Goal: Task Accomplishment & Management: Manage account settings

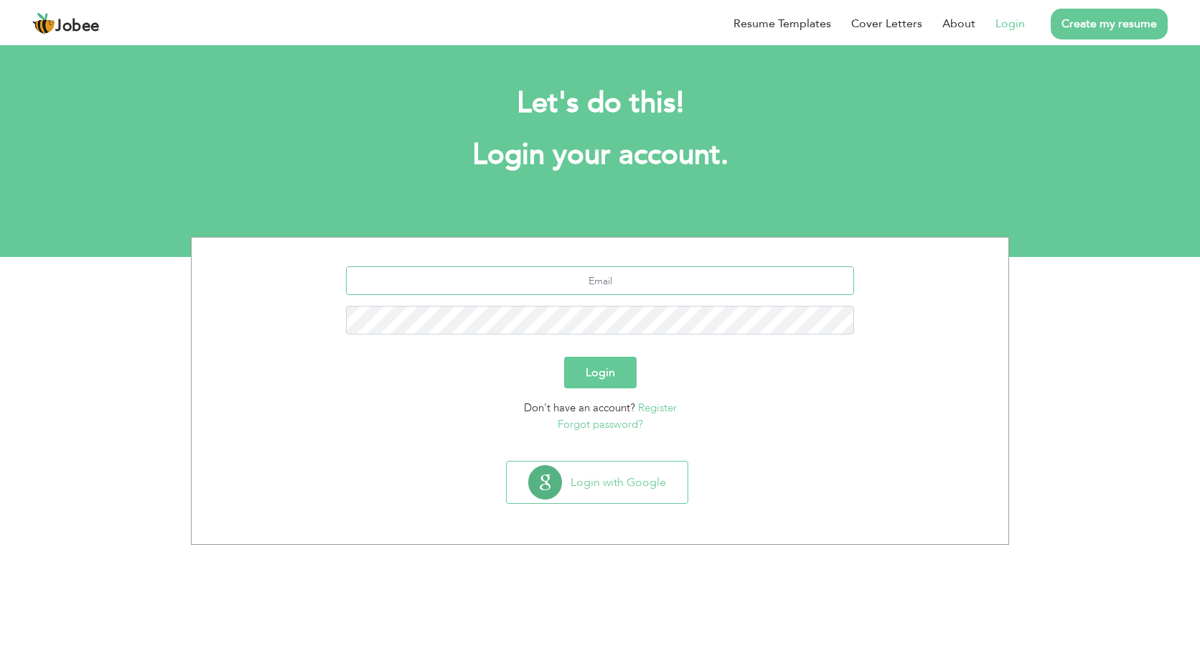
click at [553, 280] on input "text" at bounding box center [600, 280] width 509 height 29
click at [573, 279] on input "text" at bounding box center [600, 280] width 509 height 29
type input "z"
click at [603, 371] on button "Login" at bounding box center [600, 373] width 72 height 32
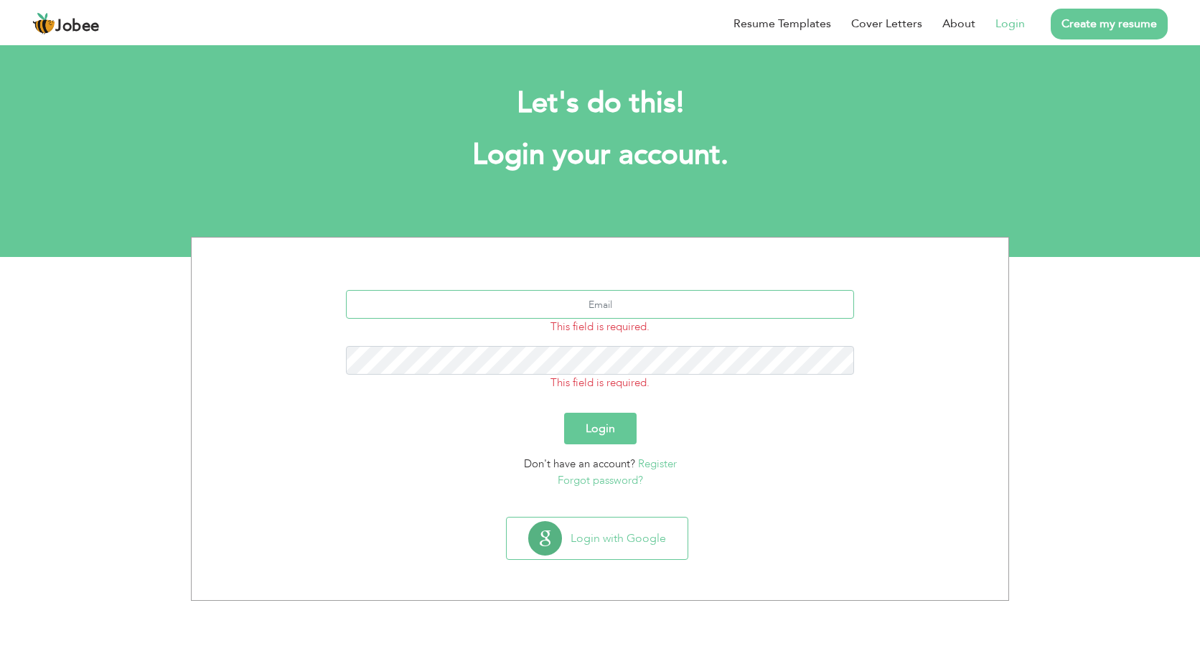
click at [629, 303] on input "text" at bounding box center [600, 304] width 509 height 29
type input "zaheeralam494@gmail.com"
click at [598, 423] on button "Login" at bounding box center [600, 429] width 72 height 32
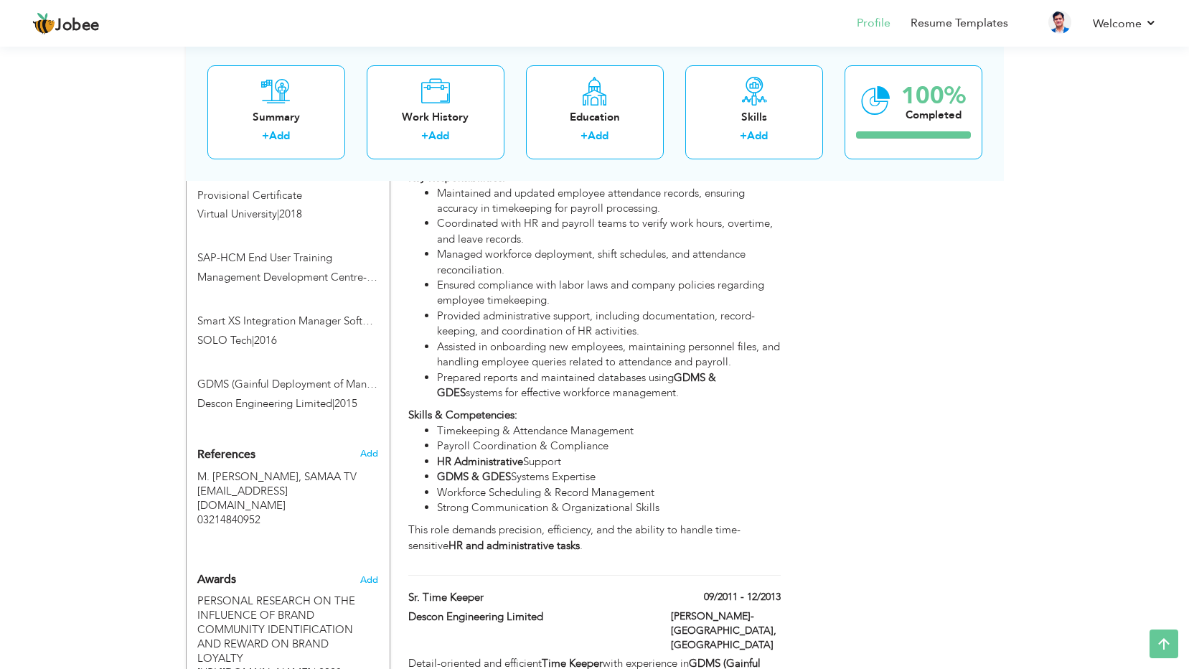
scroll to position [1435, 0]
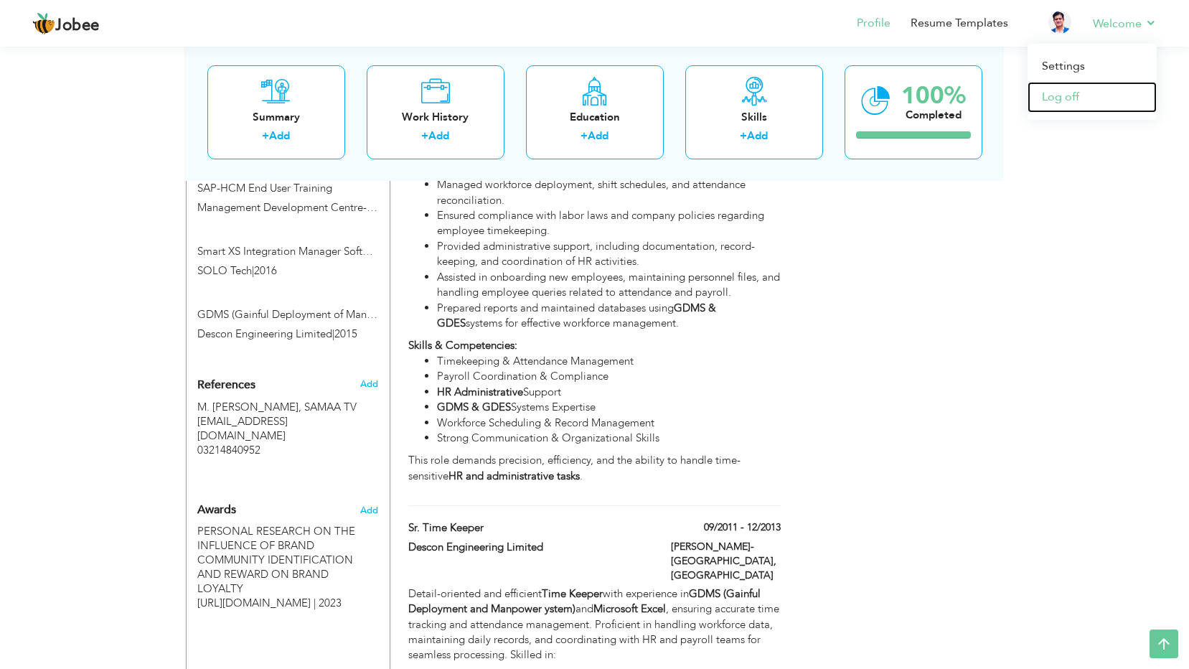
click at [1050, 97] on link "Log off" at bounding box center [1092, 97] width 129 height 31
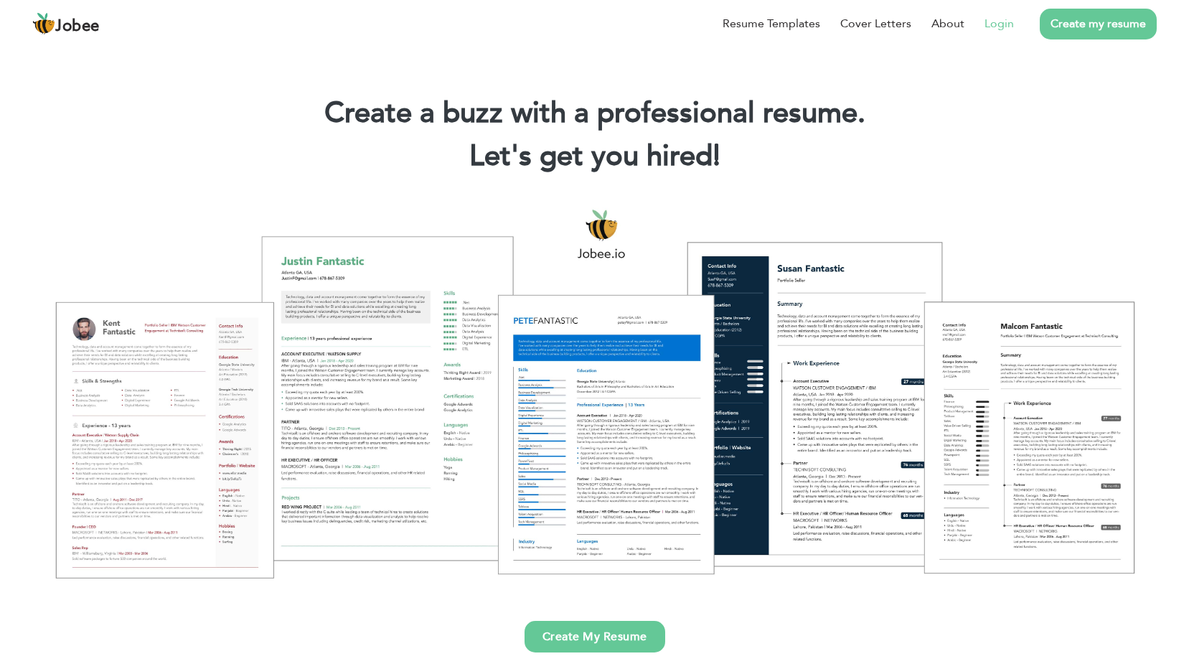
click at [1009, 24] on link "Login" at bounding box center [999, 23] width 29 height 17
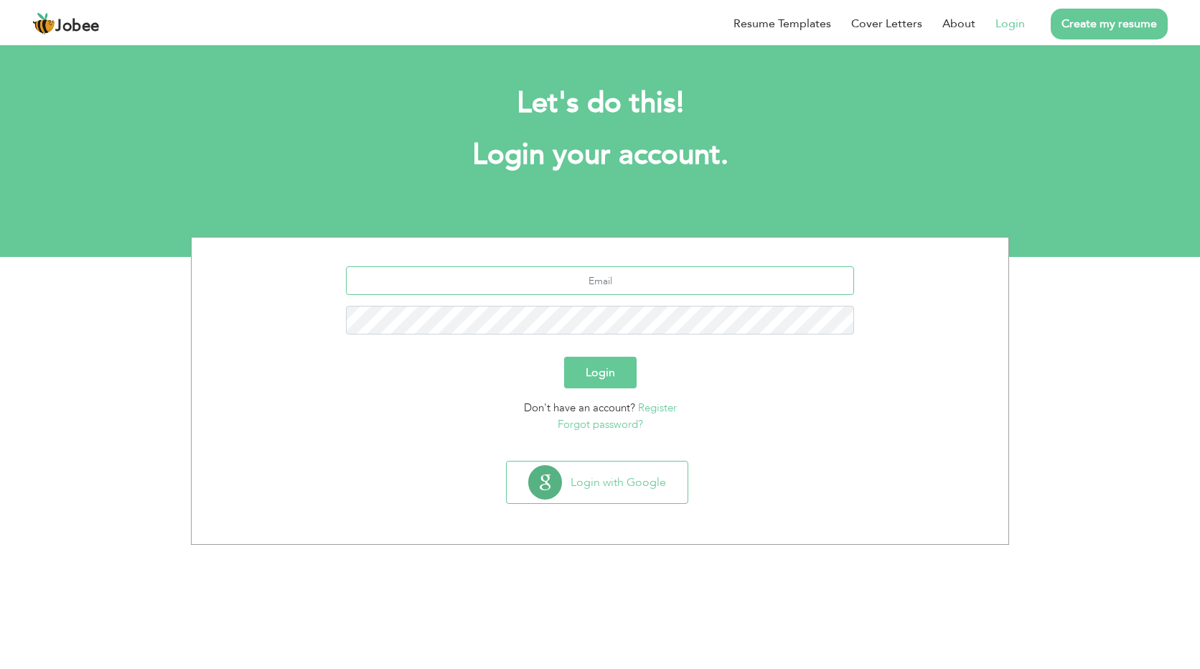
click at [611, 281] on input "text" at bounding box center [600, 280] width 509 height 29
type input "[EMAIL_ADDRESS][DOMAIN_NAME]"
click at [564, 357] on button "Login" at bounding box center [600, 373] width 72 height 32
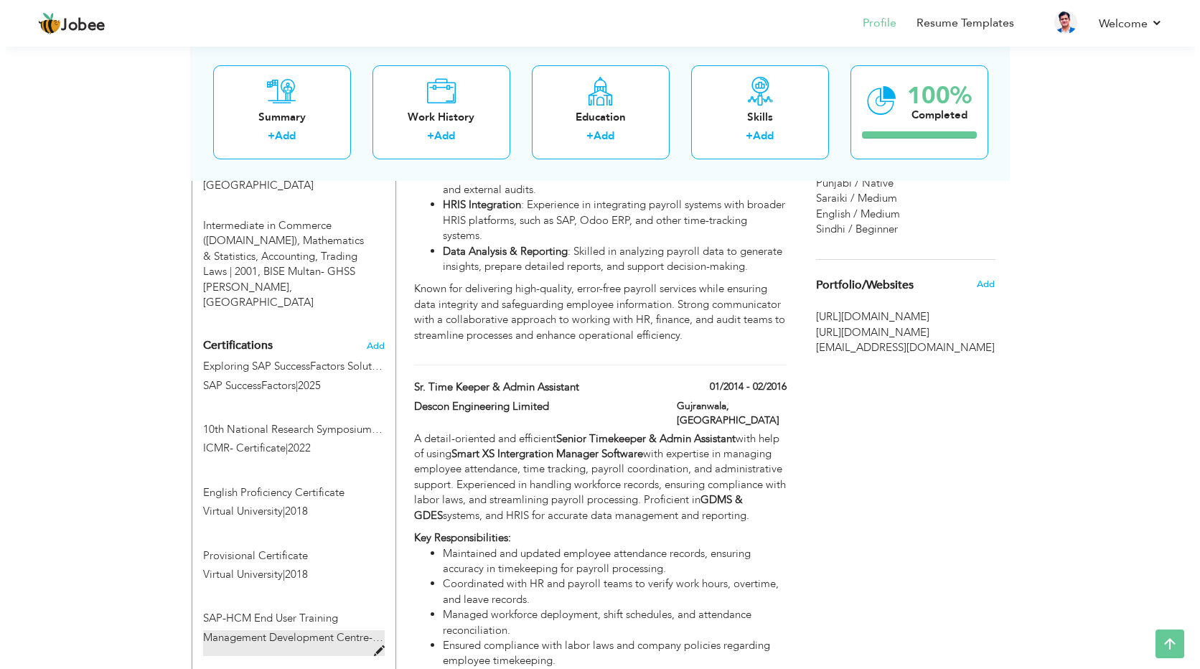
scroll to position [1005, 0]
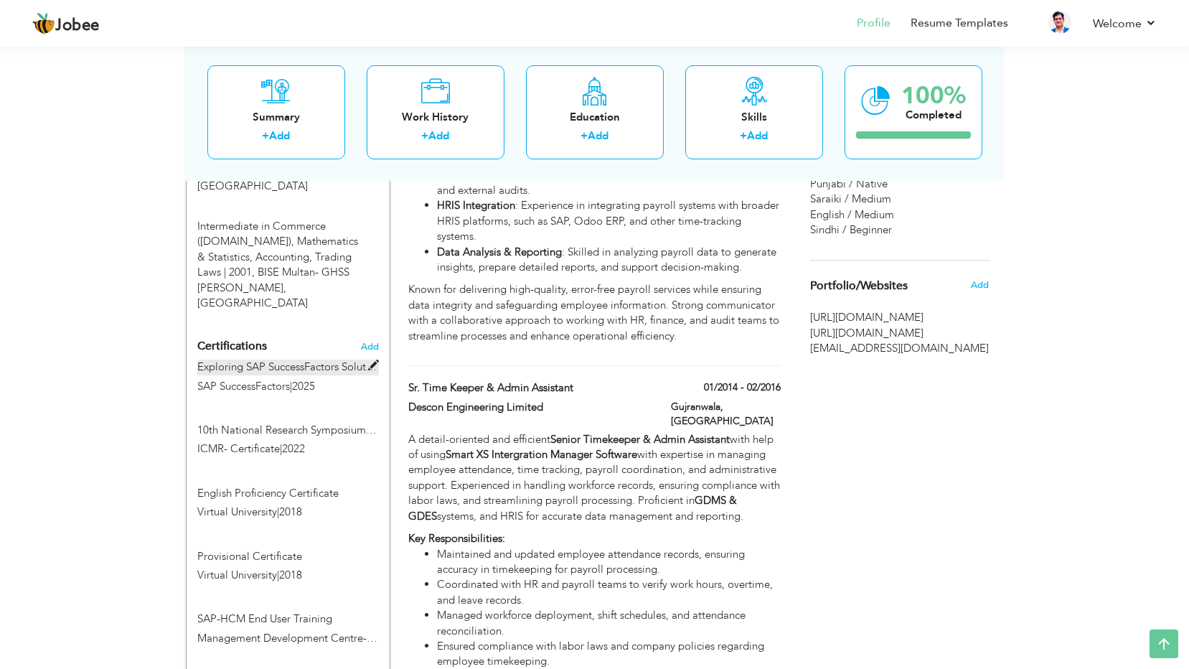
click at [370, 360] on span at bounding box center [373, 365] width 11 height 11
type input "Exploring SAP SuccessFactors Solutions – Record of Achievement"
type input "SAP SuccessFactors"
type input "2025"
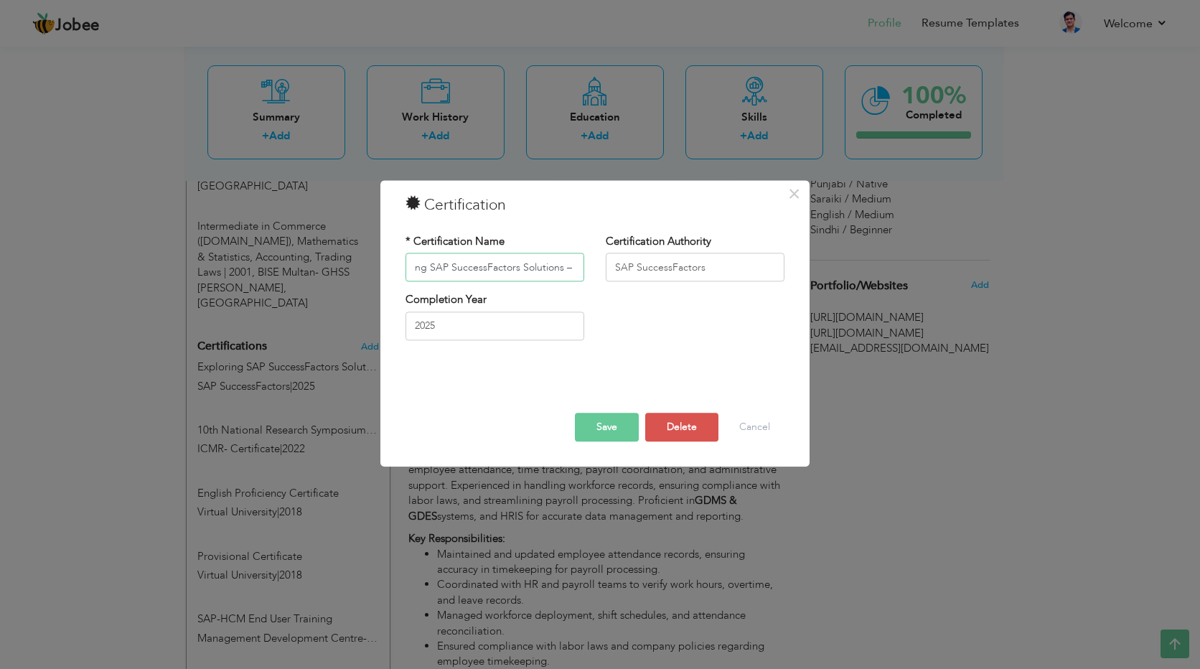
scroll to position [0, 0]
click at [616, 428] on button "Save" at bounding box center [607, 427] width 64 height 29
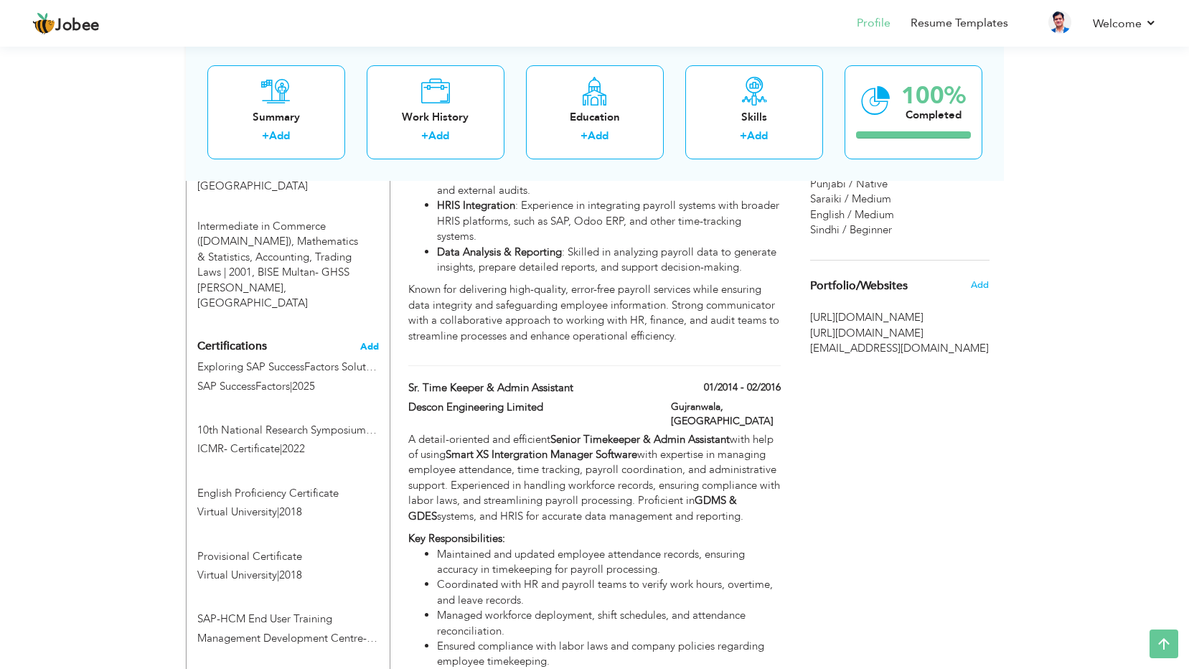
click at [367, 342] on span "Add" at bounding box center [369, 347] width 19 height 10
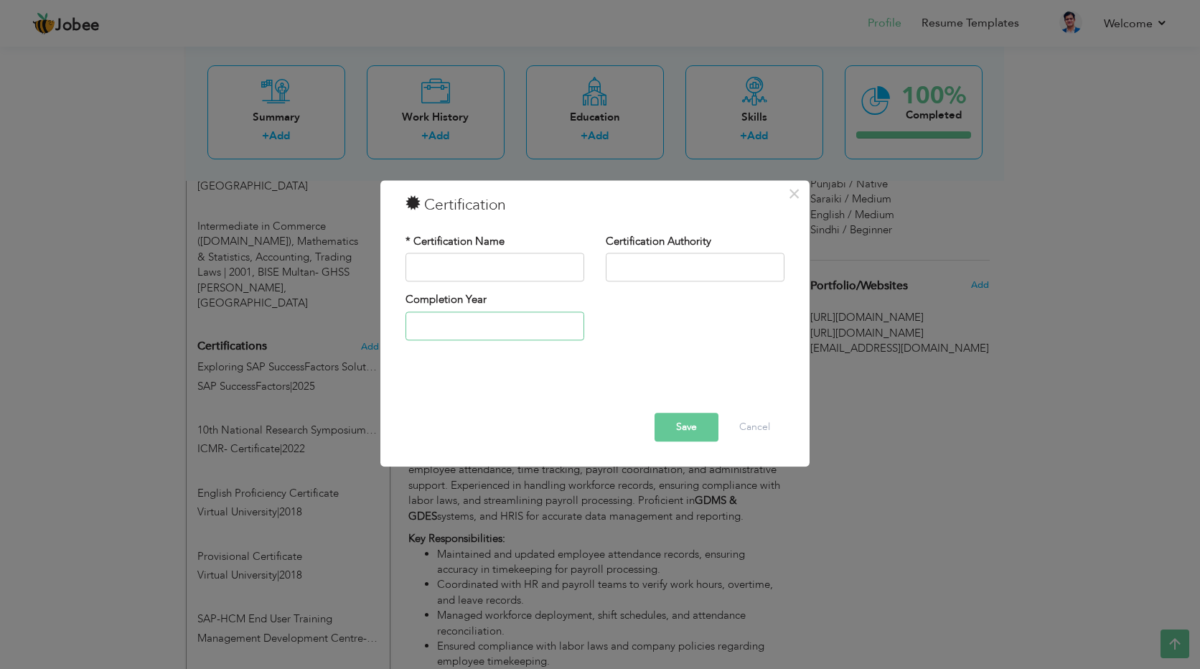
type input "2025"
click at [492, 334] on input "2025" at bounding box center [494, 325] width 179 height 29
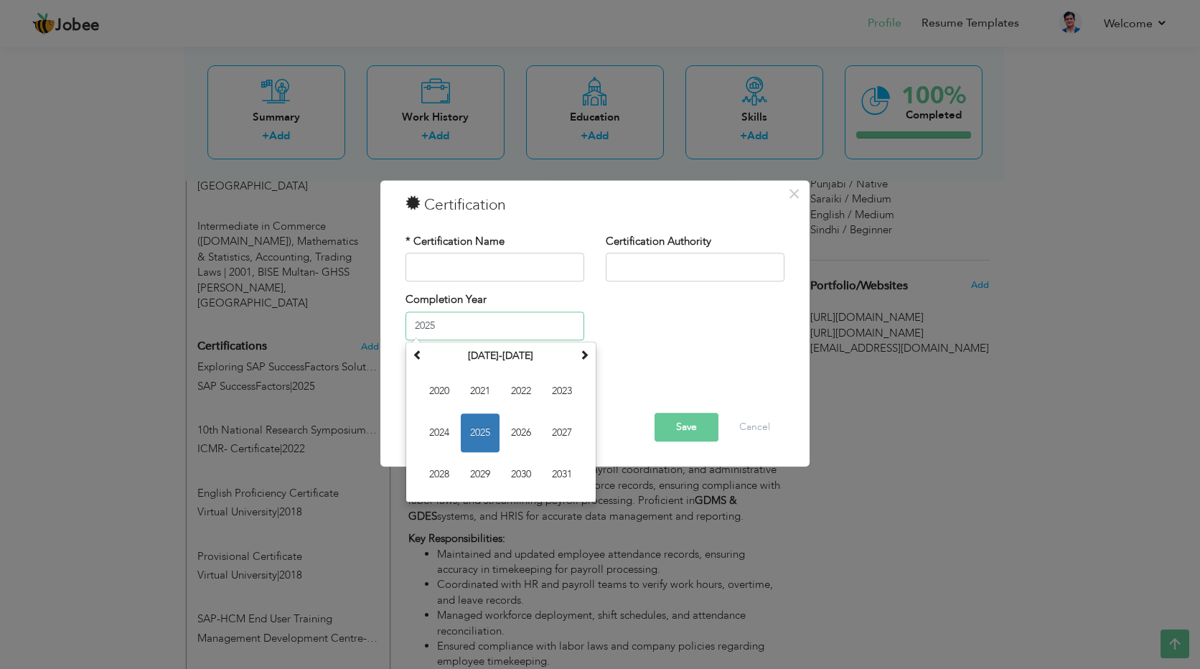
click at [479, 431] on span "2025" at bounding box center [480, 432] width 39 height 39
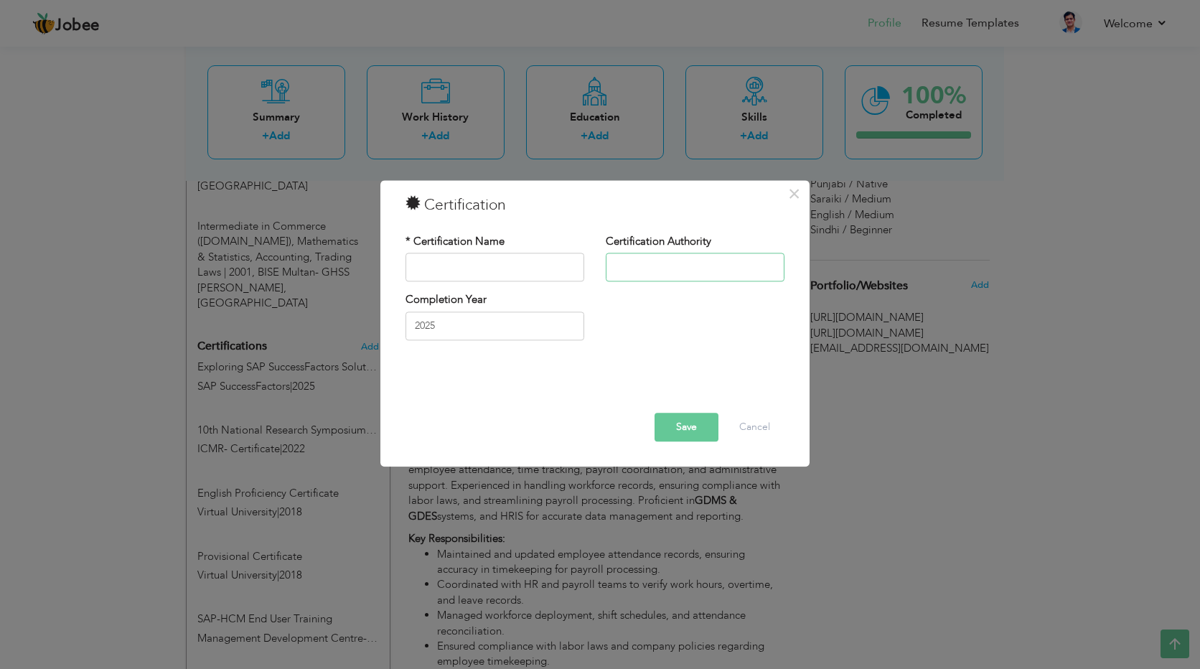
click at [650, 266] on input "text" at bounding box center [695, 267] width 179 height 29
paste input "https://www.credly.com/badges/c0e453e3-7688-411b-8469-4046203857dd/linked_in?t=…"
type input "Credly"
click at [499, 273] on input "text" at bounding box center [494, 267] width 179 height 29
paste input "https://www.credly.com/badges/c0e453e3-7688-411b-8469-4046203857dd/linked_in?t=…"
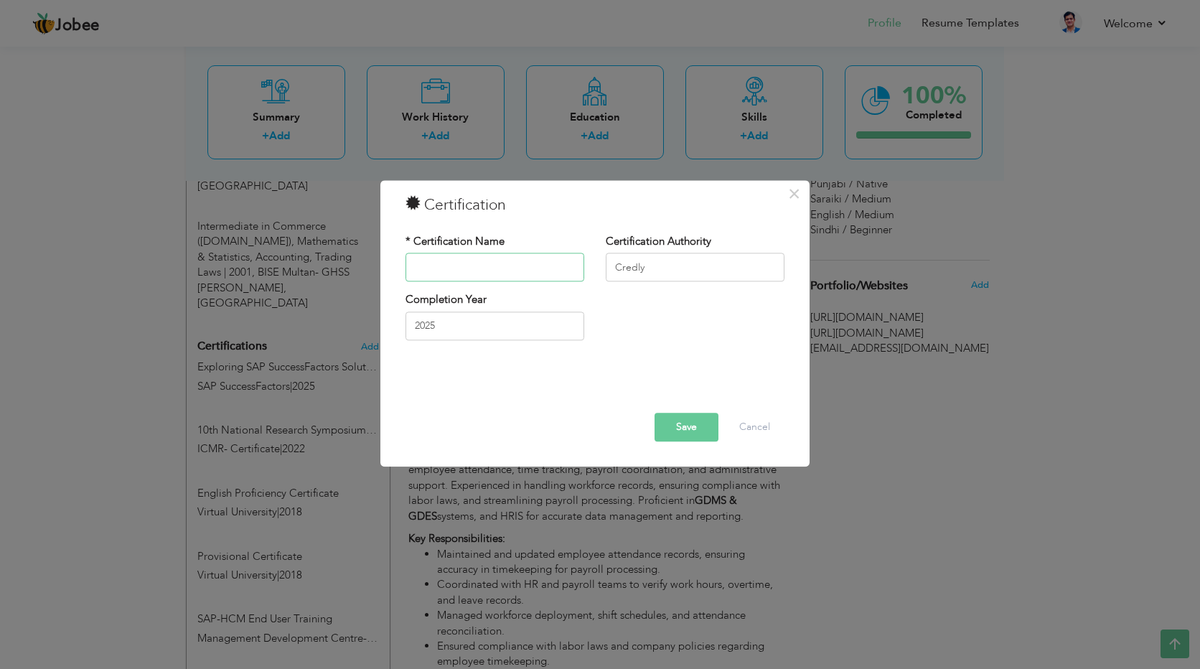
type input "https://www.credly.com/badges/c0e453e3-7688-411b-8469-4046203857dd/linked_in?t=…"
paste input "Exploring SAP SuccessFactors Solutions - Record of Achievement"
click at [677, 428] on button "Save" at bounding box center [687, 427] width 64 height 29
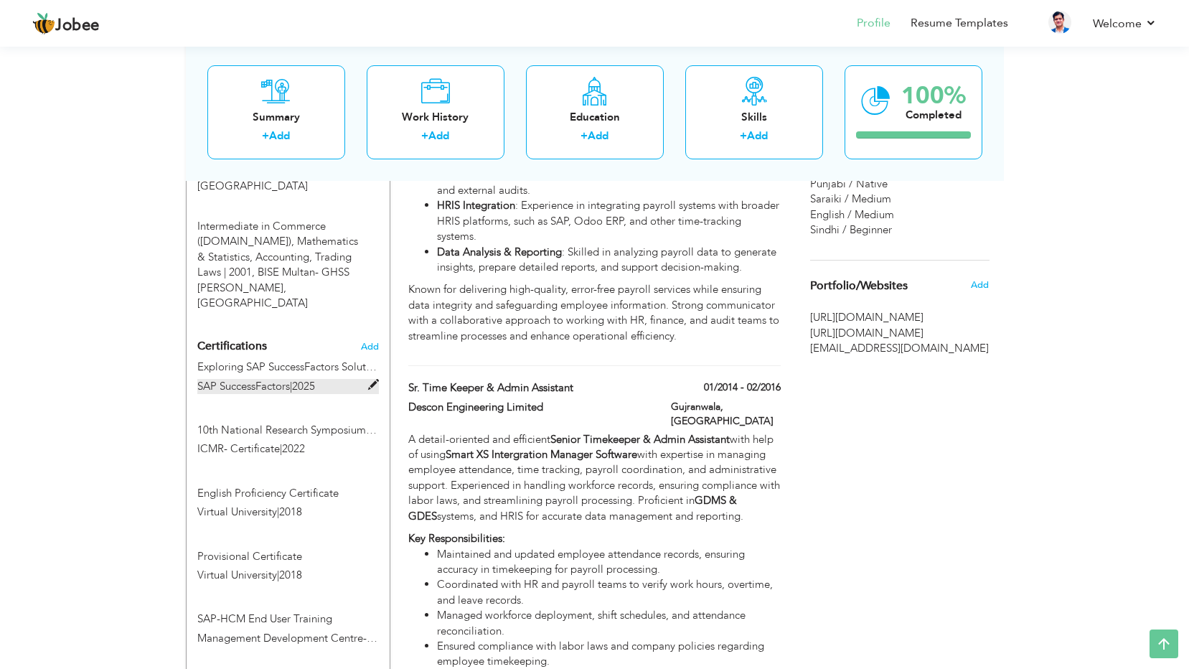
click at [234, 379] on span "SAP SuccessFactors" at bounding box center [243, 386] width 93 height 14
type input "Exploring SAP SuccessFactors Solutions – Record of Achievement"
type input "SAP SuccessFactors"
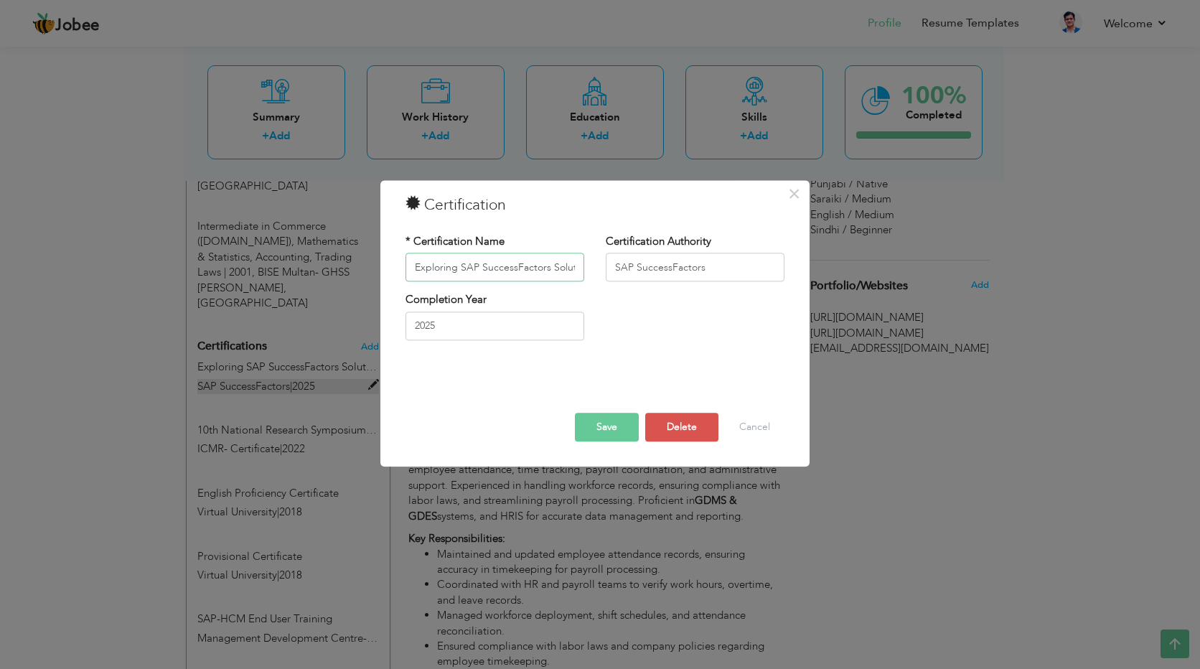
scroll to position [0, 132]
click at [793, 193] on span "×" at bounding box center [794, 194] width 12 height 26
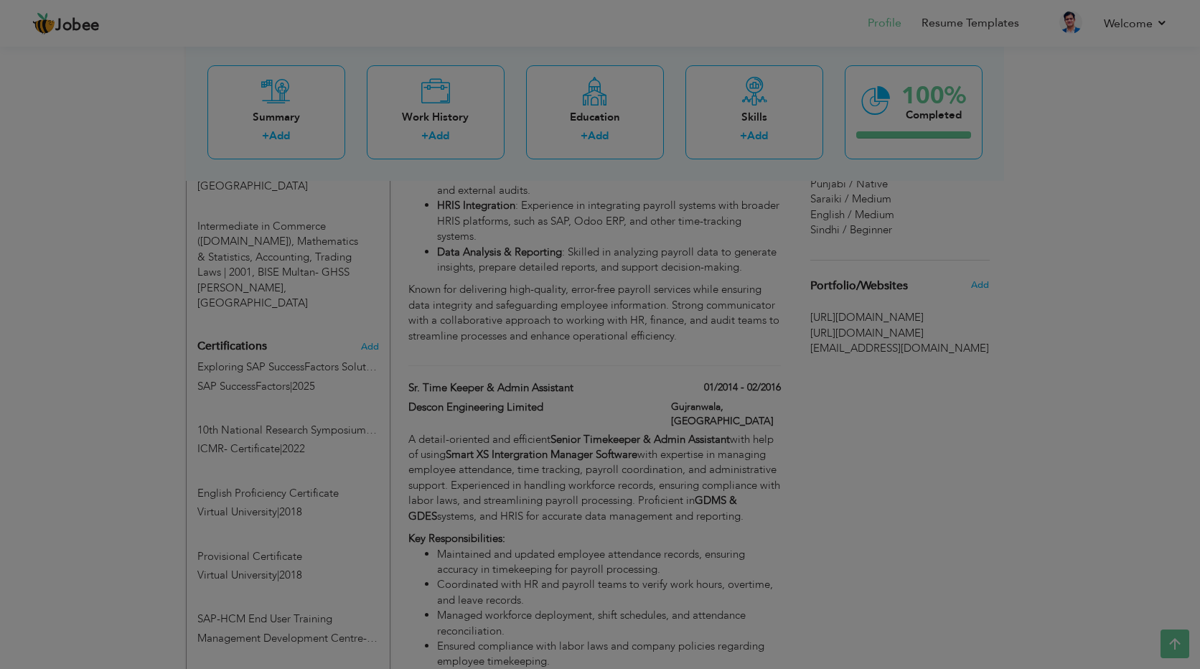
scroll to position [0, 0]
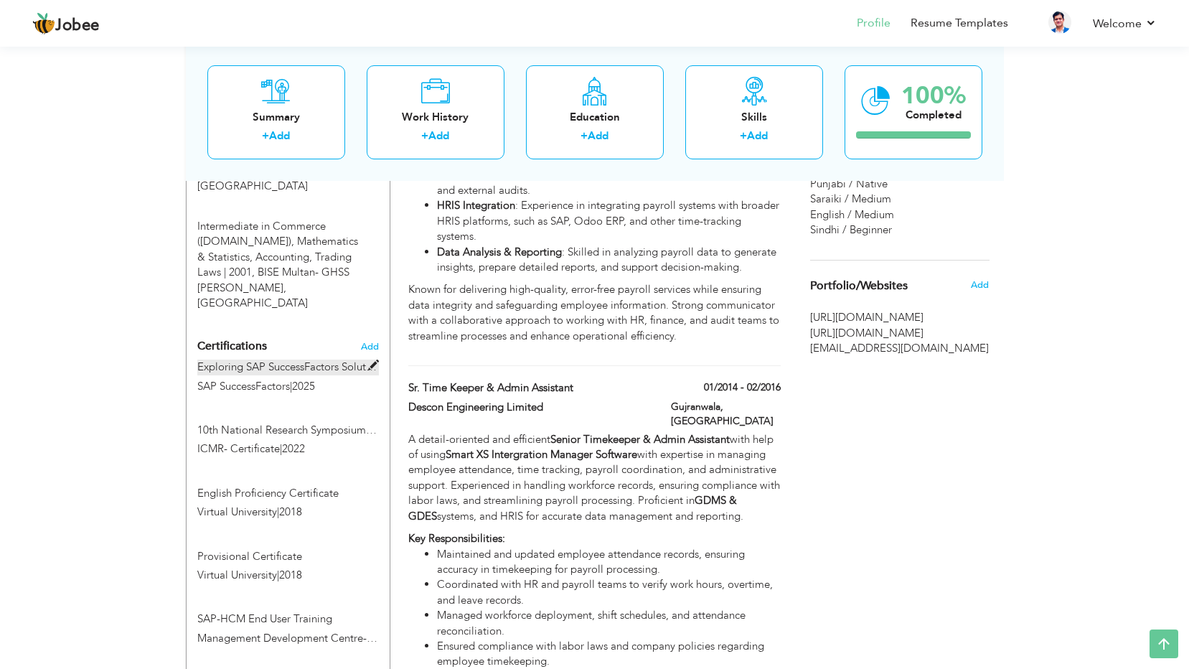
click at [316, 360] on label "Exploring SAP SuccessFactors Solutions – Record of Achievement" at bounding box center [288, 367] width 182 height 15
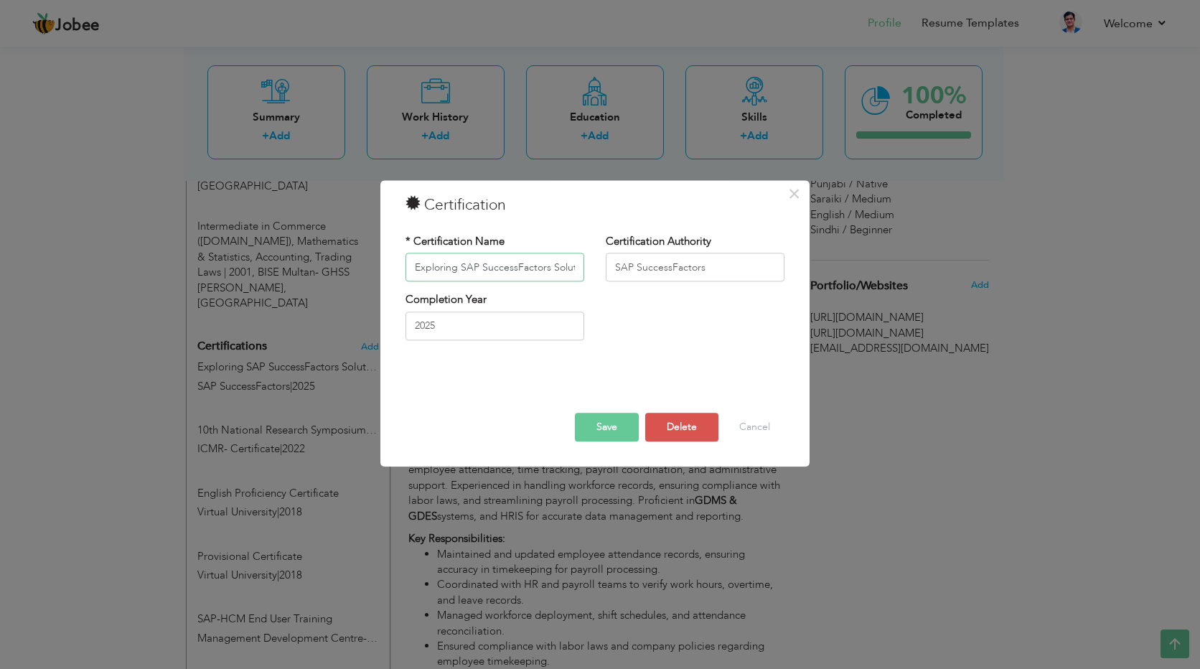
scroll to position [0, 132]
click at [675, 424] on button "Delete" at bounding box center [681, 427] width 73 height 29
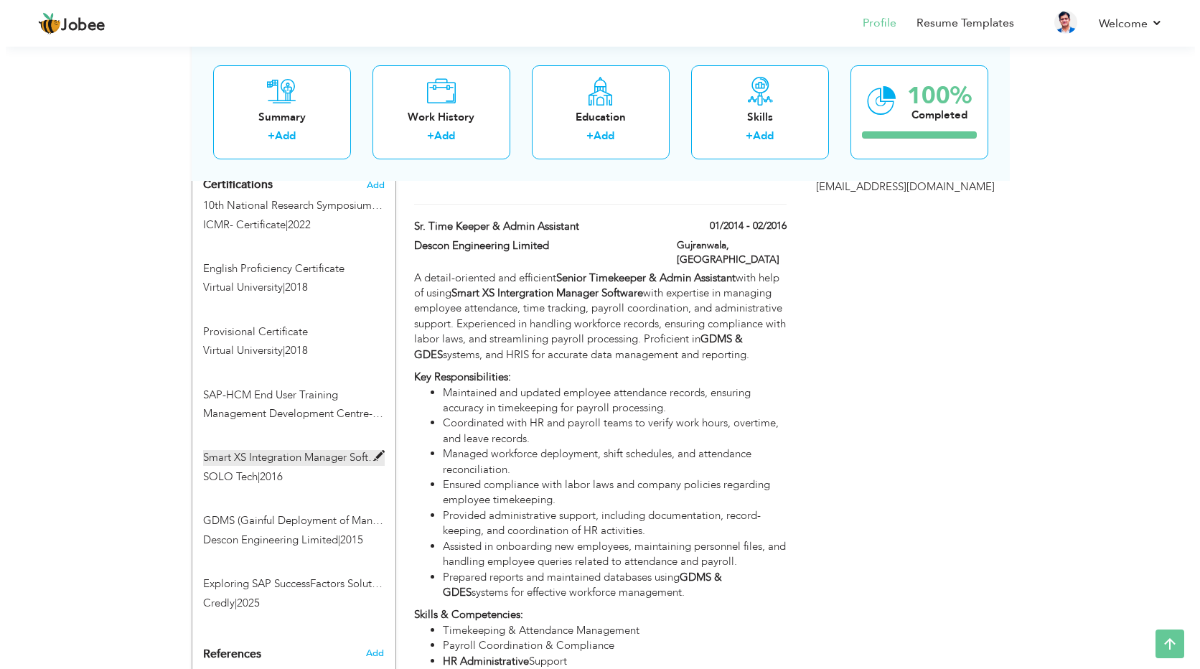
scroll to position [1292, 0]
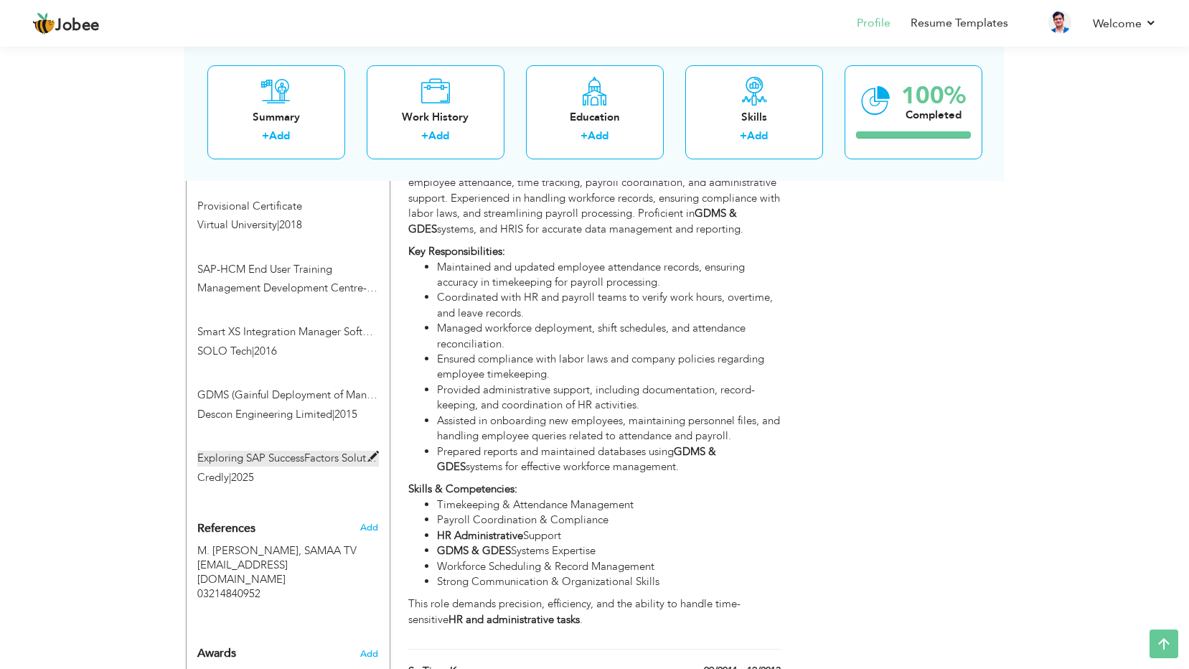
click at [278, 451] on label "Exploring SAP SuccessFactors Solutions - Record of Achievement" at bounding box center [288, 458] width 182 height 15
type input "Exploring SAP SuccessFactors Solutions - Record of Achievement"
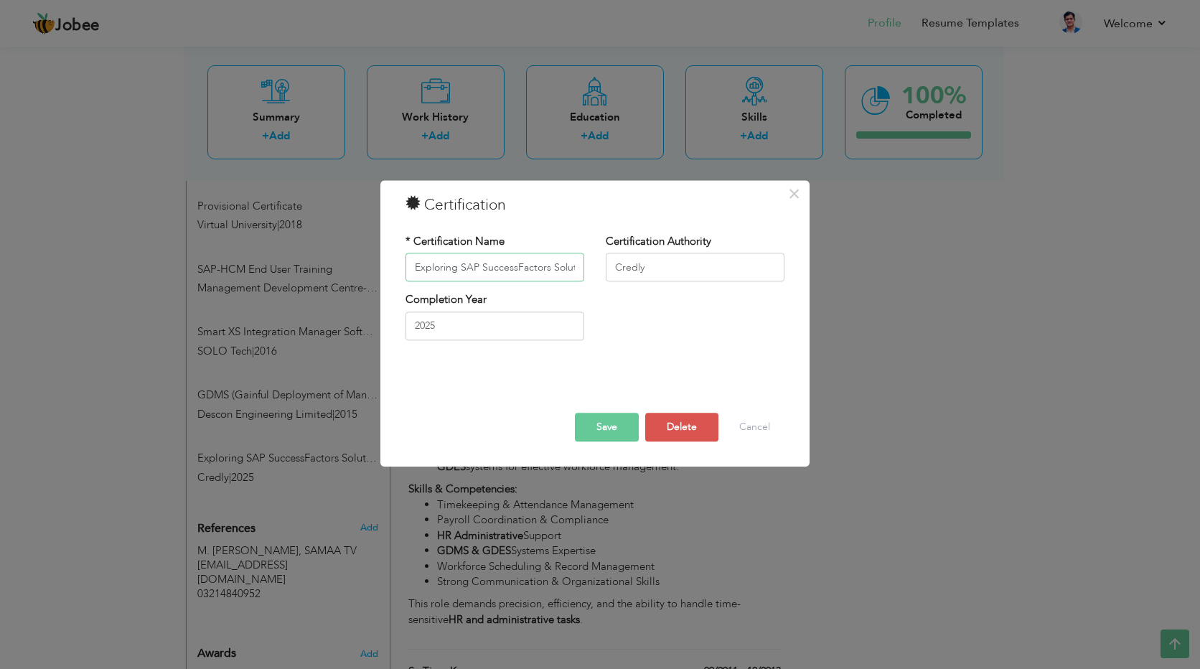
scroll to position [0, 131]
click at [746, 431] on button "Cancel" at bounding box center [755, 427] width 60 height 29
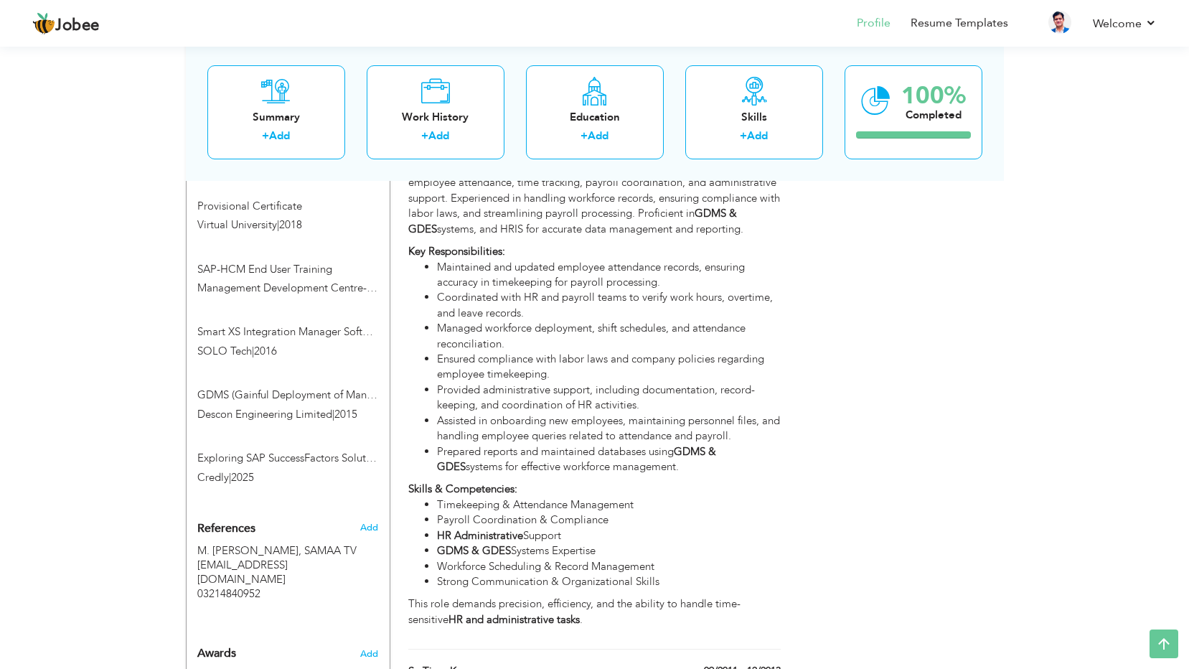
drag, startPoint x: 283, startPoint y: 370, endPoint x: 284, endPoint y: 340, distance: 30.2
click at [284, 429] on div "Exploring SAP SuccessFactors Solutions - Record of Achievement Credly | 2025 Ex…" at bounding box center [288, 460] width 203 height 63
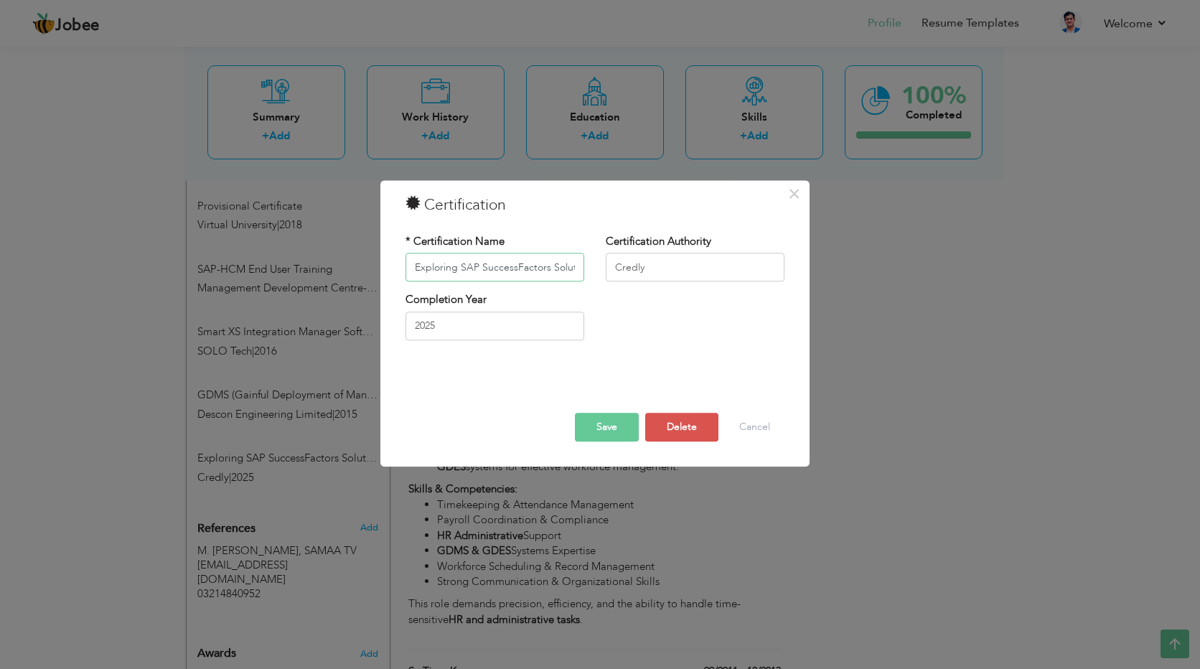
scroll to position [0, 131]
click at [662, 267] on input "Credly" at bounding box center [695, 267] width 179 height 29
type input "Credly"
drag, startPoint x: 578, startPoint y: 266, endPoint x: 349, endPoint y: 252, distance: 230.1
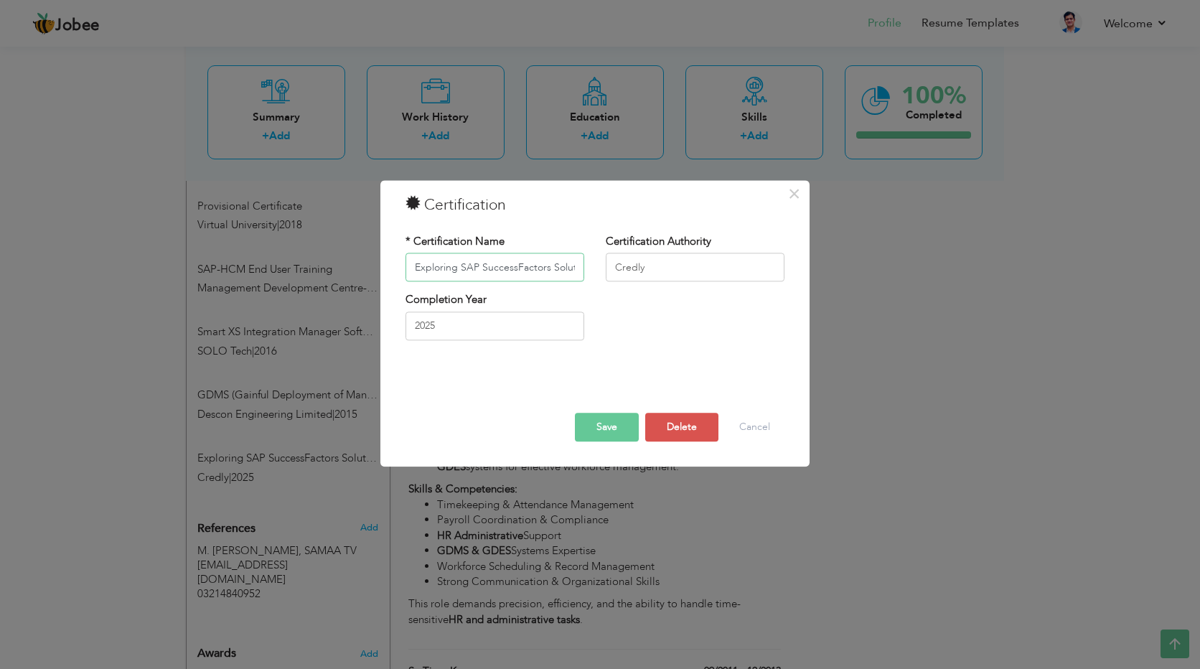
click at [349, 252] on div "× Certification * Certification Name Exploring SAP SuccessFactors Solutions - R…" at bounding box center [600, 334] width 1200 height 669
type input "t"
paste input ""Exploring SAP SuccessFactors Solutions" on Foundational Level for administrato…"
type input ""Exploring SAP SuccessFactors Solutions" on Foundational Level"
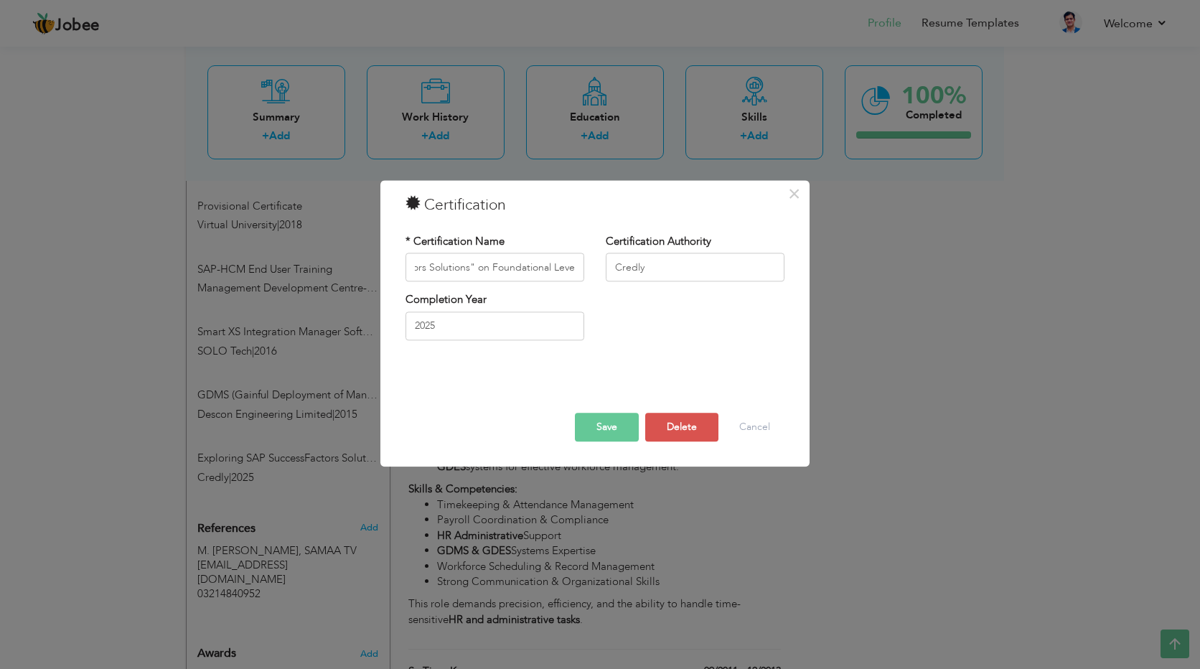
click at [616, 419] on button "Save" at bounding box center [607, 427] width 64 height 29
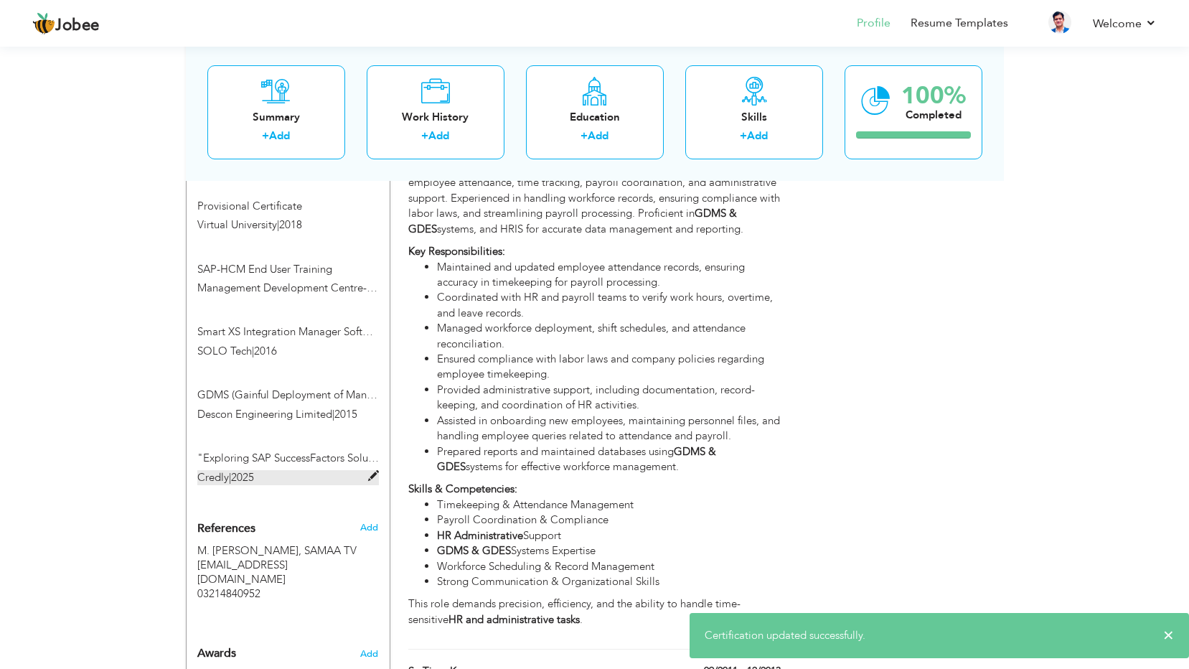
click at [252, 470] on span "2025" at bounding box center [242, 477] width 23 height 14
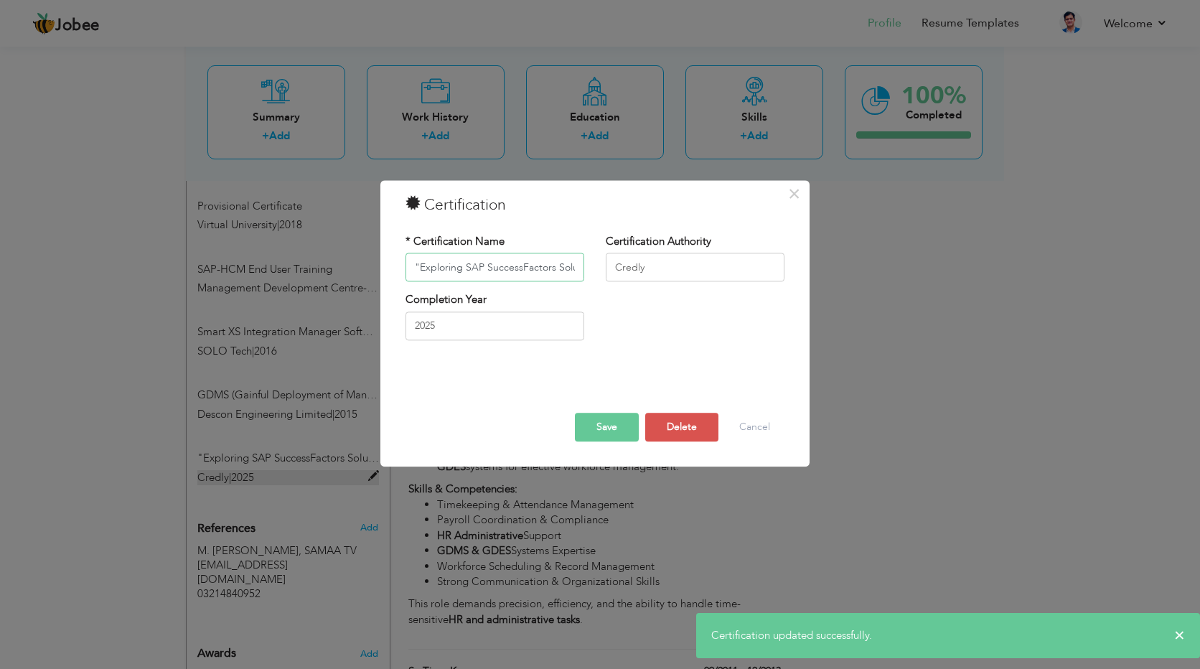
scroll to position [0, 130]
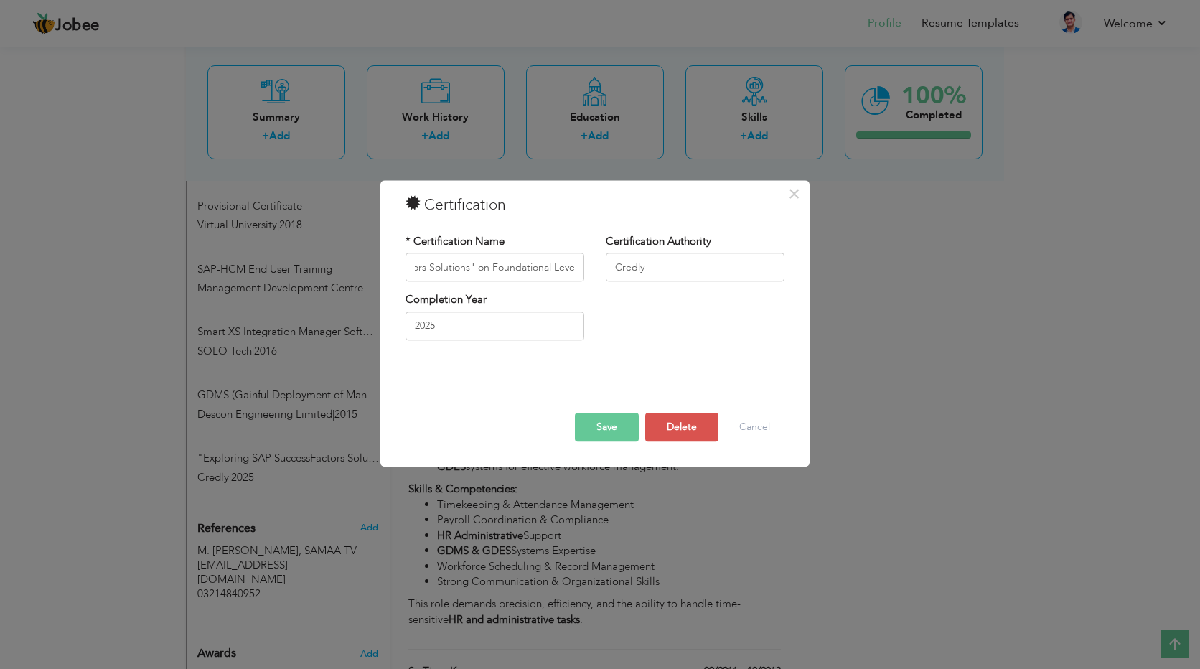
click at [595, 429] on button "Save" at bounding box center [607, 427] width 64 height 29
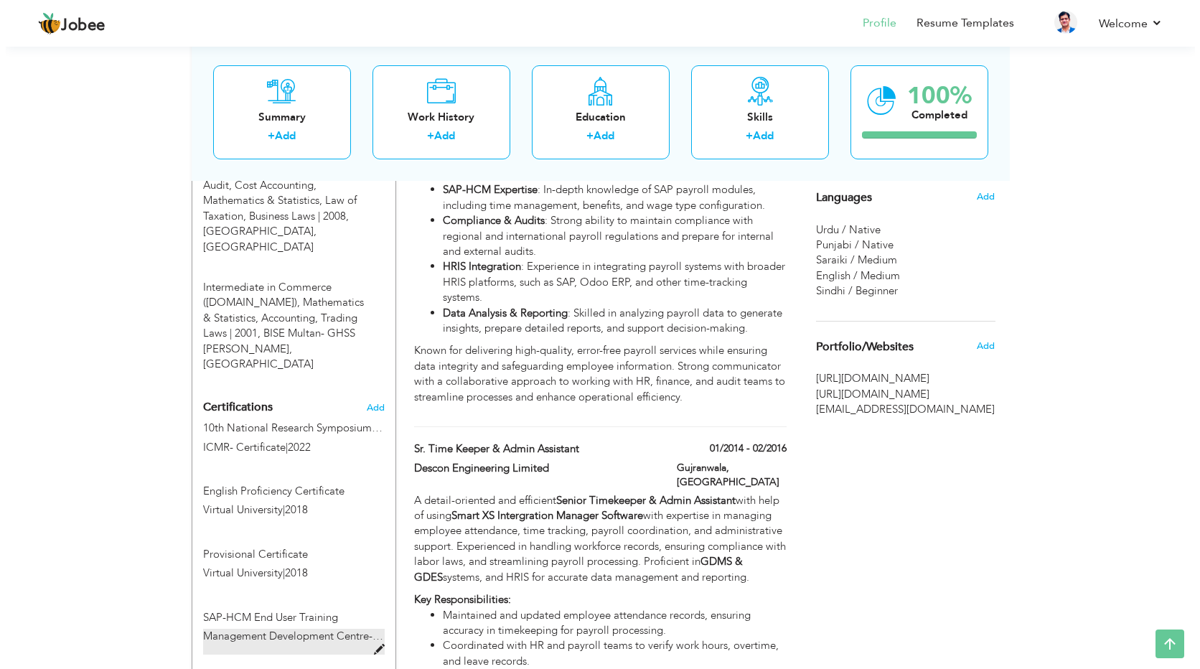
scroll to position [1148, 0]
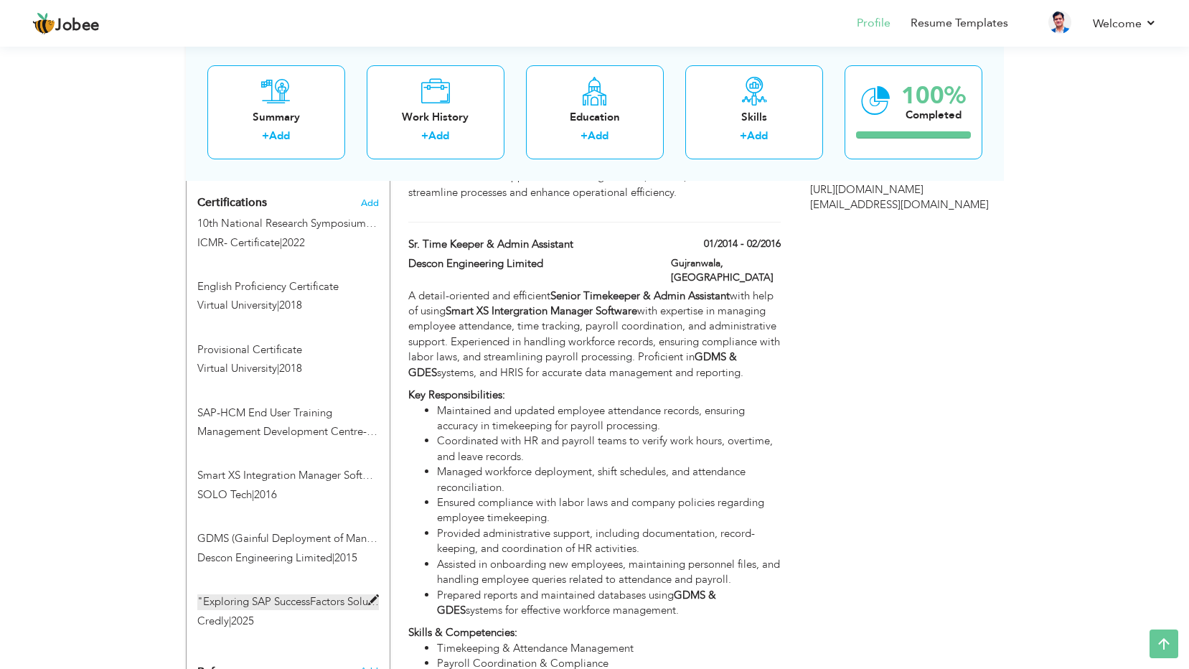
click at [296, 594] on label ""Exploring SAP SuccessFactors Solutions" on Foundational Level" at bounding box center [288, 601] width 182 height 15
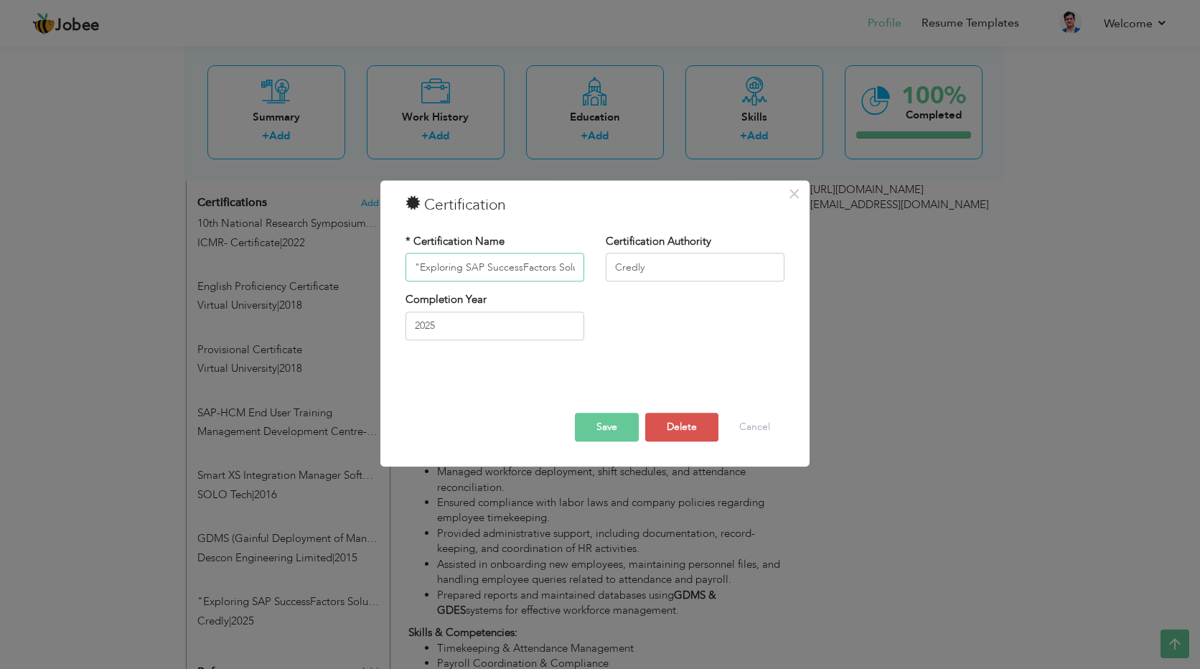
scroll to position [0, 130]
click at [695, 426] on button "Delete" at bounding box center [681, 427] width 73 height 29
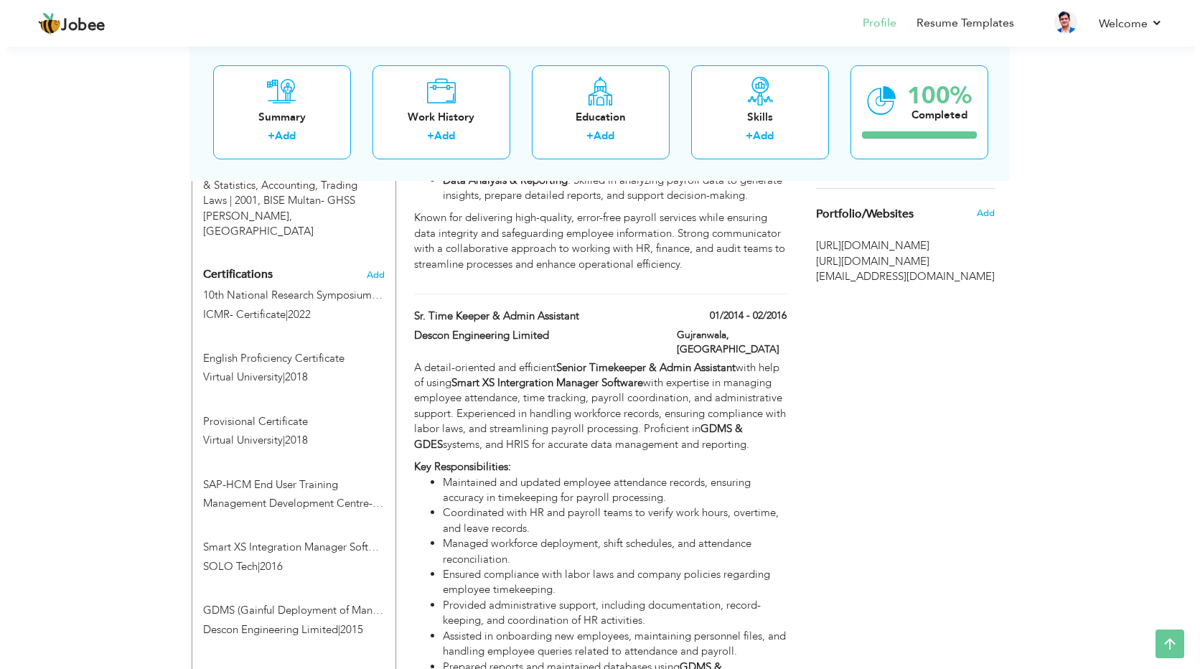
scroll to position [1005, 0]
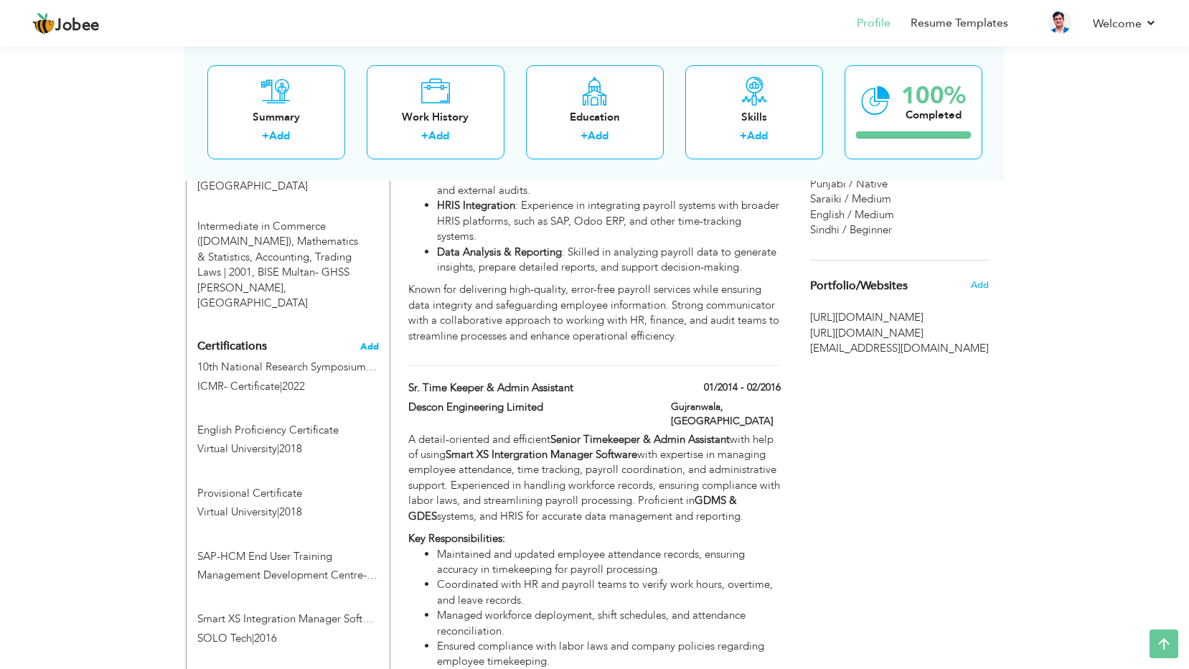
click at [364, 342] on span "Add" at bounding box center [369, 347] width 19 height 10
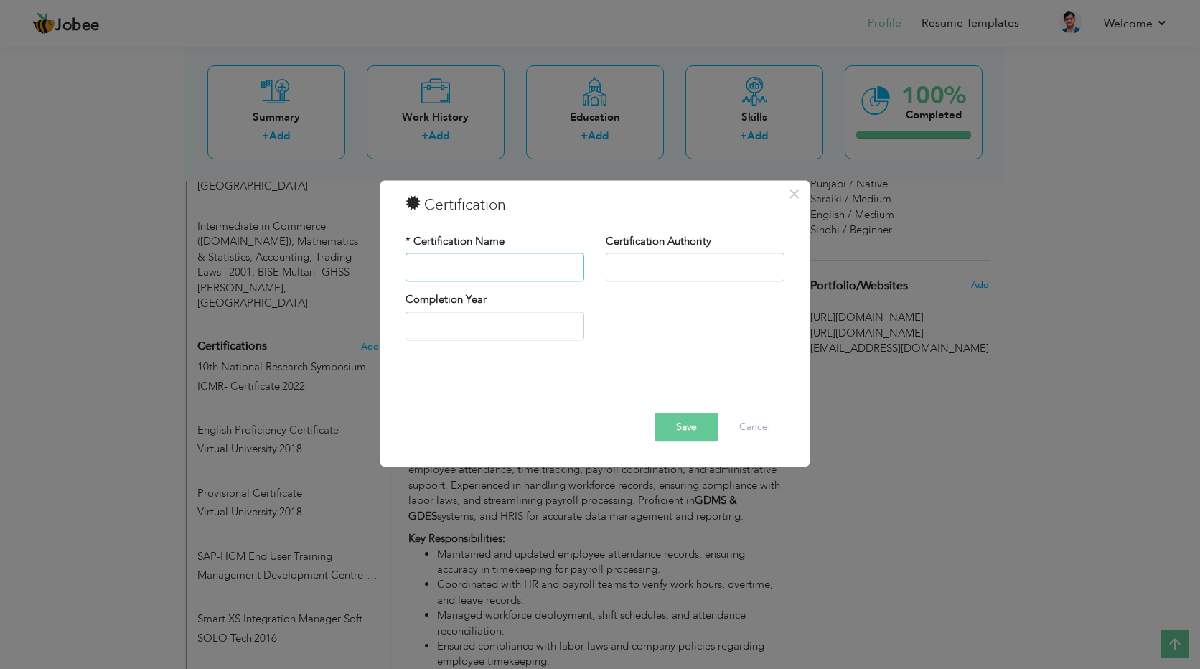
paste input ""Exploring SAP SuccessFactors Solutions" on Foundational Level for administrato…"
type input ""Exploring SAP SuccessFactors Solutions" on Foundational Level"
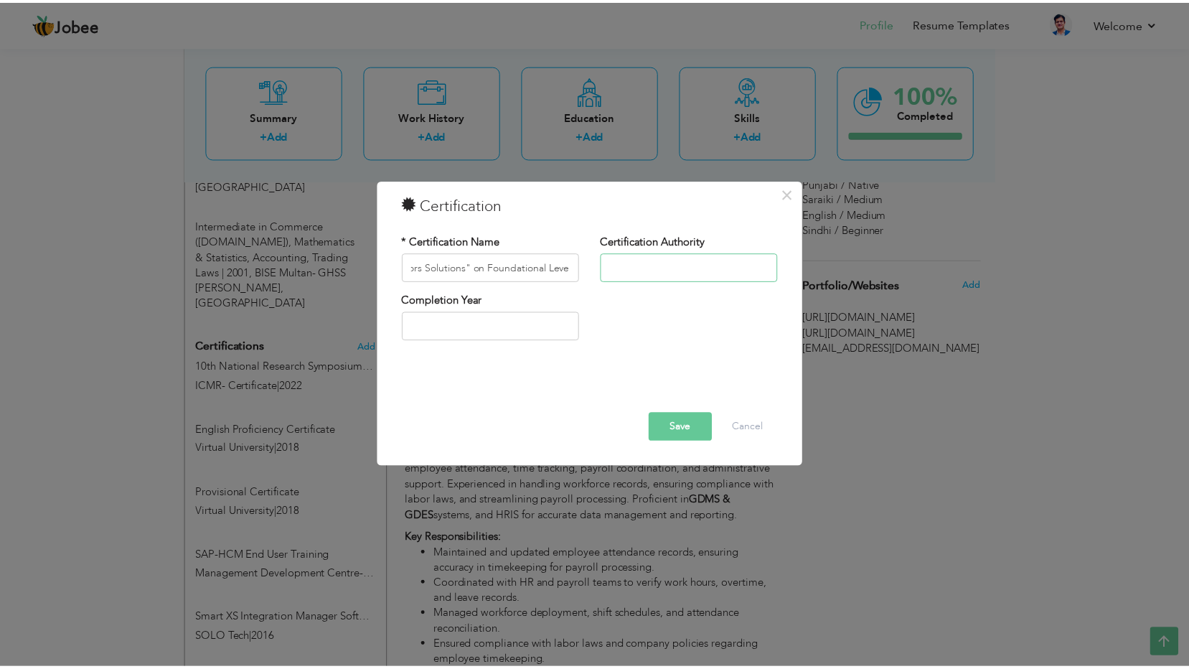
scroll to position [0, 0]
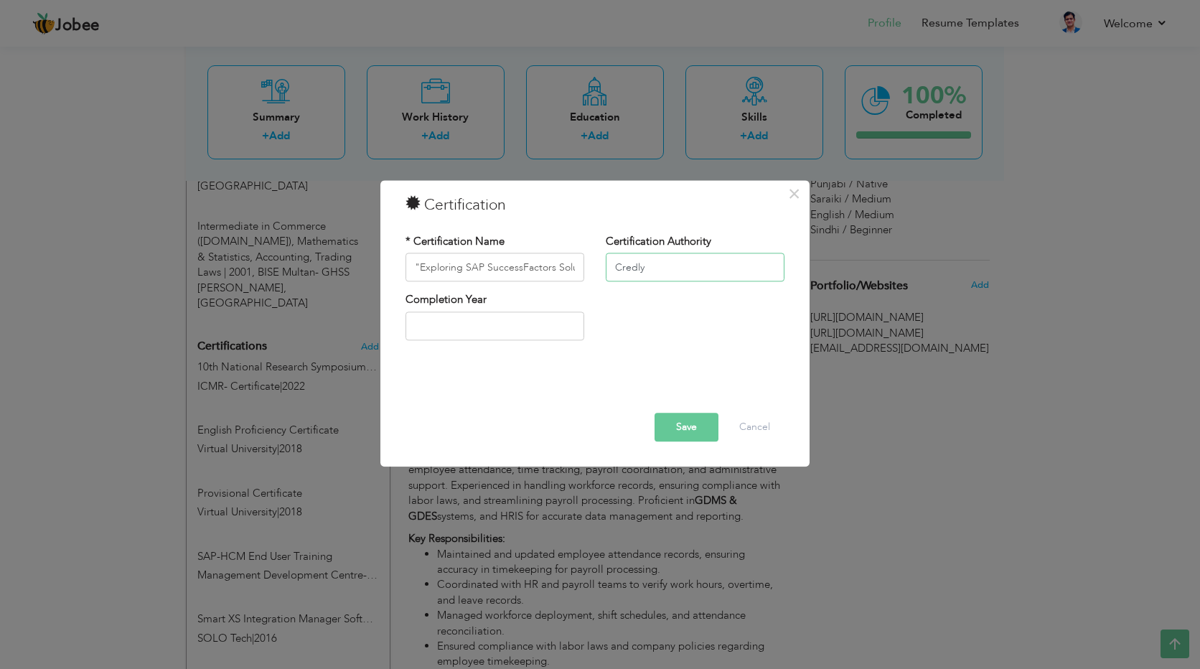
type input "Credly"
type input "2025"
click at [688, 428] on button "Save" at bounding box center [687, 427] width 64 height 29
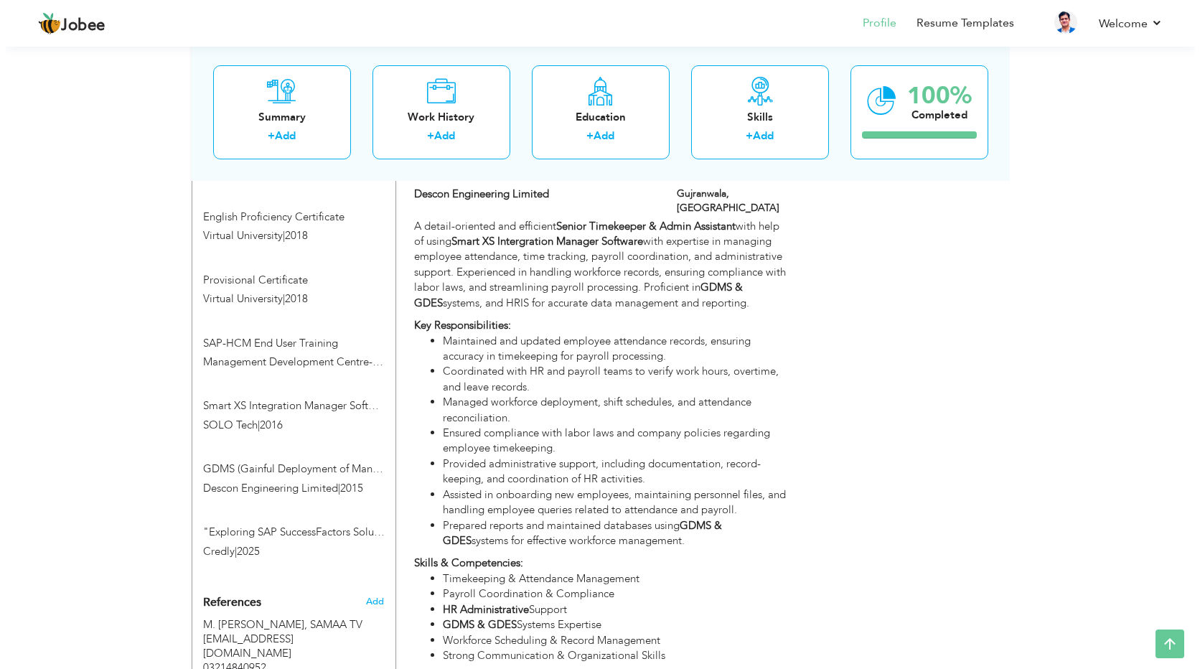
scroll to position [1220, 0]
drag, startPoint x: 268, startPoint y: 439, endPoint x: 263, endPoint y: 432, distance: 8.6
click at [263, 522] on label ""Exploring SAP SuccessFactors Solutions" on Foundational Level" at bounding box center [288, 529] width 182 height 15
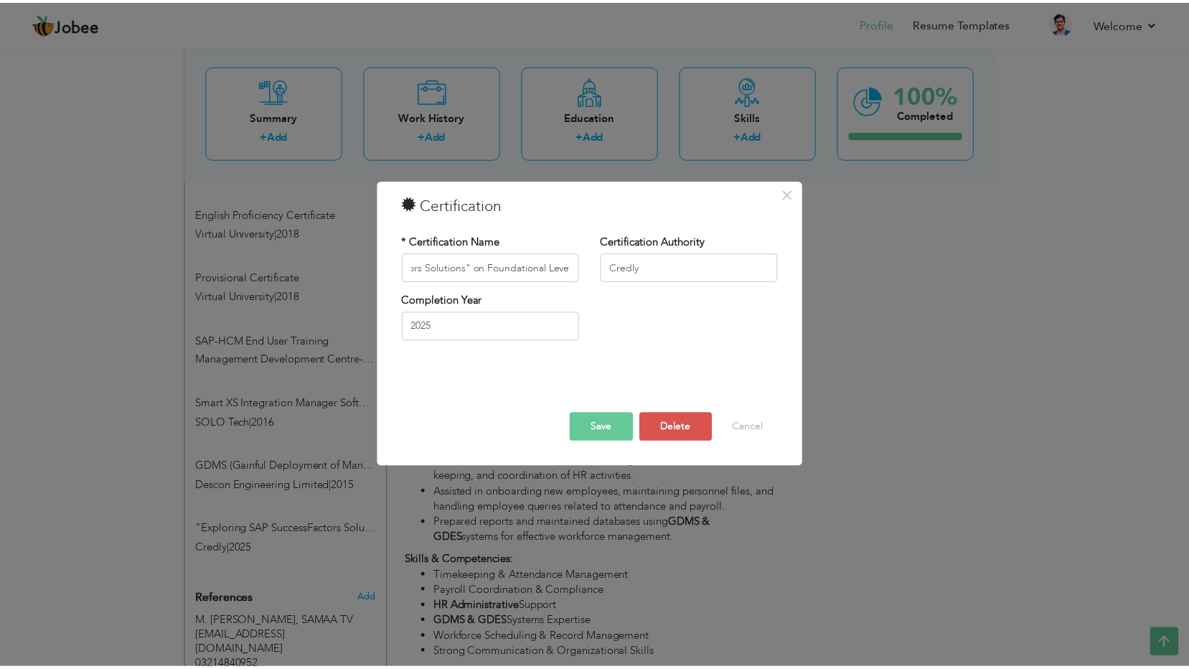
scroll to position [0, 0]
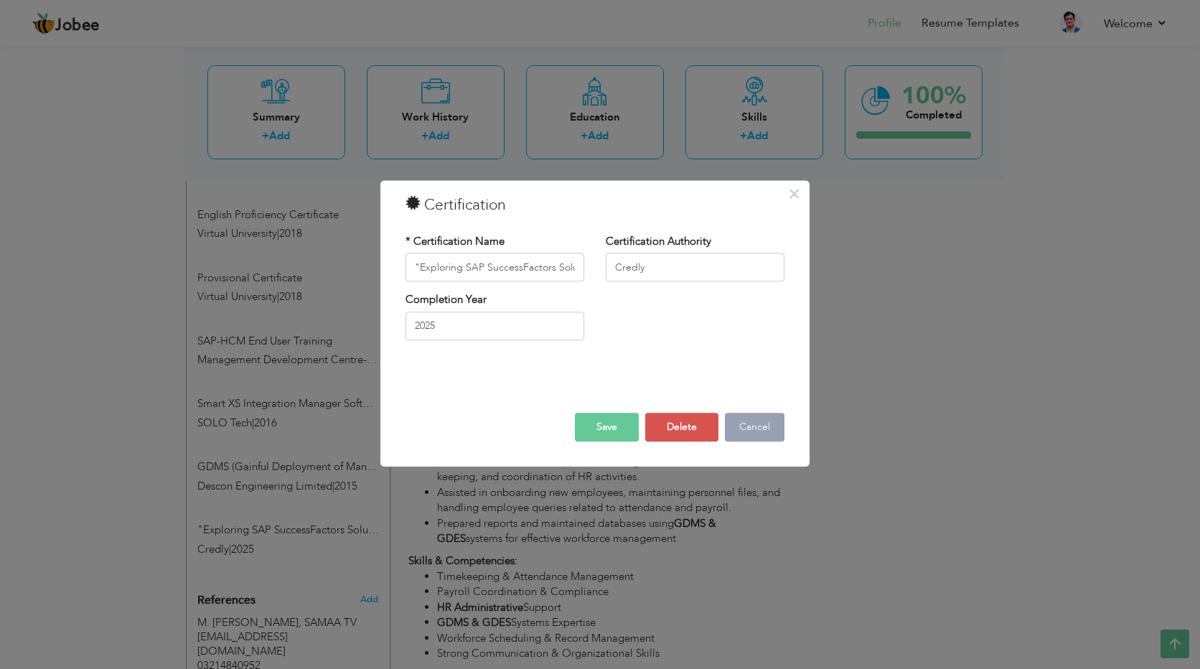
drag, startPoint x: 262, startPoint y: 435, endPoint x: 751, endPoint y: 429, distance: 489.5
click at [751, 429] on button "Cancel" at bounding box center [755, 427] width 60 height 29
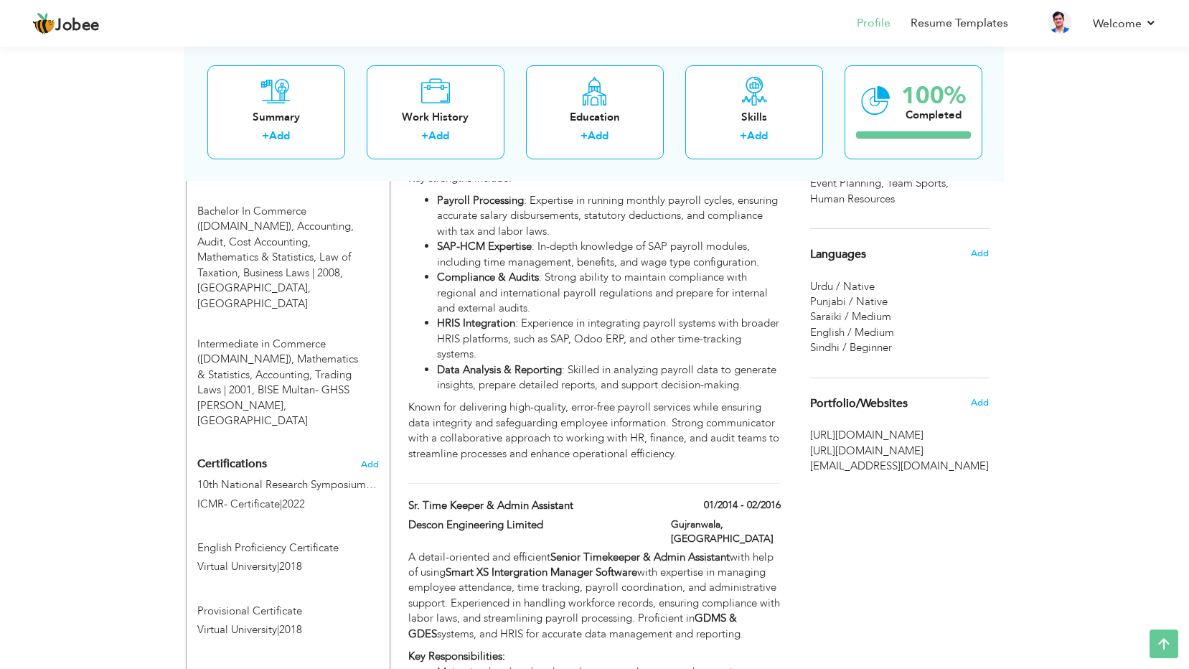
scroll to position [861, 0]
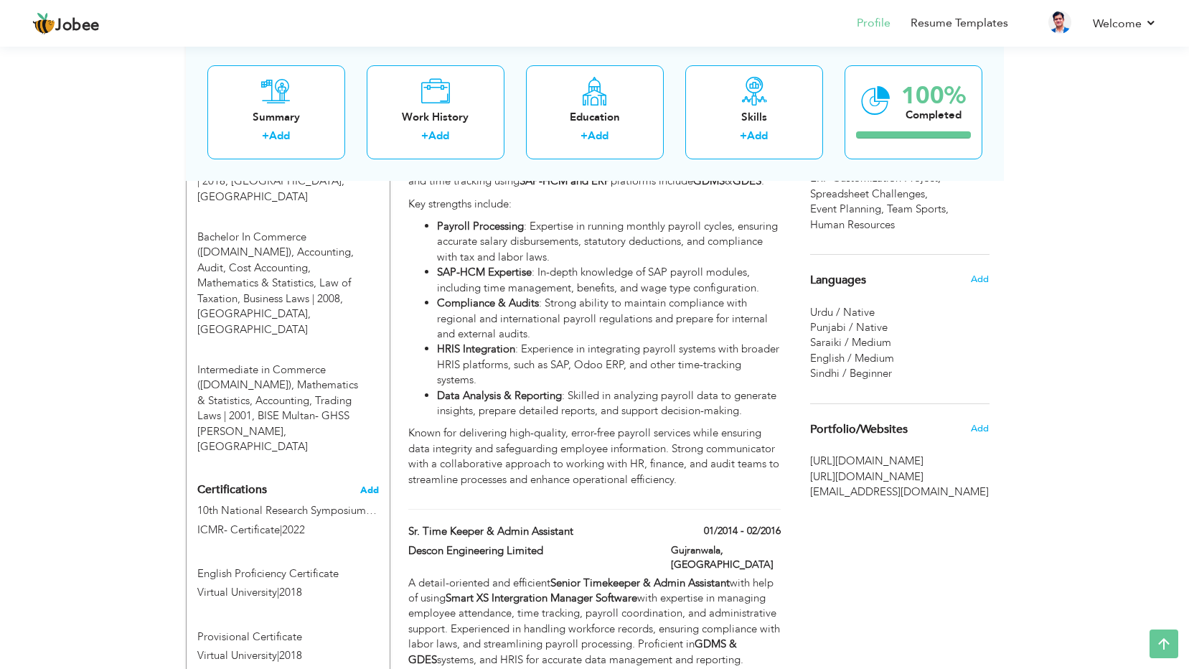
click at [365, 485] on span "Add" at bounding box center [369, 490] width 19 height 10
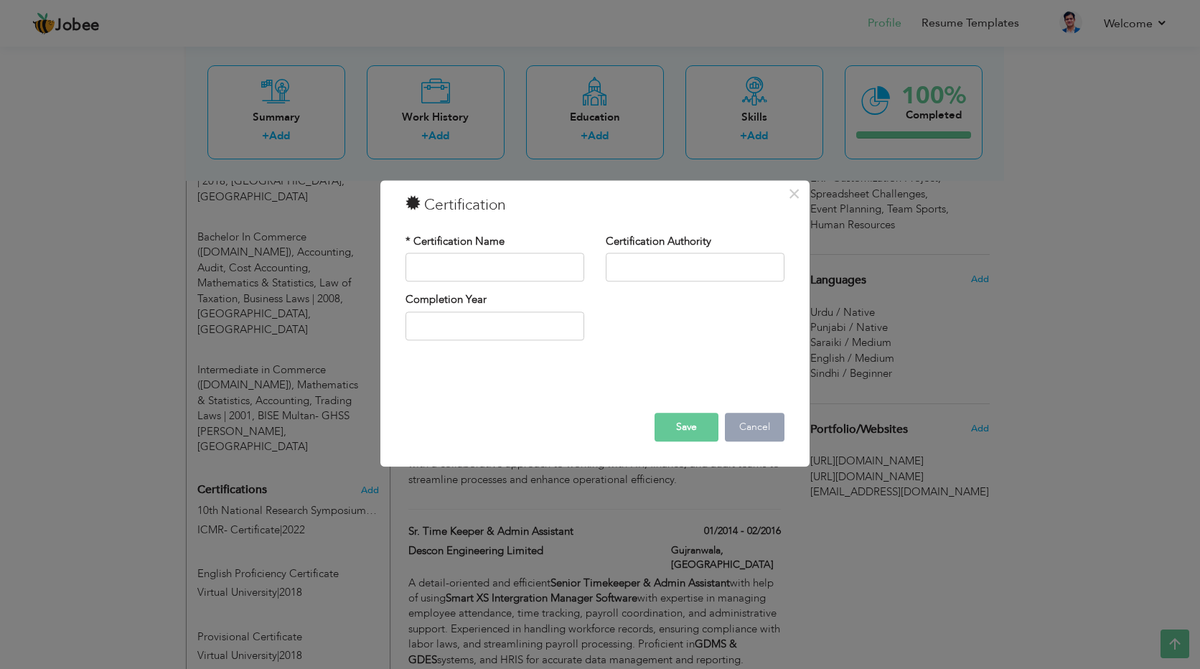
click at [733, 426] on button "Cancel" at bounding box center [755, 427] width 60 height 29
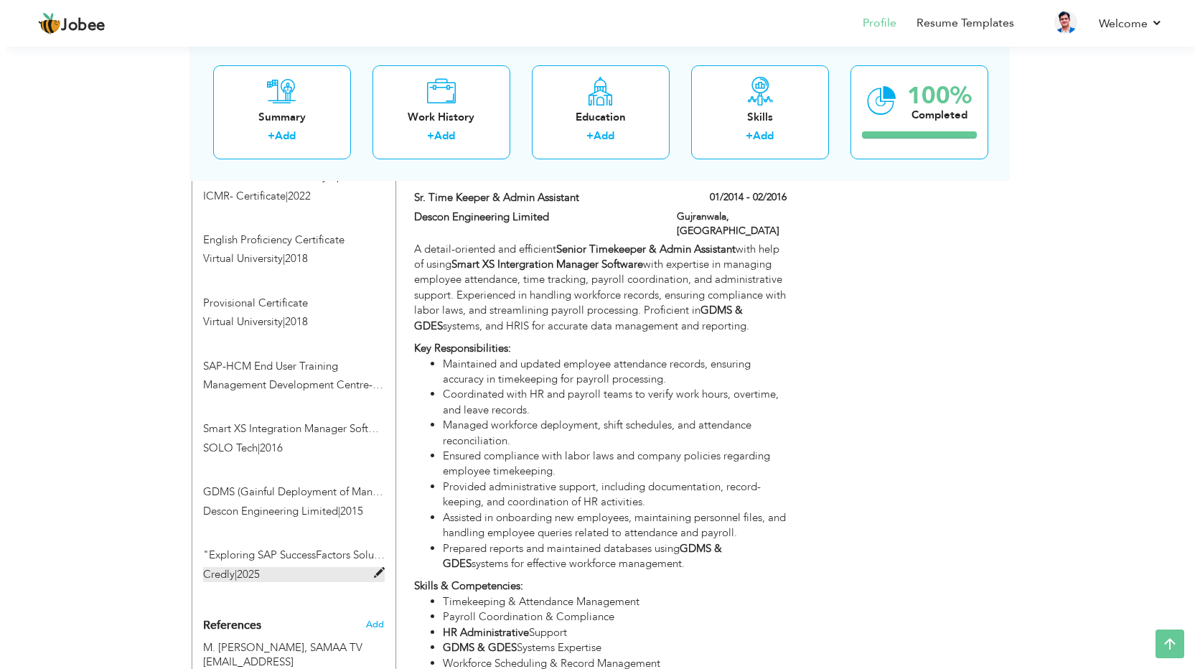
scroll to position [1220, 0]
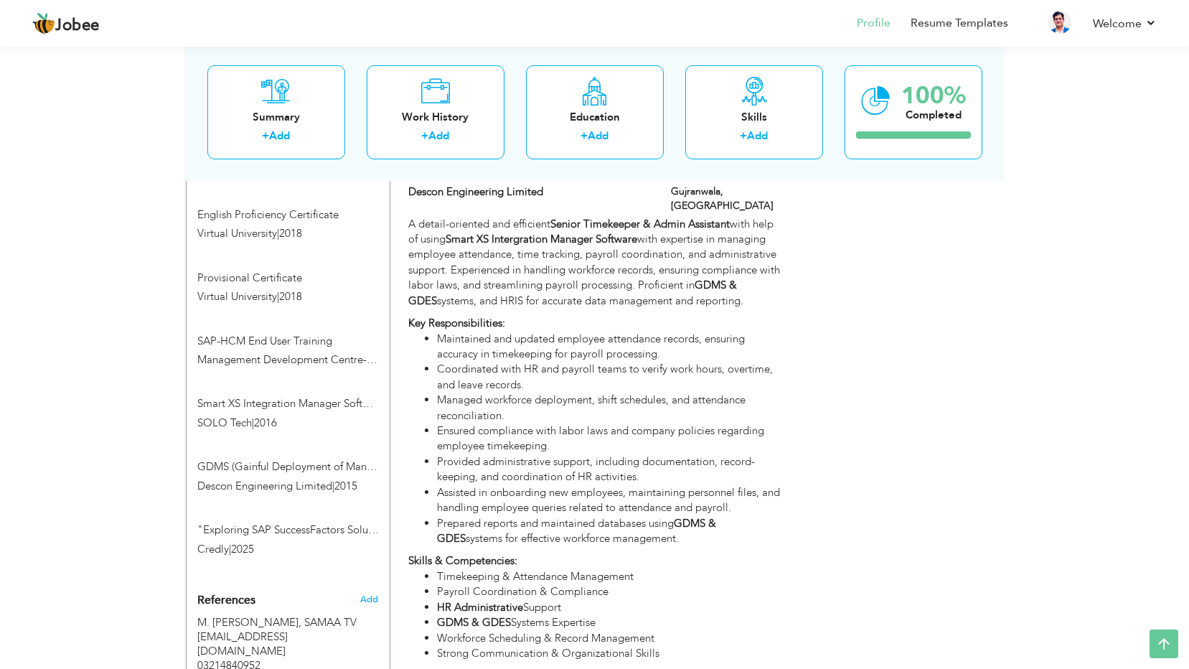
click at [308, 522] on div ""Exploring SAP SuccessFactors Solutions" on Foundational Level Credly | 2025" at bounding box center [288, 541] width 203 height 38
type input ""Exploring SAP SuccessFactors Solutions" on Foundational Level"
type input "Credly"
type input "2025"
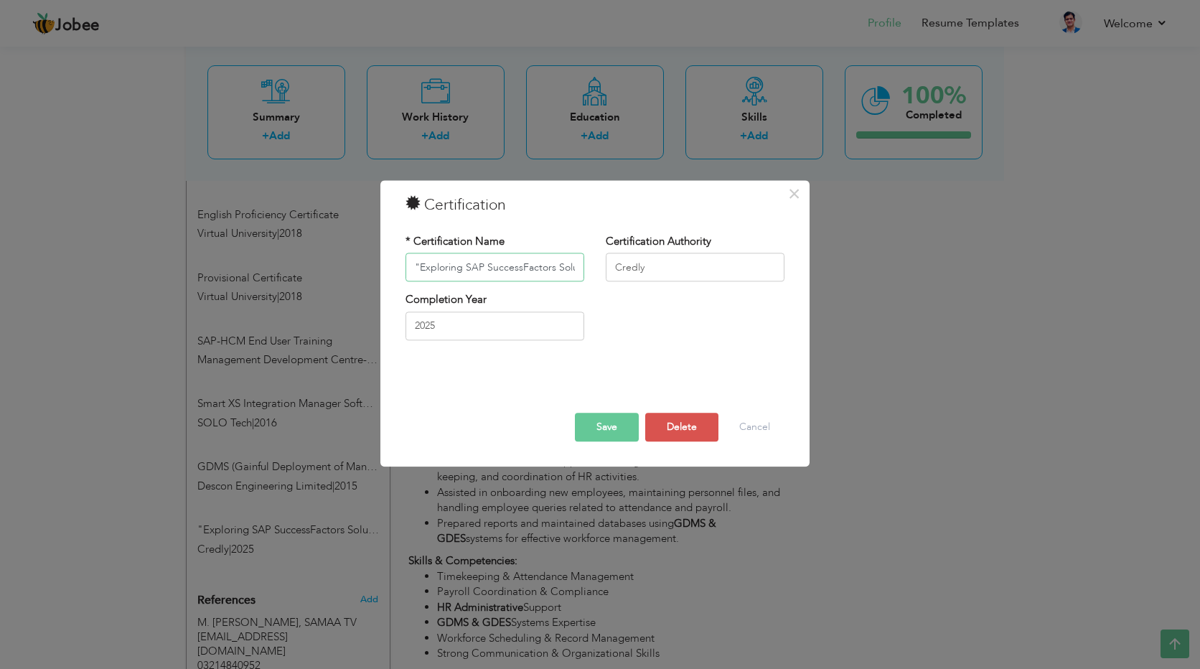
scroll to position [0, 130]
click at [697, 428] on button "Delete" at bounding box center [681, 427] width 73 height 29
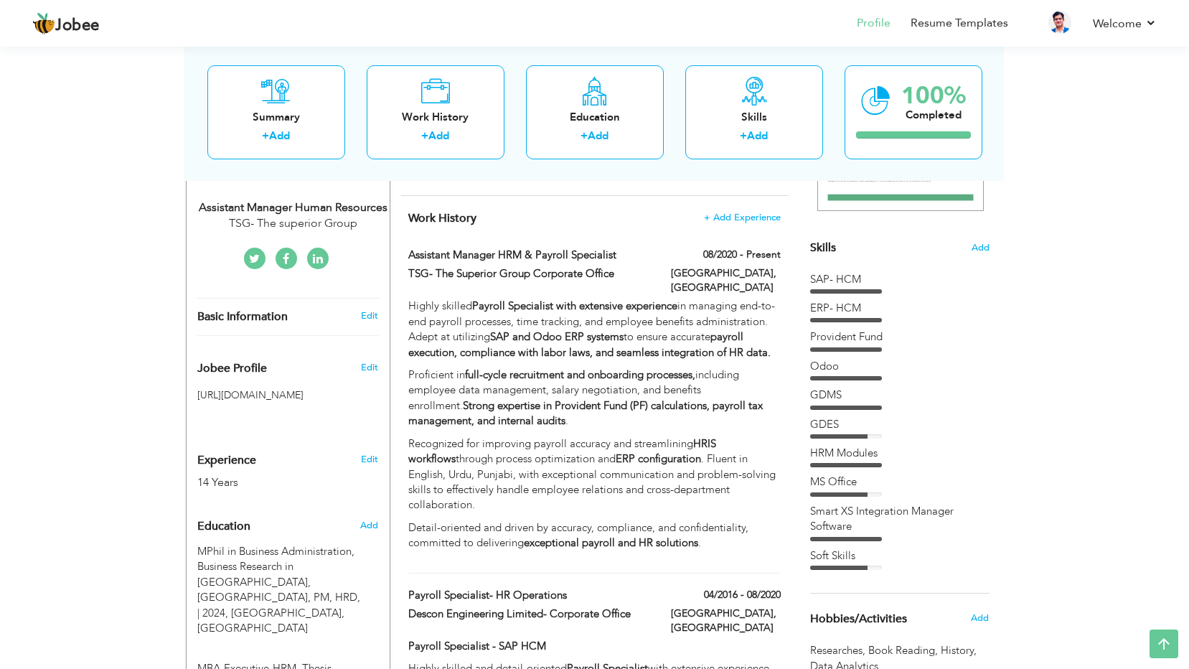
scroll to position [287, 0]
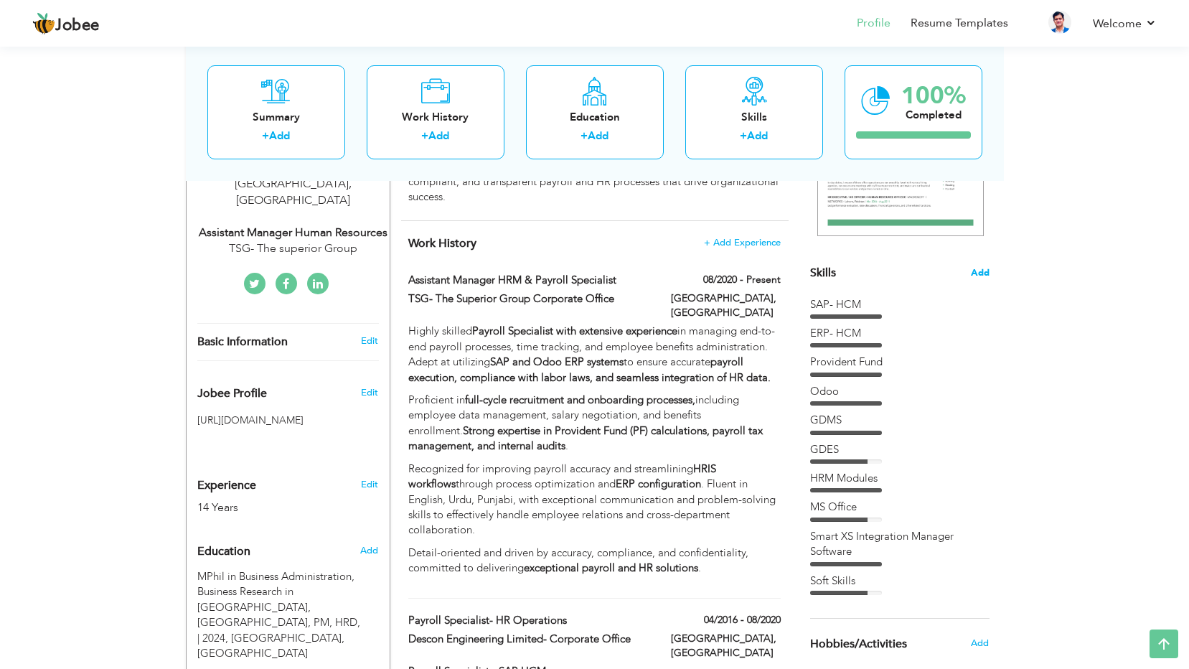
click at [985, 268] on span "Add" at bounding box center [980, 273] width 19 height 14
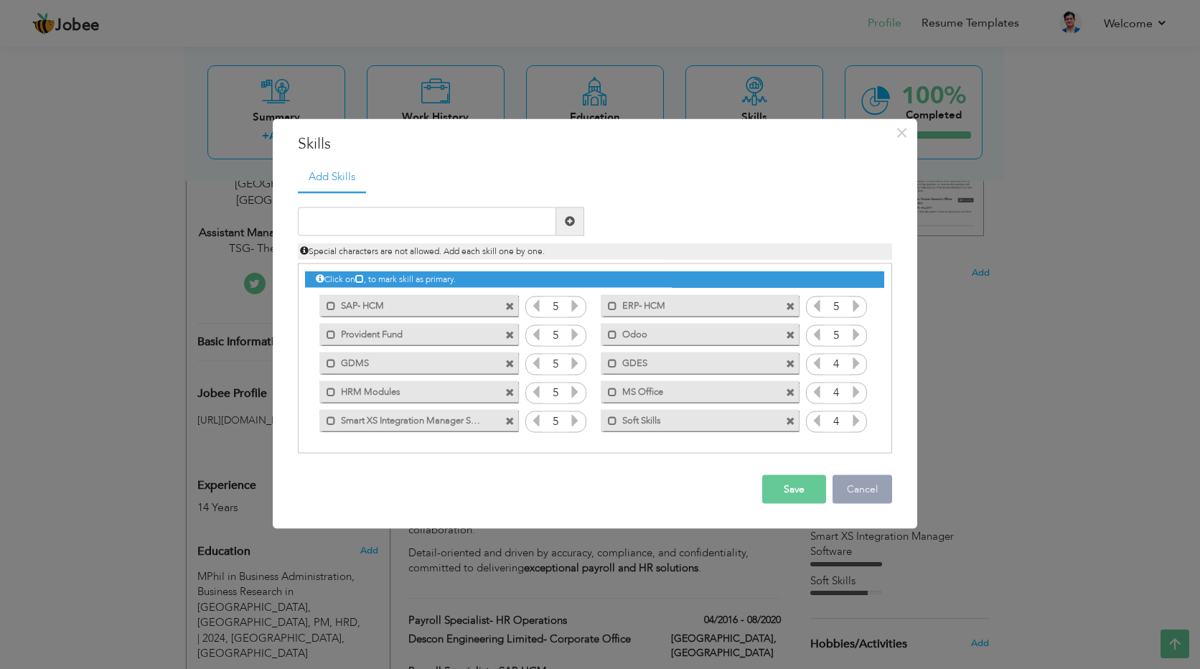
click at [865, 489] on button "Cancel" at bounding box center [863, 488] width 60 height 29
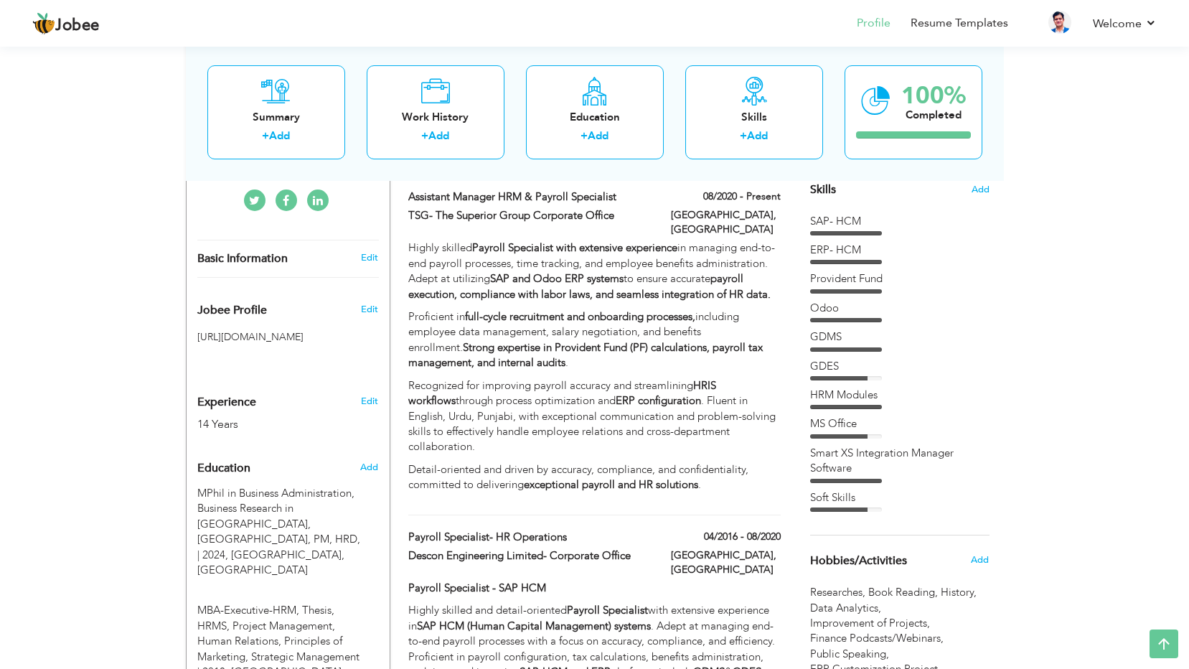
scroll to position [359, 0]
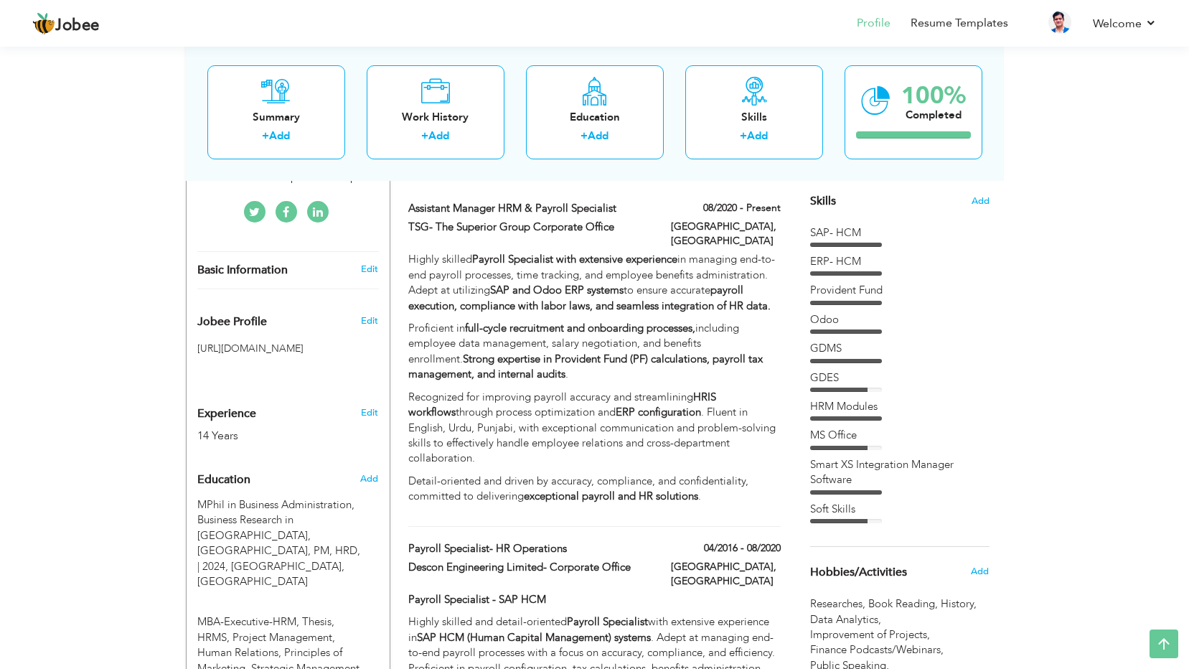
click at [836, 231] on div "SAP- HCM" at bounding box center [899, 232] width 179 height 15
click at [975, 202] on span "Add" at bounding box center [980, 201] width 19 height 14
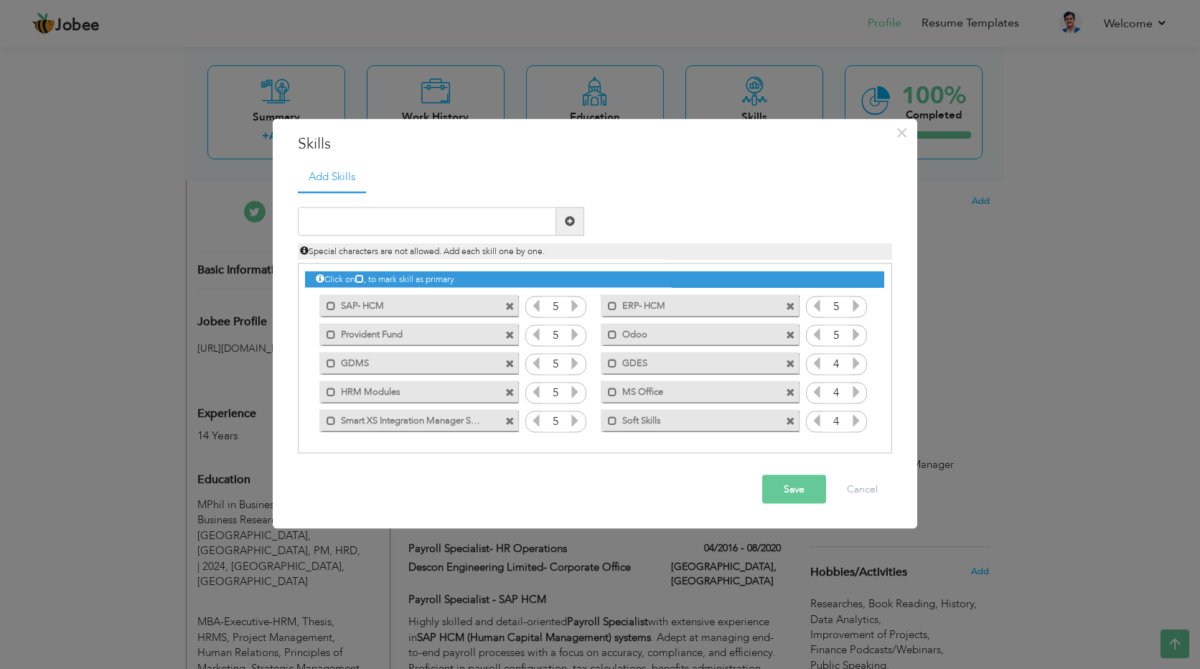
click at [436, 311] on label "SAP- HCM" at bounding box center [408, 304] width 145 height 18
click at [407, 309] on label "SAP- HCM" at bounding box center [410, 304] width 143 height 18
click at [459, 221] on input "text" at bounding box center [427, 221] width 258 height 29
type input "SAP Success Factor"
click at [567, 218] on span at bounding box center [570, 221] width 10 height 10
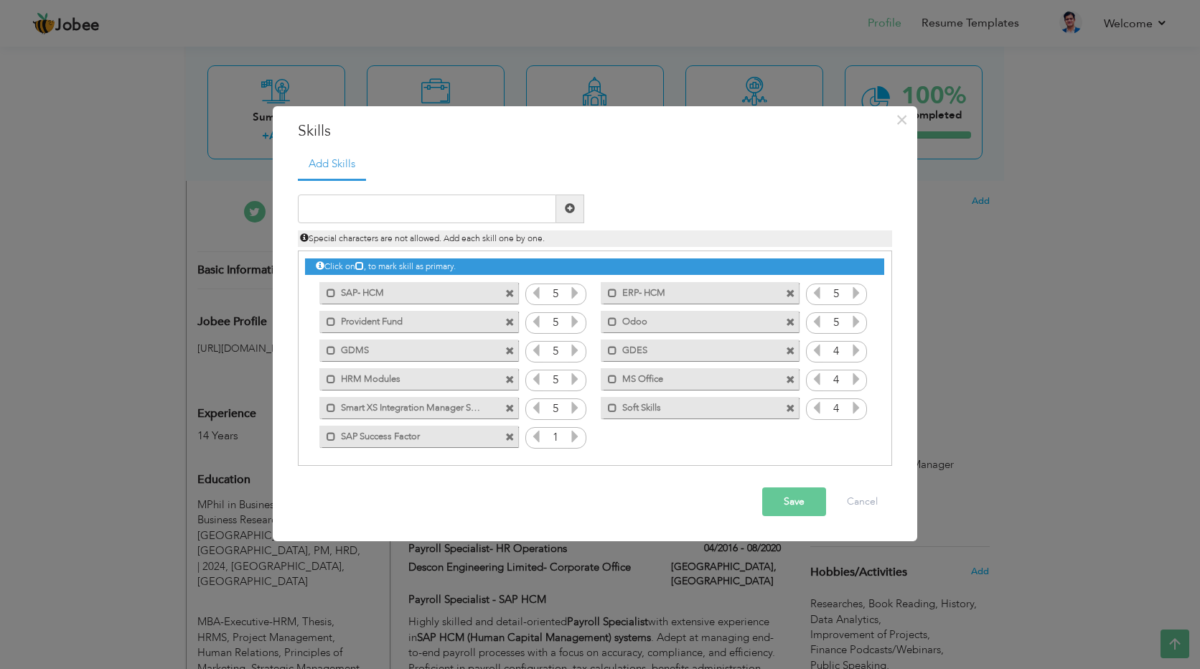
drag, startPoint x: 444, startPoint y: 439, endPoint x: 373, endPoint y: 307, distance: 150.0
click at [372, 308] on div "Click on , to mark skill as primary. Mark as primary skill. SAP- HCM 5 ERP- HCM…" at bounding box center [594, 351] width 578 height 200
click at [571, 440] on icon at bounding box center [574, 436] width 13 height 13
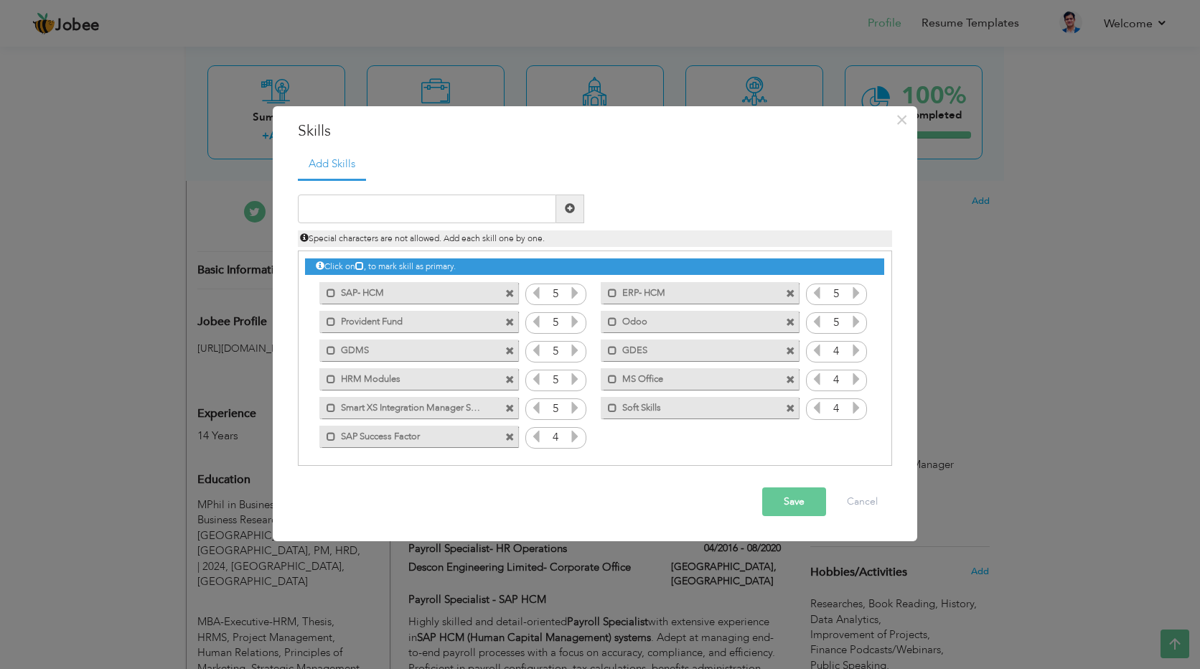
click at [571, 440] on icon at bounding box center [574, 436] width 13 height 13
click at [534, 438] on icon at bounding box center [536, 436] width 13 height 13
click at [535, 437] on icon at bounding box center [536, 436] width 13 height 13
click at [784, 504] on button "Save" at bounding box center [794, 501] width 64 height 29
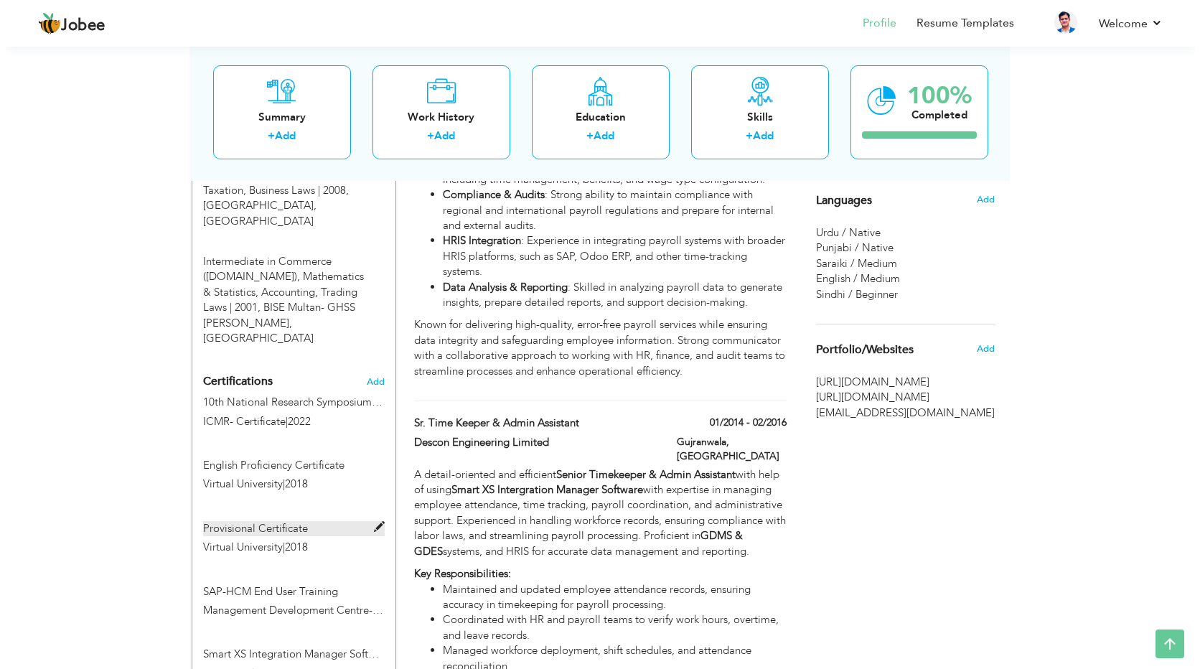
scroll to position [1005, 0]
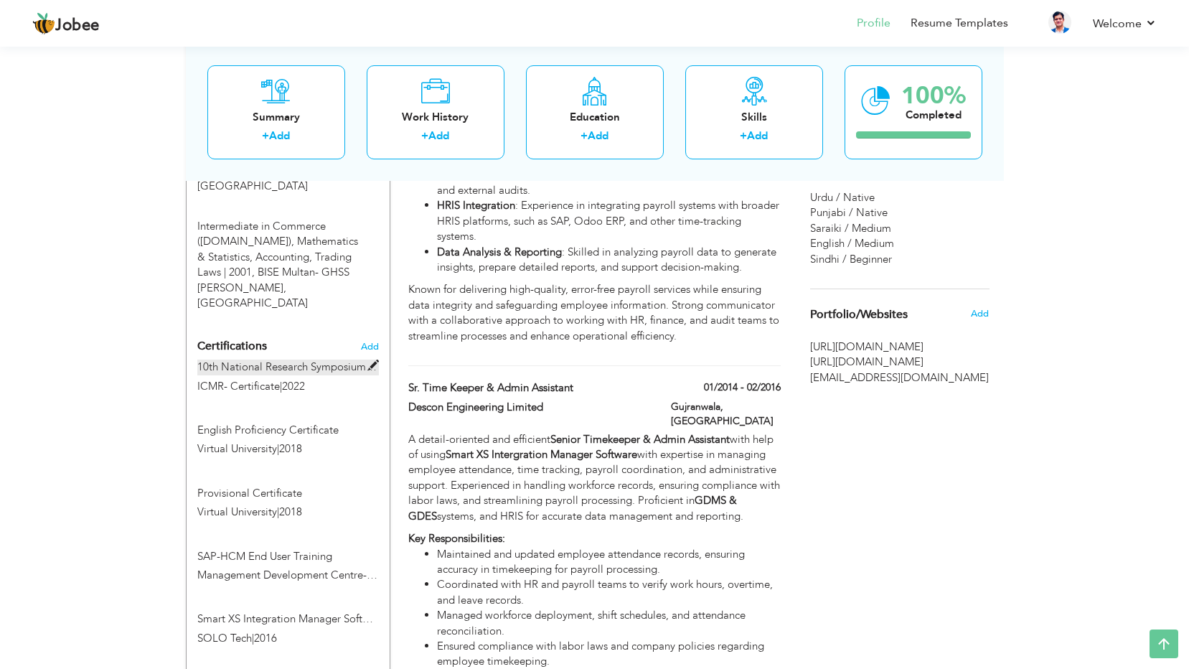
click at [373, 360] on span at bounding box center [373, 365] width 11 height 11
type input "10th National Research Symposium 2022 Certification"
type input "ICMR- Certificate"
type input "2022"
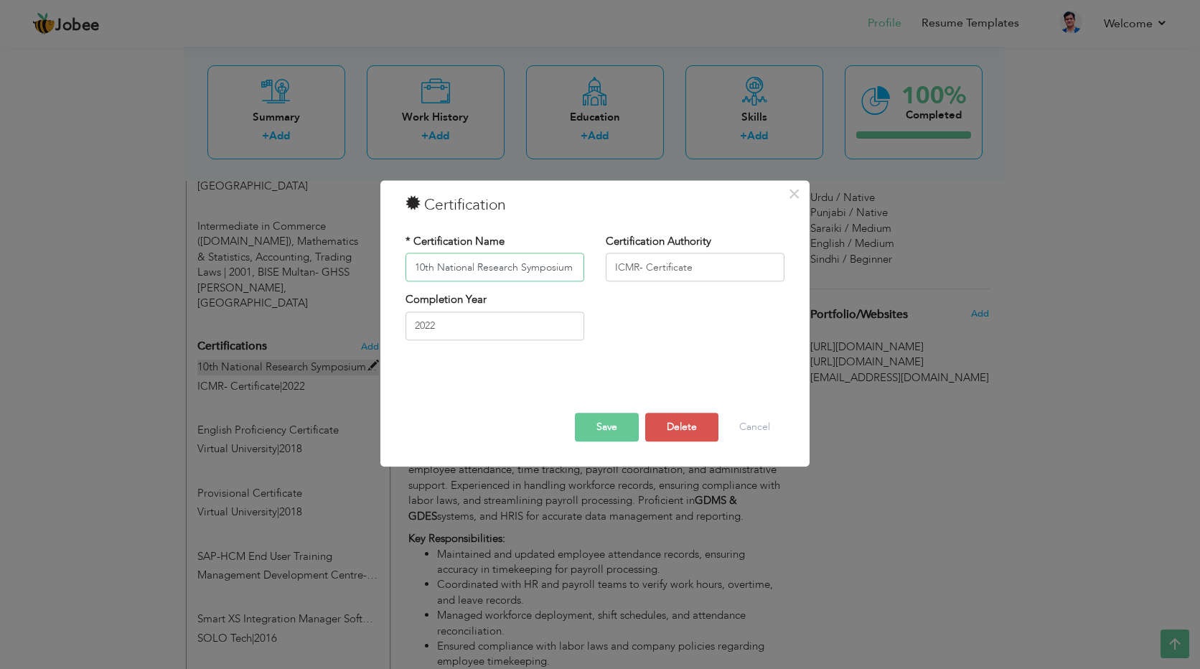
scroll to position [0, 78]
click at [614, 429] on button "Save" at bounding box center [607, 427] width 64 height 29
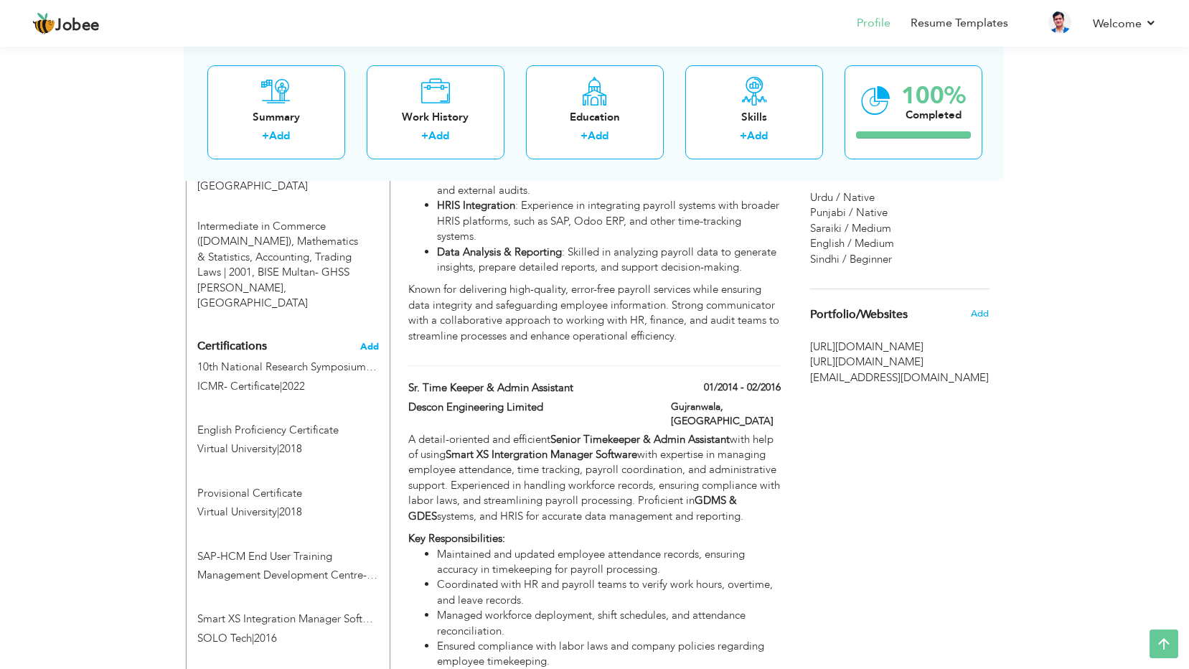
click at [363, 342] on span "Add" at bounding box center [369, 347] width 19 height 10
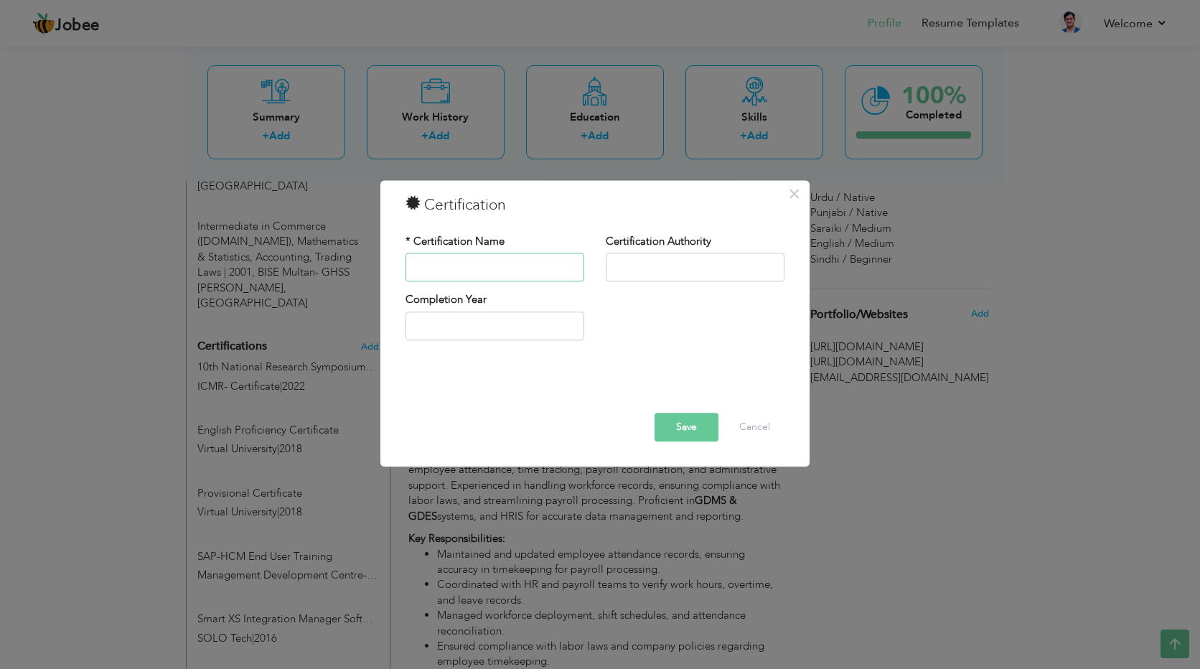
paste input ""Exploring SAP SuccessFactors Solutions" on Foundational Level for administrato…"
type input ""Exploring SAP SuccessFactors Solutions" on Foundational Level"
click at [673, 277] on input "text" at bounding box center [695, 267] width 179 height 29
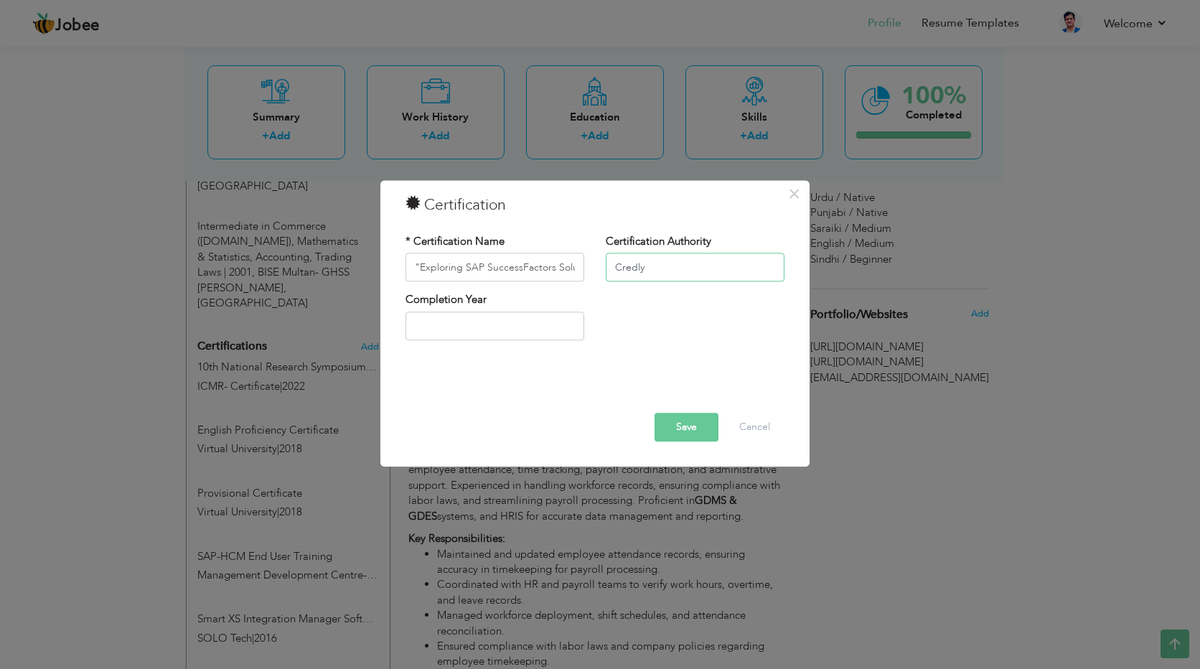
click at [670, 268] on input "Credly" at bounding box center [695, 267] width 179 height 29
type input "Credly- SAP"
click at [479, 330] on input "text" at bounding box center [494, 325] width 179 height 29
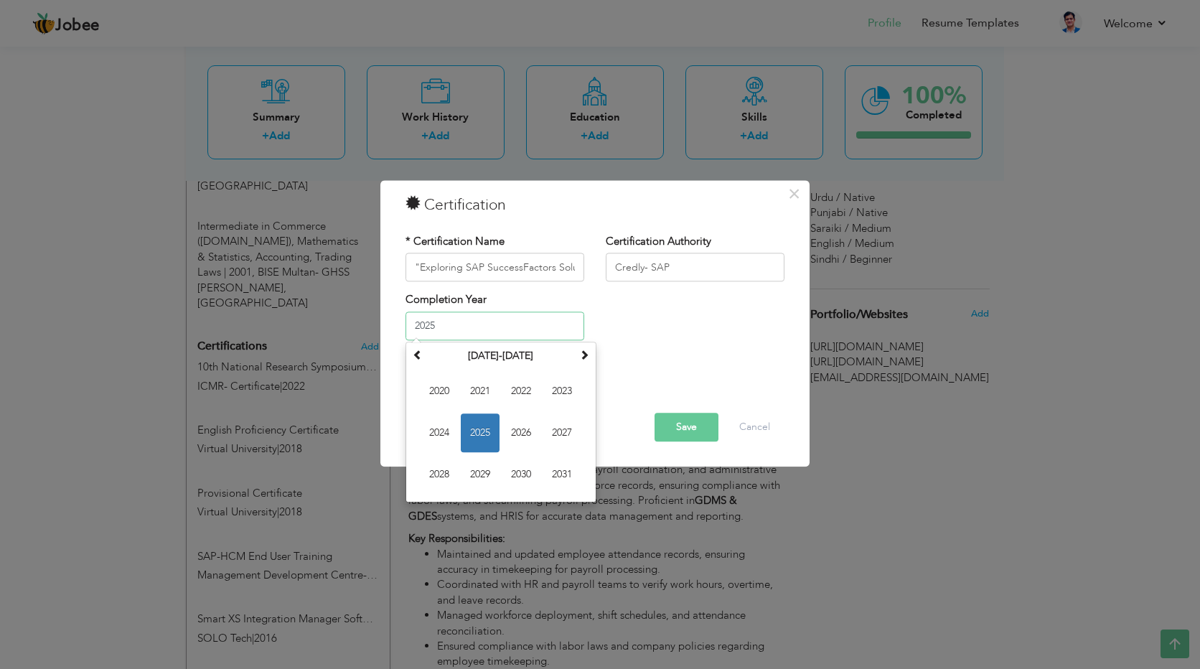
click at [481, 433] on span "2025" at bounding box center [480, 432] width 39 height 39
type input "2025"
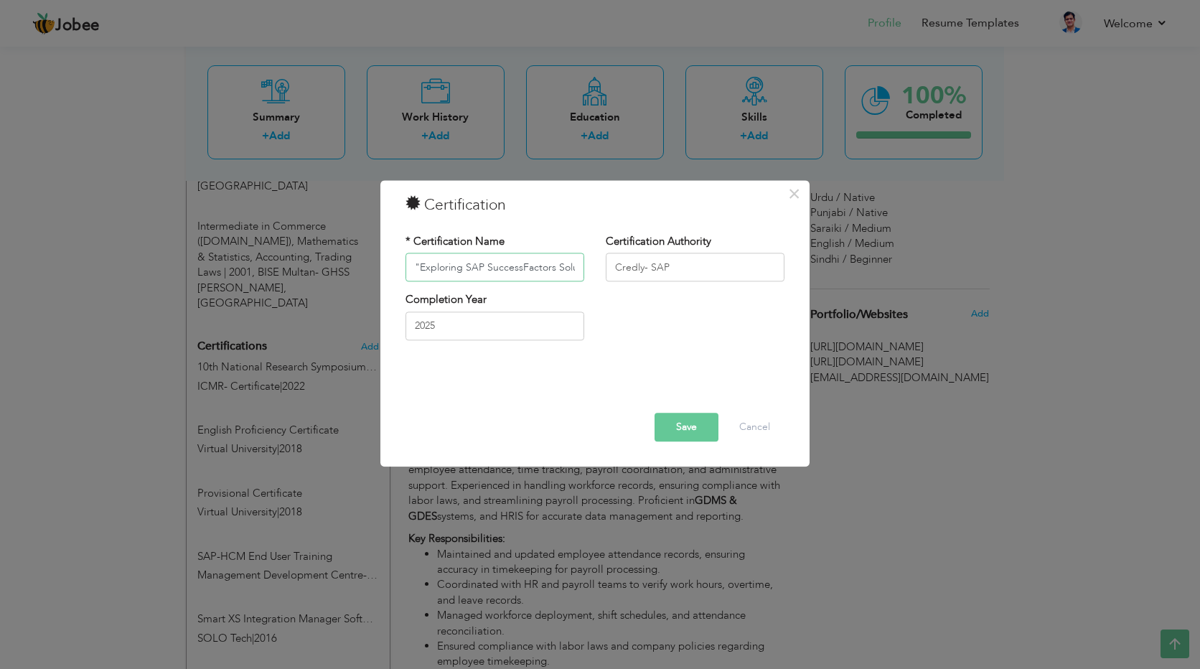
drag, startPoint x: 564, startPoint y: 265, endPoint x: 347, endPoint y: 263, distance: 216.7
click at [347, 263] on div "× Certification * Certification Name "Exploring SAP SuccessFactors Solutions" o…" at bounding box center [600, 334] width 1200 height 669
paste input "Exploring SAP SuccessFactors Solutions - Record of Achievement"
type input "Exploring SAP SuccessFactors Solutions - Record of Achievement"
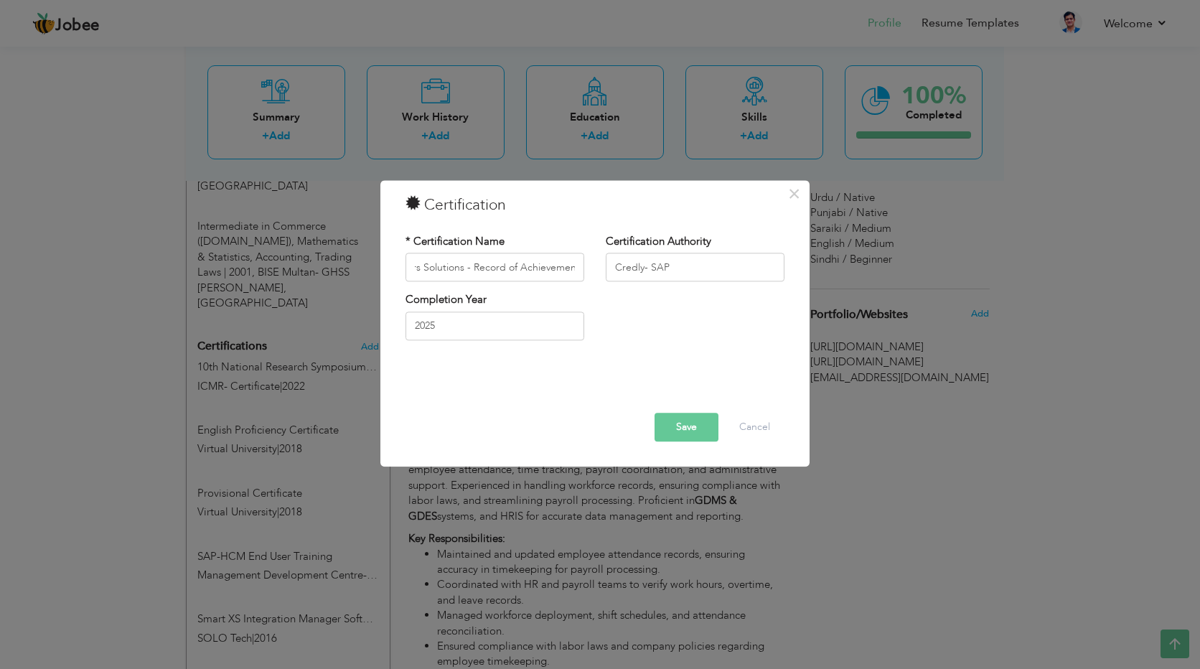
click at [672, 426] on button "Save" at bounding box center [687, 427] width 64 height 29
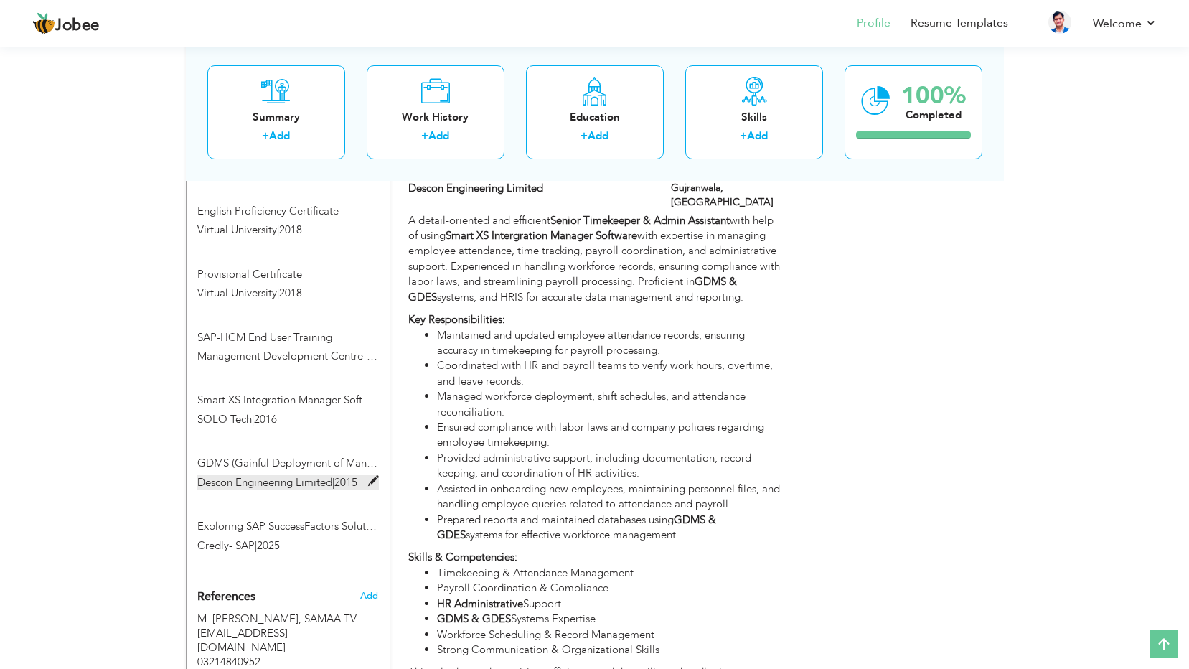
scroll to position [1220, 0]
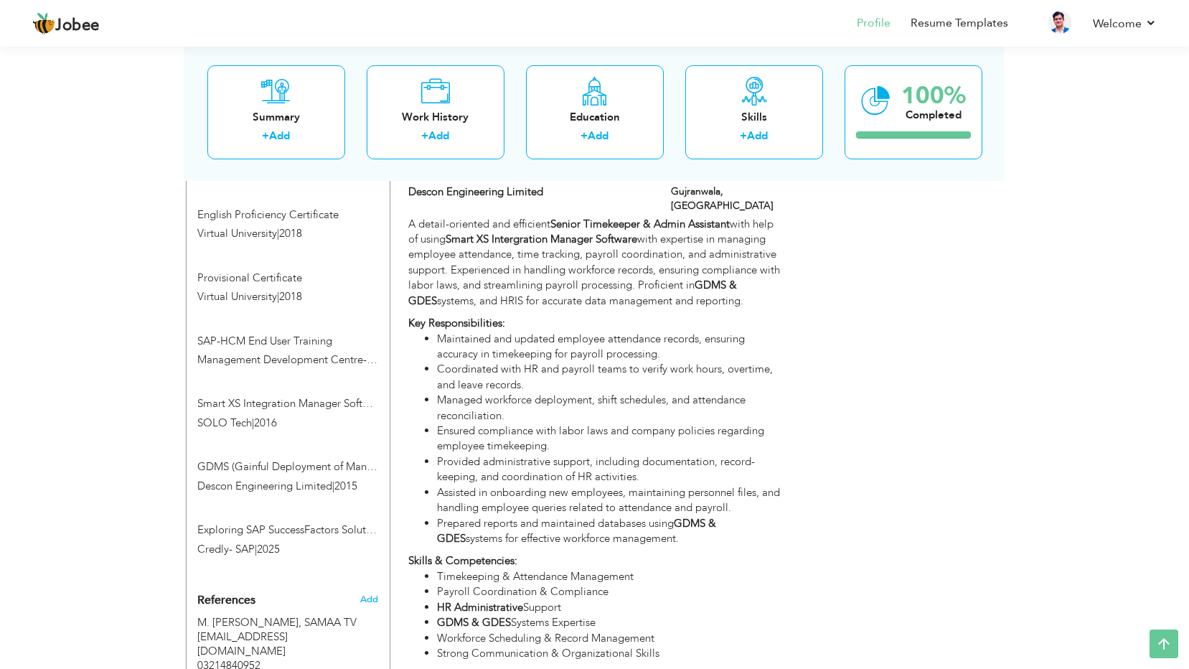
drag, startPoint x: 215, startPoint y: 439, endPoint x: 271, endPoint y: 231, distance: 215.5
click at [271, 231] on div "Certifications Add 10th National Research Symposium 2022 Certification ICMR- Ce…" at bounding box center [288, 341] width 203 height 447
drag, startPoint x: 371, startPoint y: 456, endPoint x: 361, endPoint y: 234, distance: 222.0
click at [361, 234] on div "Certifications Add 10th National Research Symposium 2022 Certification ICMR- Ce…" at bounding box center [288, 341] width 203 height 447
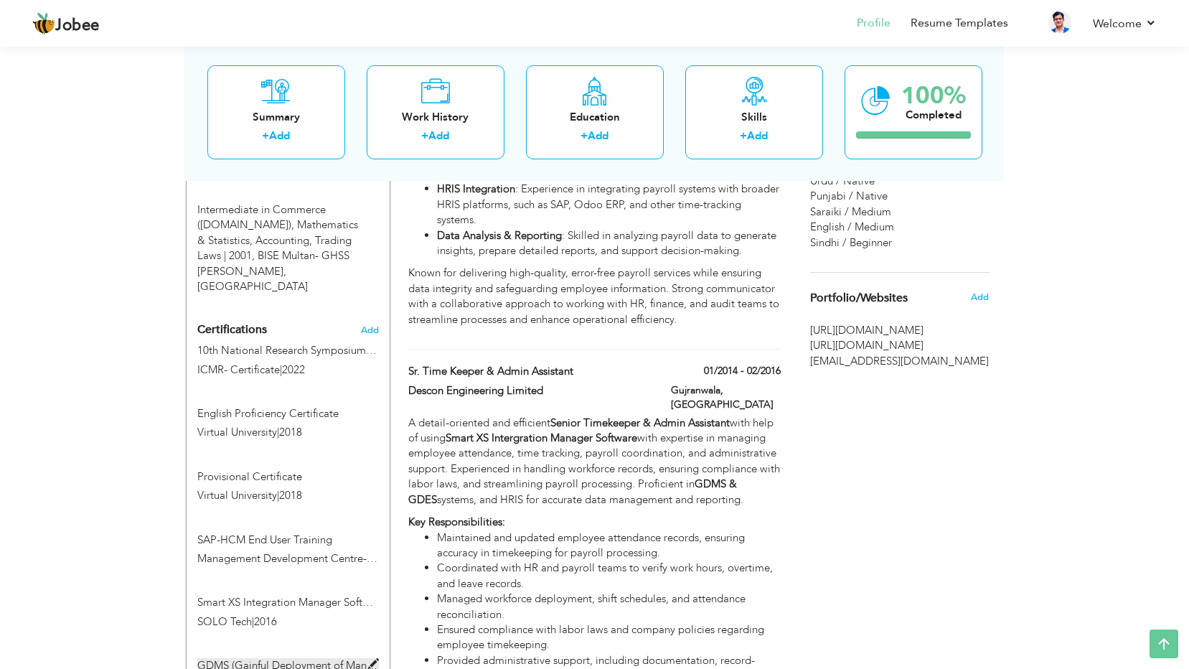
scroll to position [1005, 0]
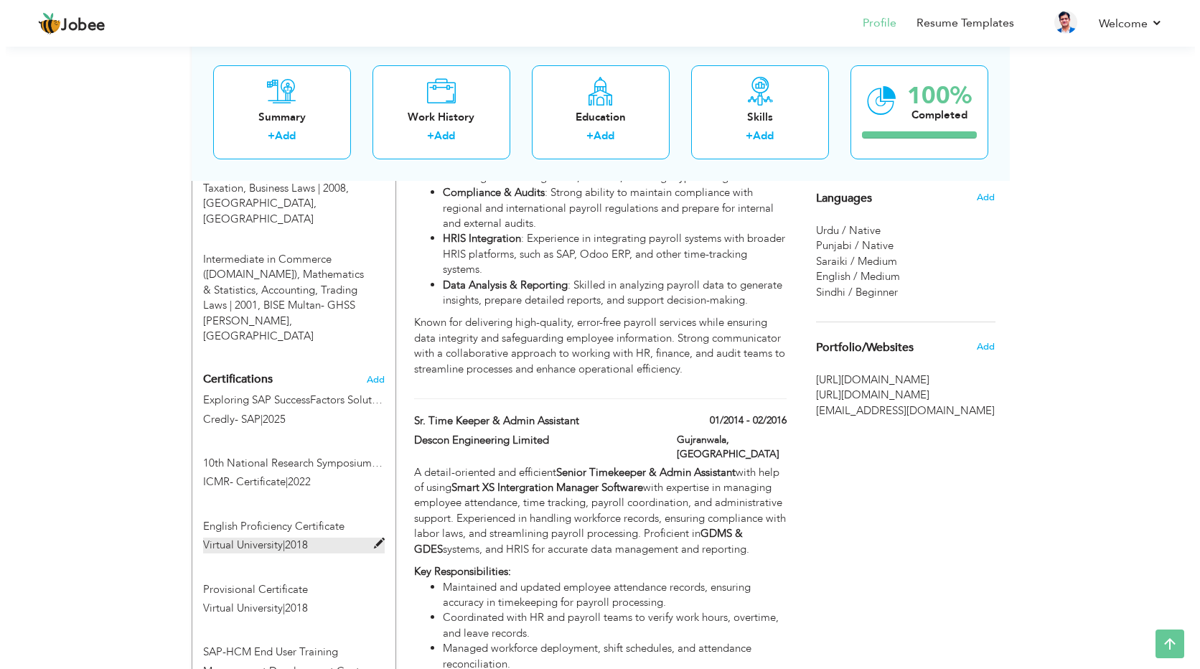
scroll to position [970, 0]
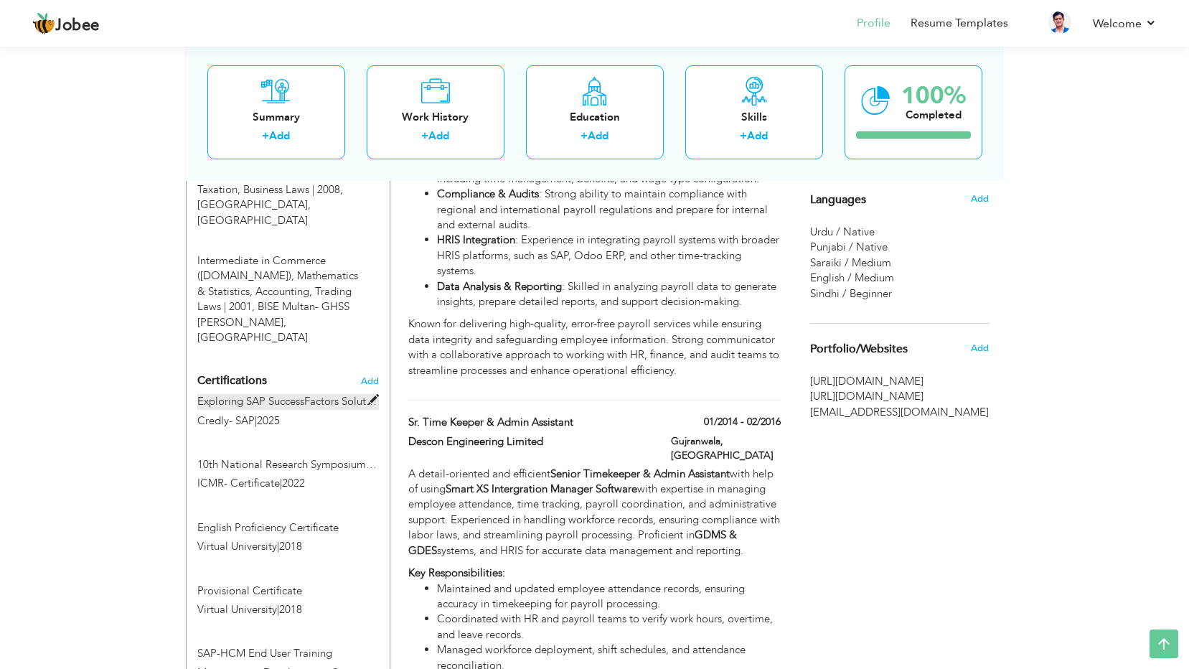
click at [309, 394] on label "Exploring SAP SuccessFactors Solutions - Record of Achievement" at bounding box center [288, 401] width 182 height 15
type input "Exploring SAP SuccessFactors Solutions - Record of Achievement"
type input "Credly- SAP"
type input "2025"
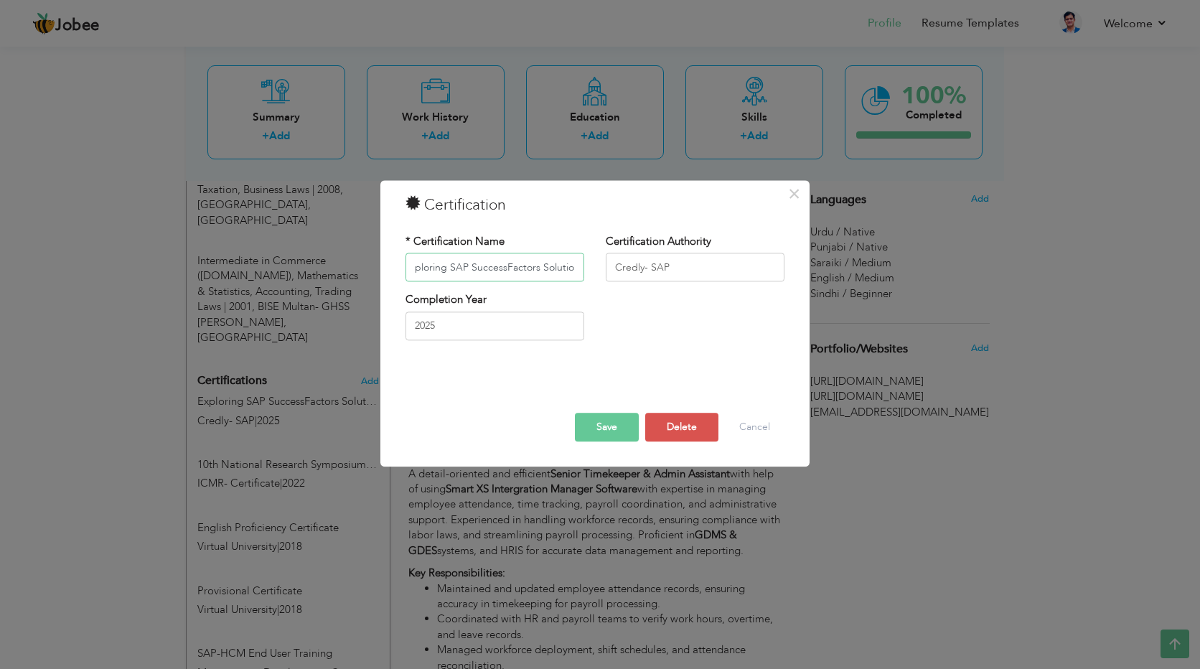
scroll to position [0, 0]
click at [756, 424] on button "Cancel" at bounding box center [755, 427] width 60 height 29
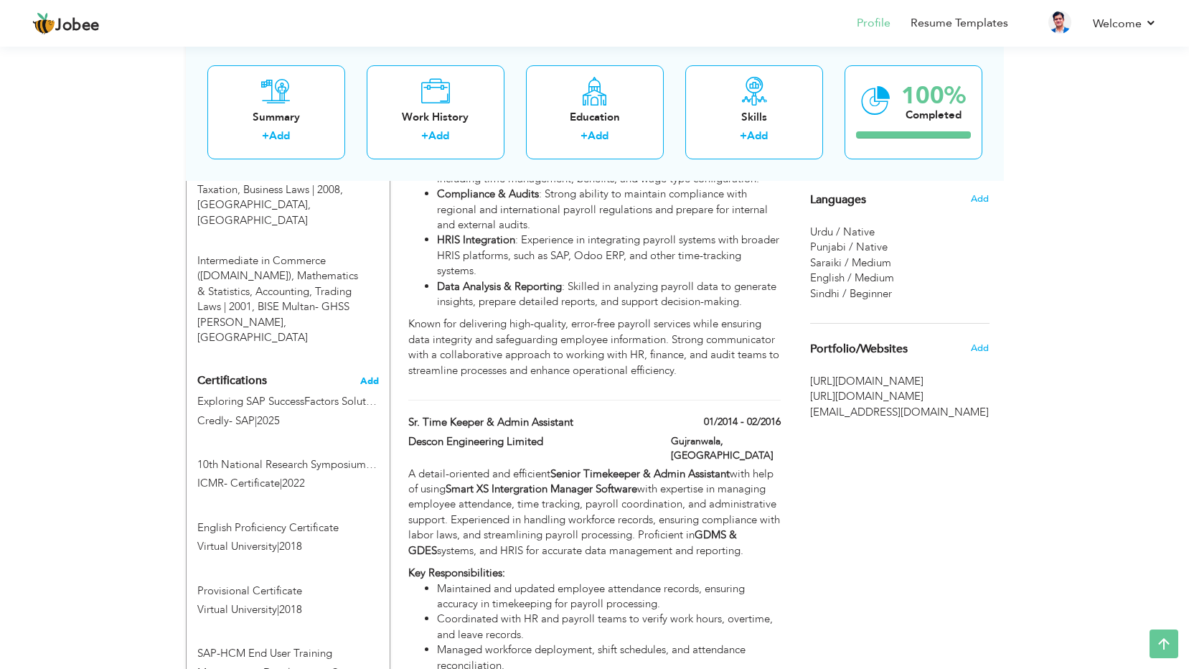
click at [367, 376] on span "Add" at bounding box center [369, 381] width 19 height 10
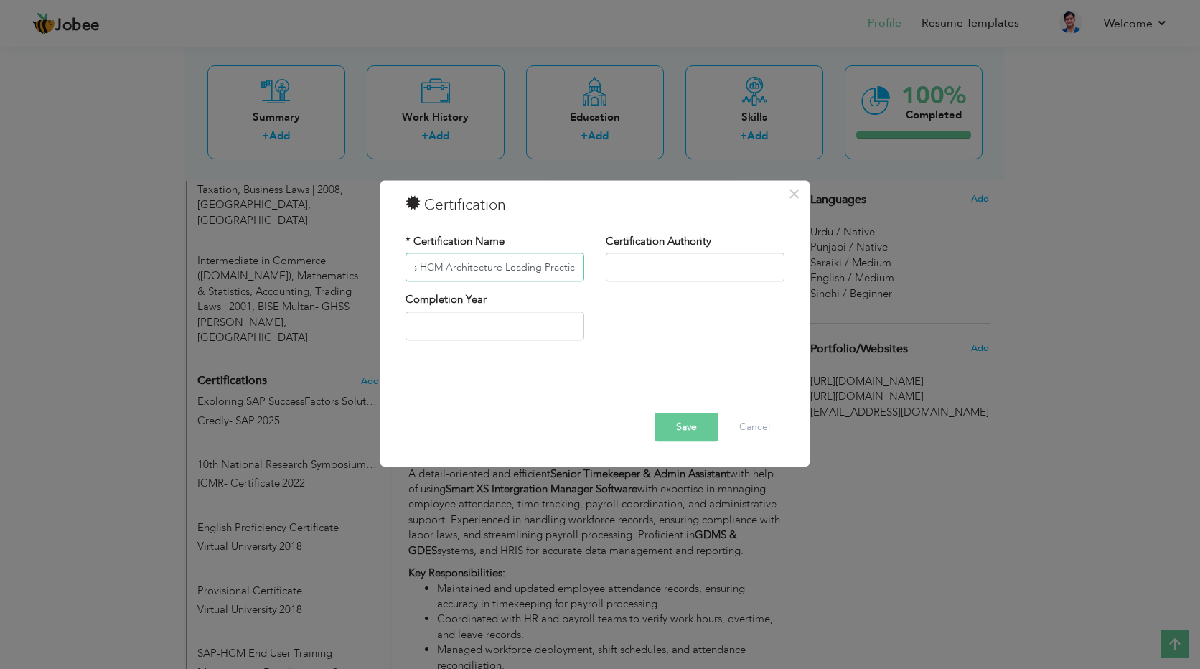
scroll to position [0, 144]
type input "Navigation SAP SuccessFactors HCM Architecture Leading Practices"
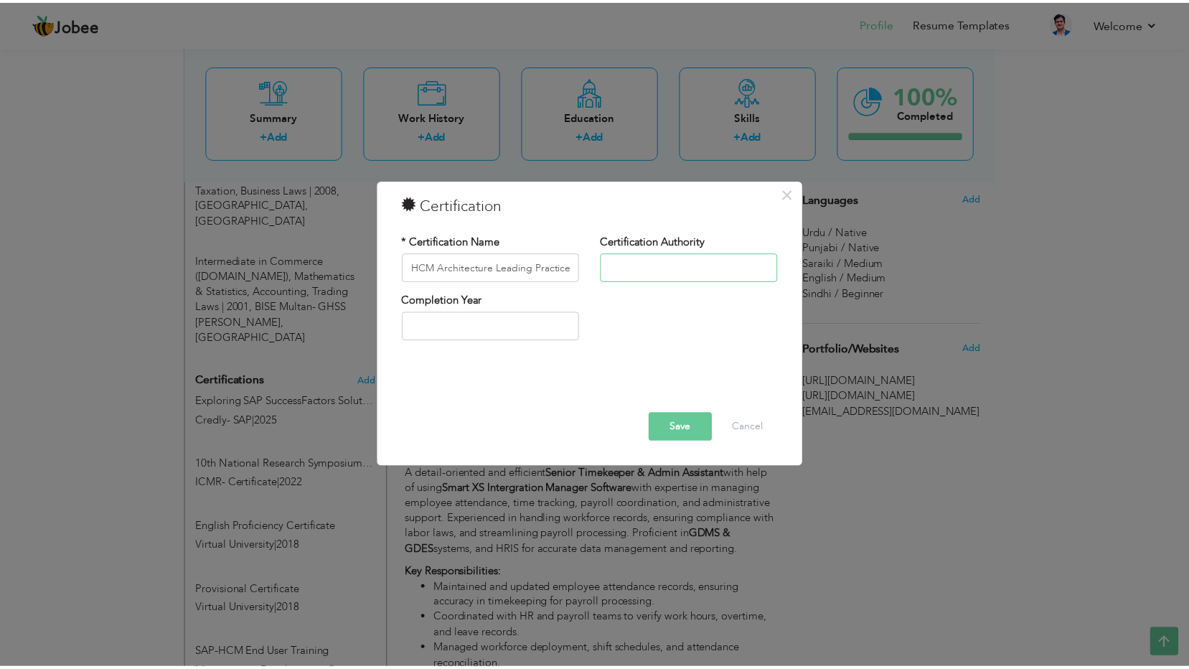
scroll to position [0, 0]
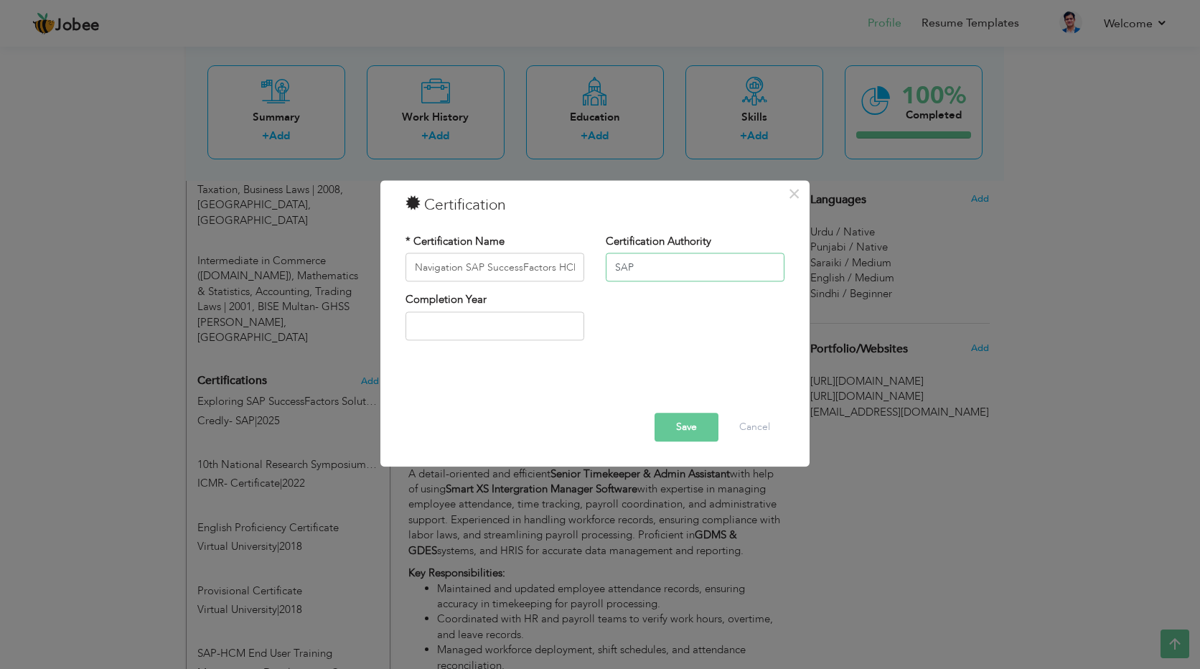
type input "SAP"
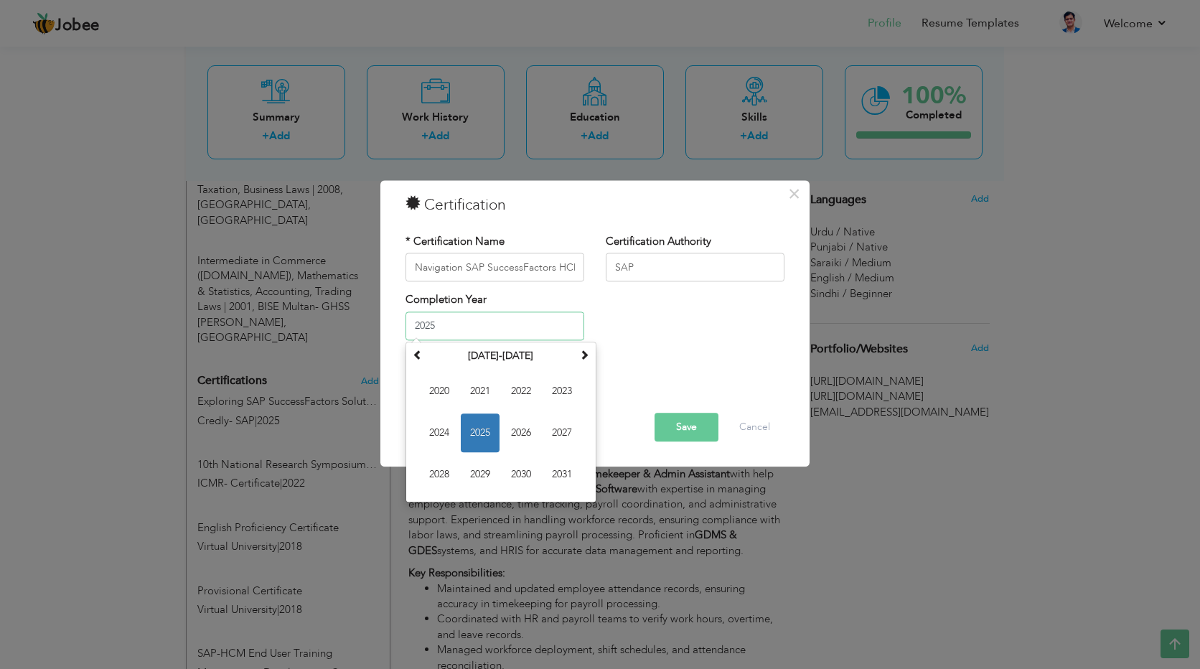
drag, startPoint x: 441, startPoint y: 332, endPoint x: 456, endPoint y: 328, distance: 16.4
click at [442, 332] on input "2025" at bounding box center [494, 325] width 179 height 29
type input "2025"
click at [476, 428] on span "2025" at bounding box center [480, 432] width 39 height 39
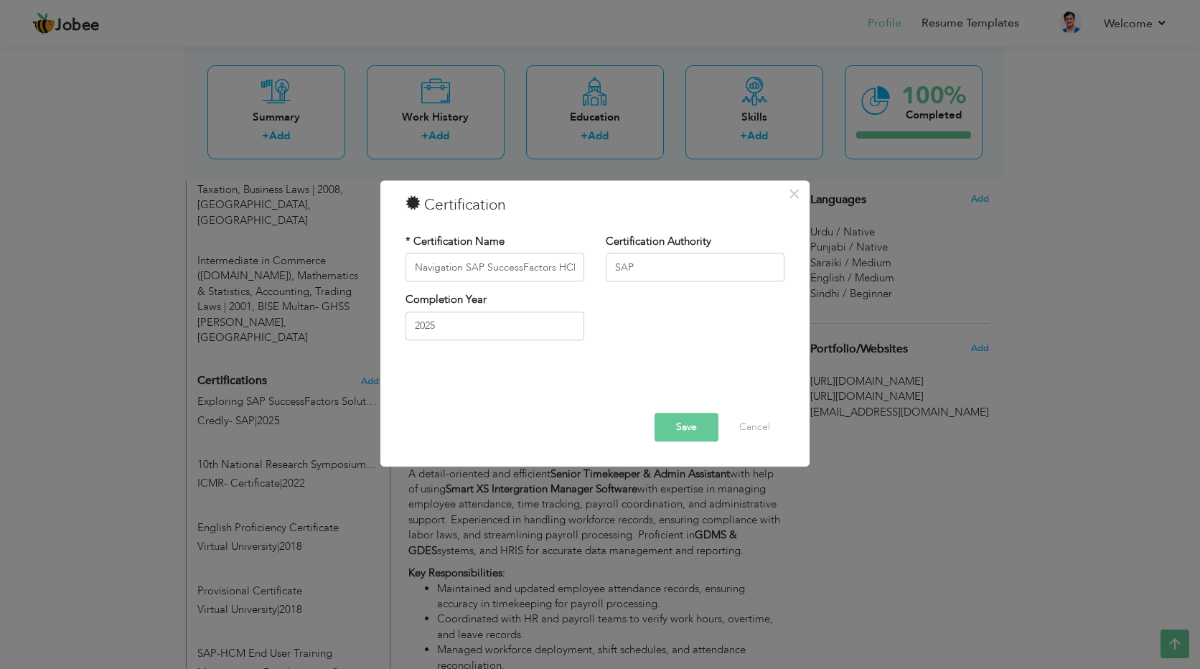
click at [693, 422] on button "Save" at bounding box center [687, 427] width 64 height 29
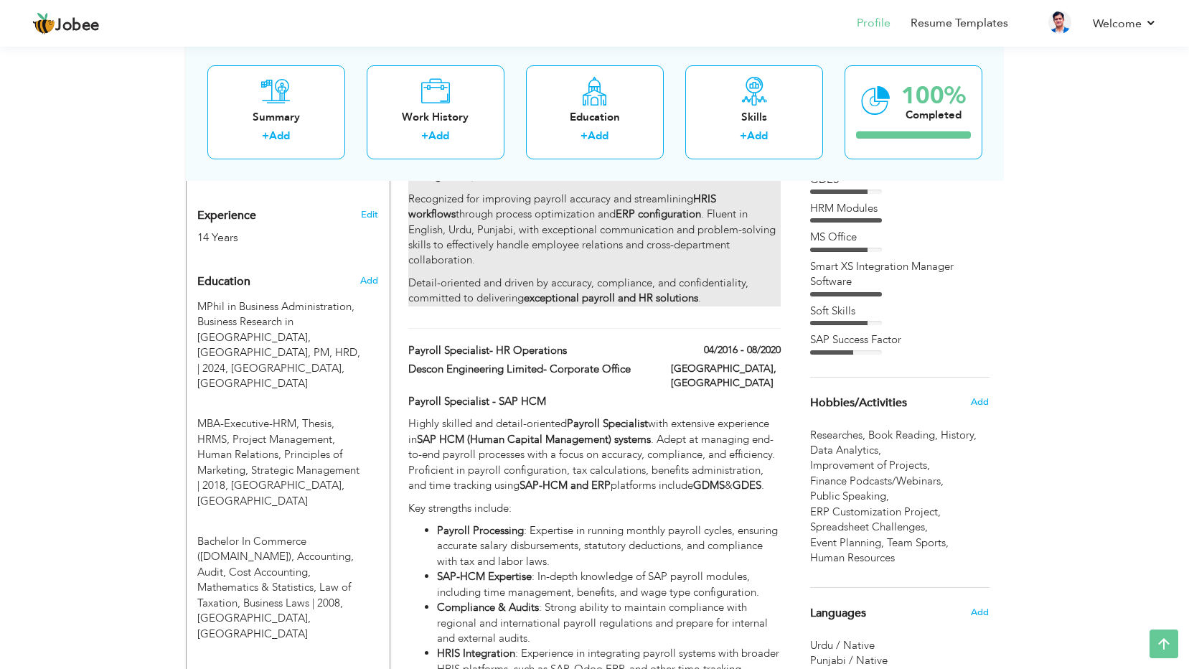
scroll to position [396, 0]
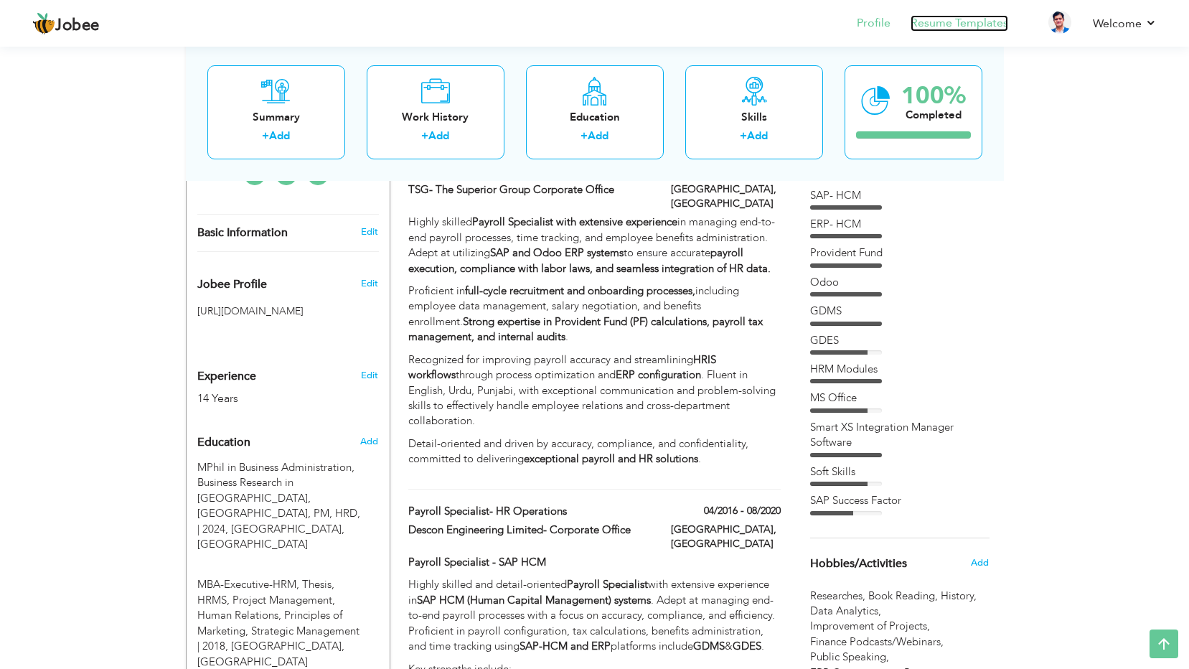
click at [937, 24] on link "Resume Templates" at bounding box center [960, 23] width 98 height 17
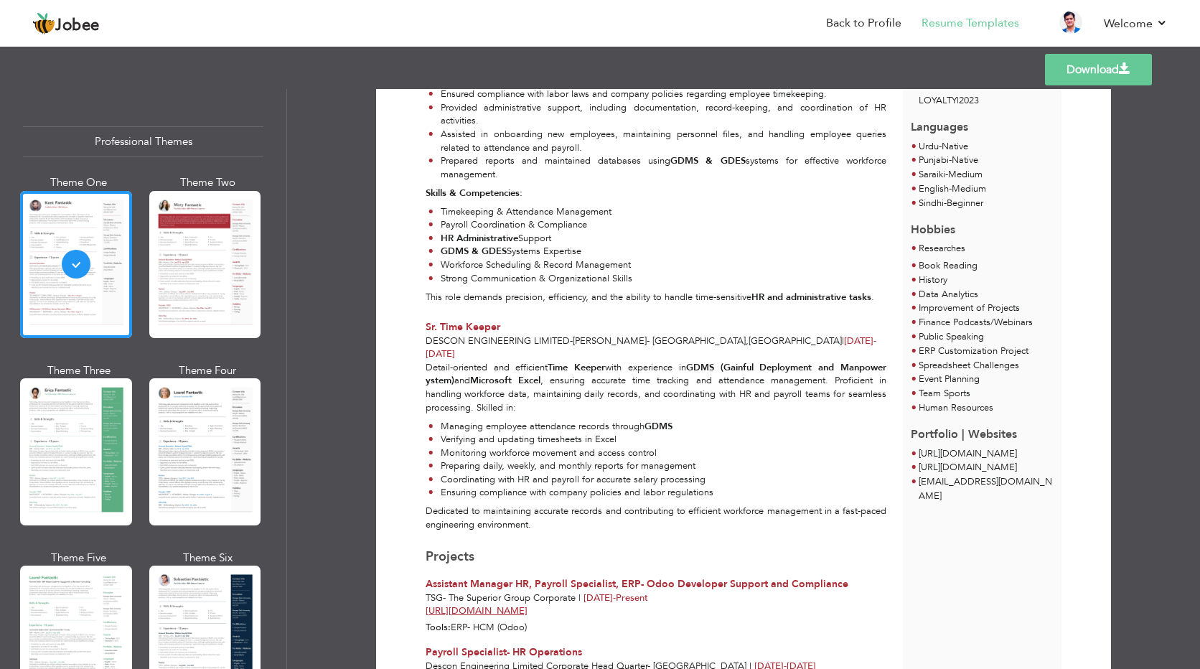
scroll to position [931, 0]
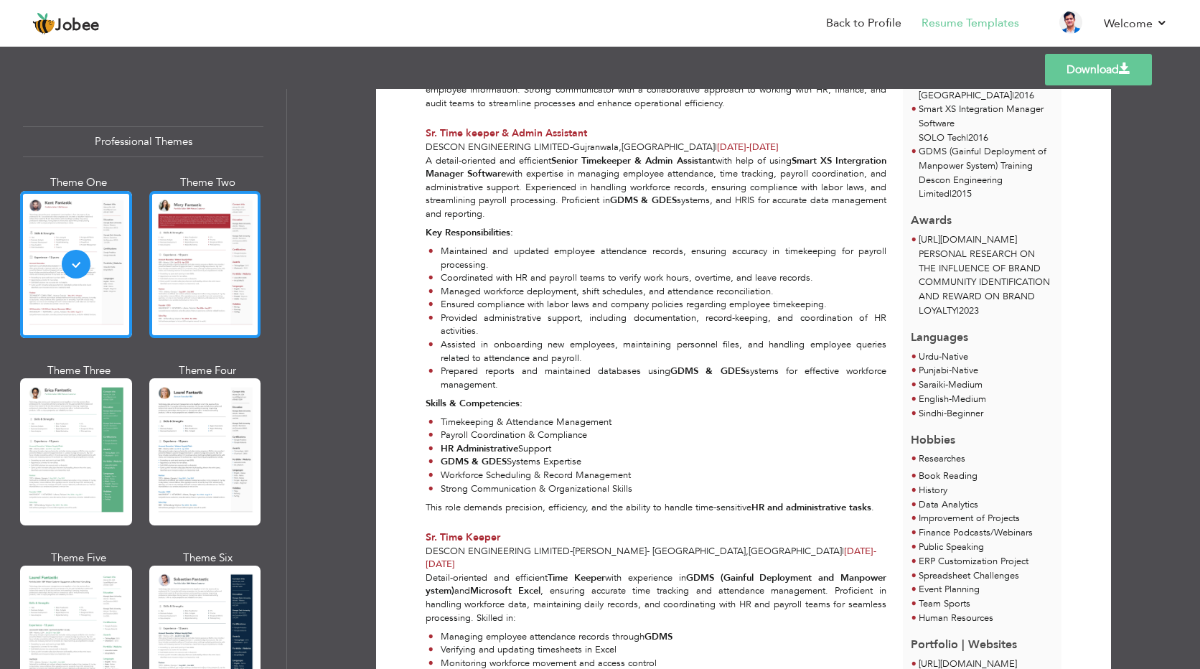
click at [200, 290] on div at bounding box center [205, 264] width 112 height 147
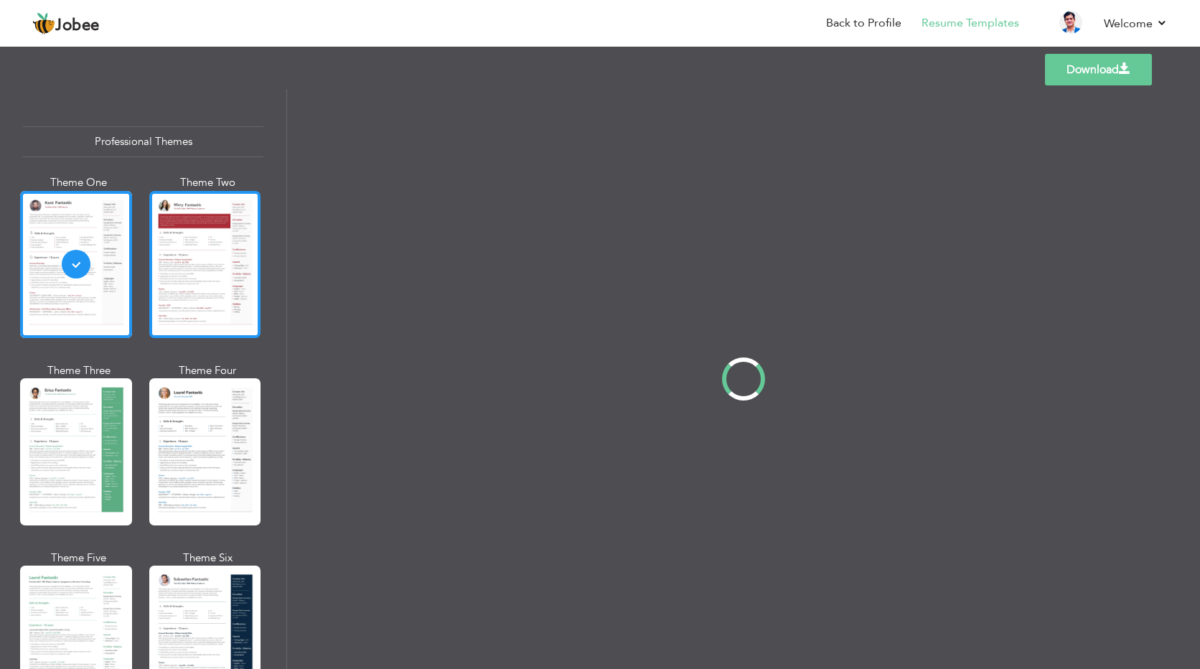
scroll to position [0, 0]
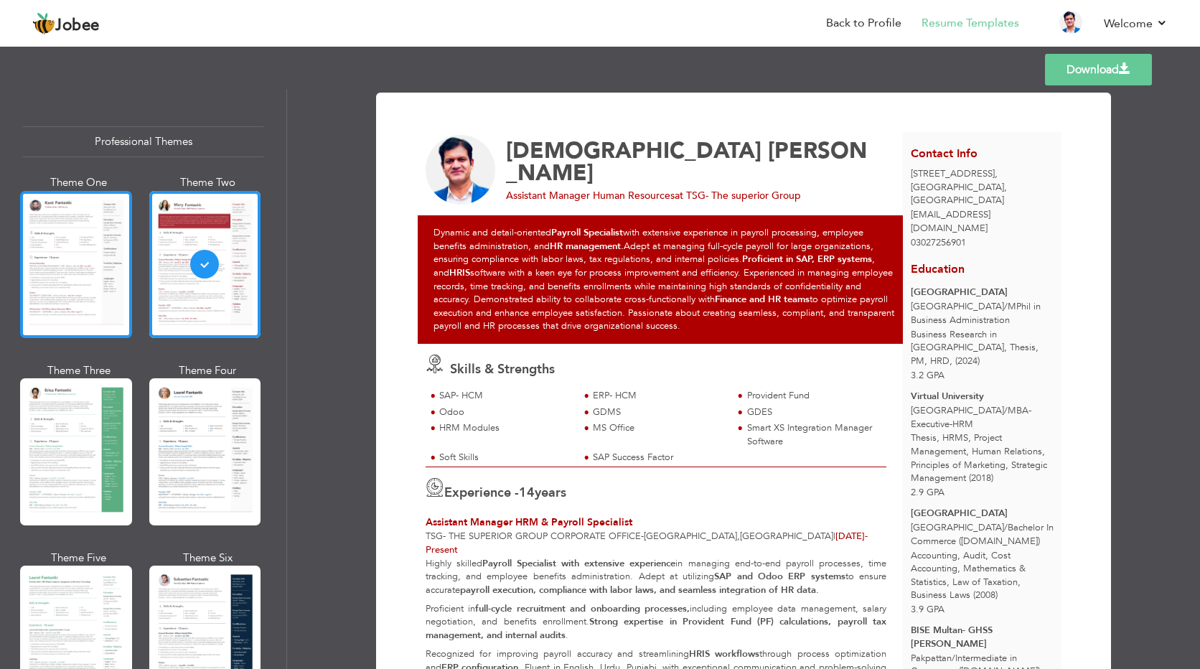
click at [108, 273] on div at bounding box center [76, 264] width 112 height 147
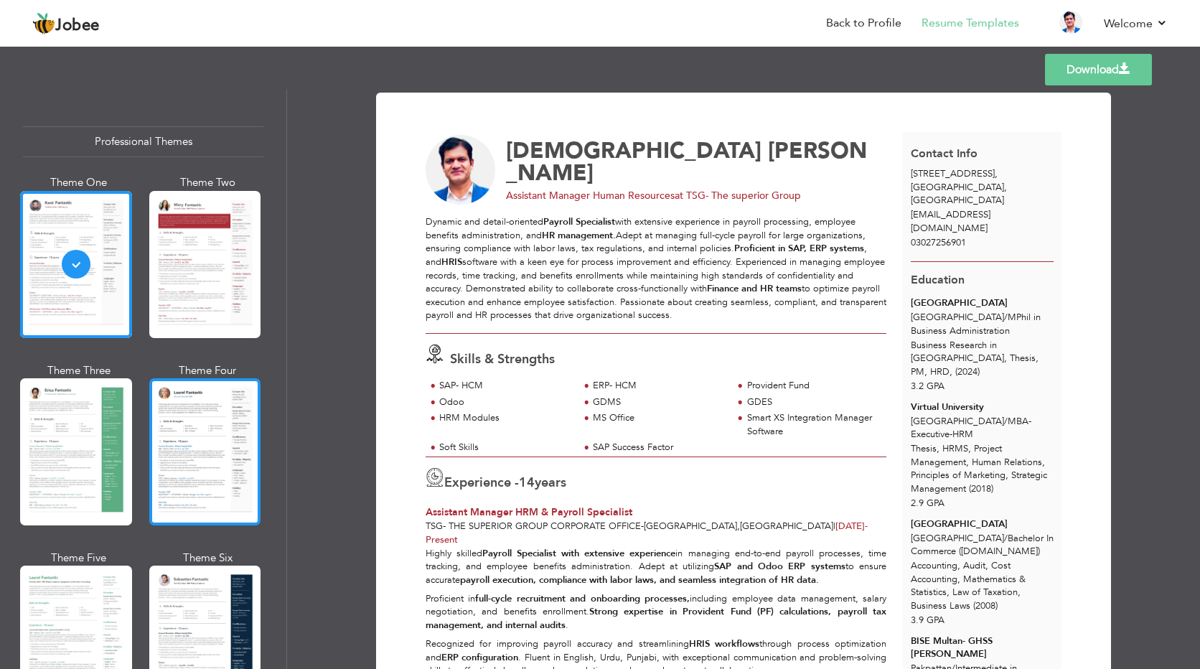
click at [202, 430] on div at bounding box center [205, 451] width 112 height 147
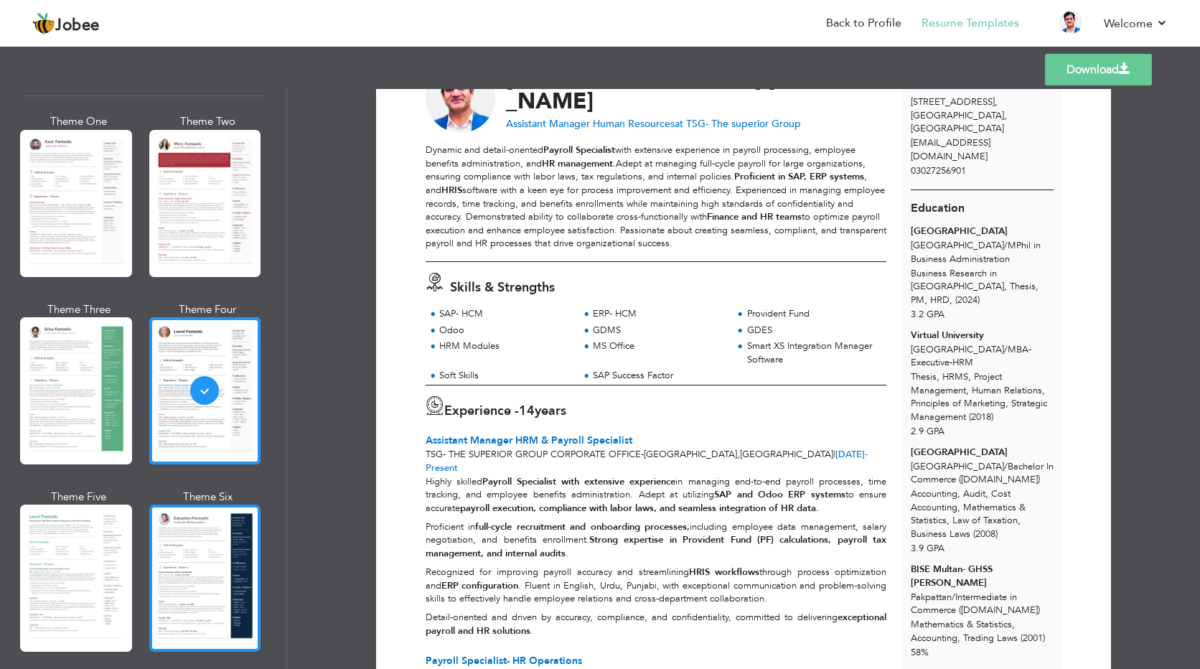
scroll to position [144, 0]
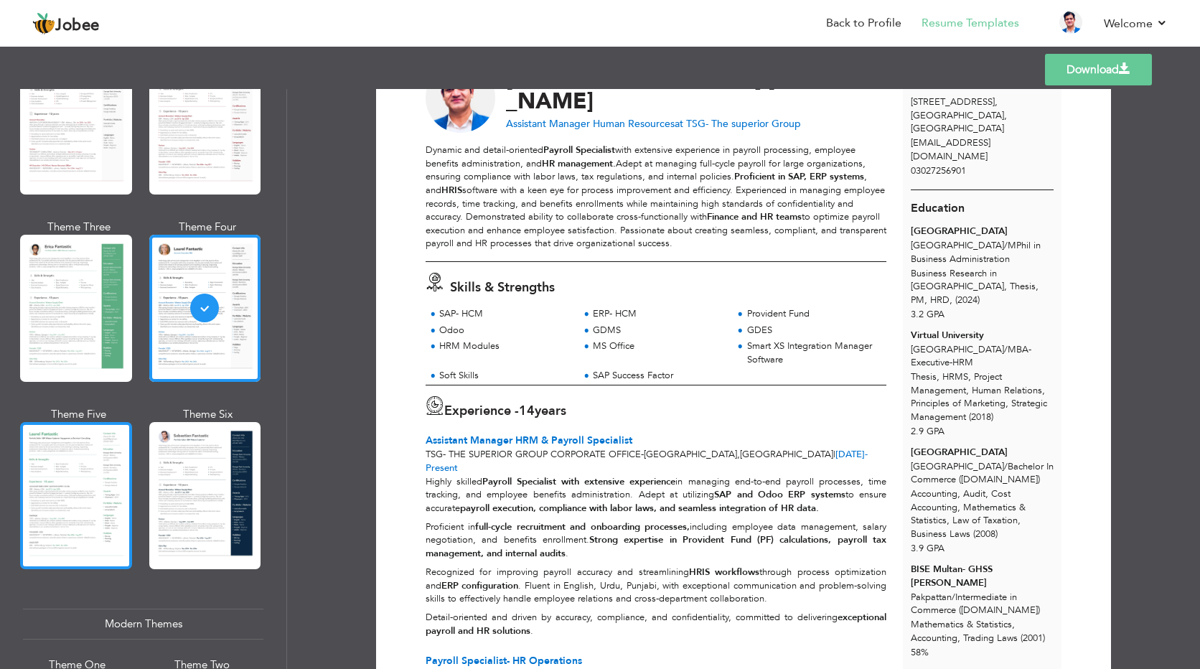
click at [78, 486] on div at bounding box center [76, 495] width 112 height 147
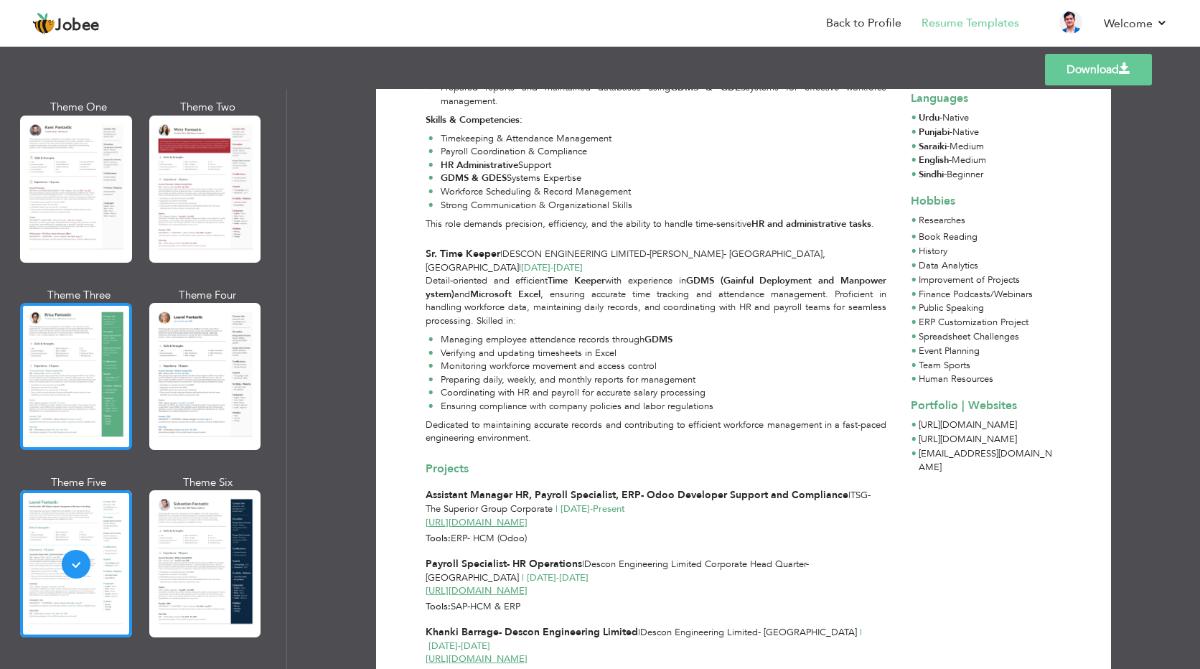
scroll to position [0, 0]
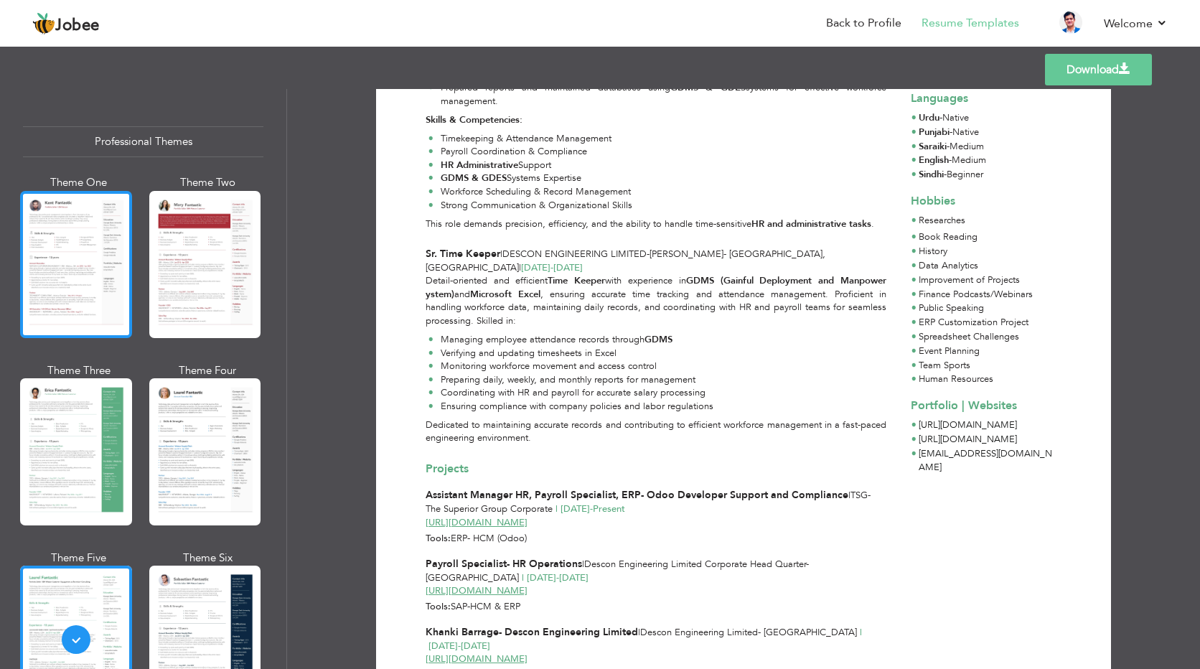
click at [93, 269] on div at bounding box center [76, 264] width 112 height 147
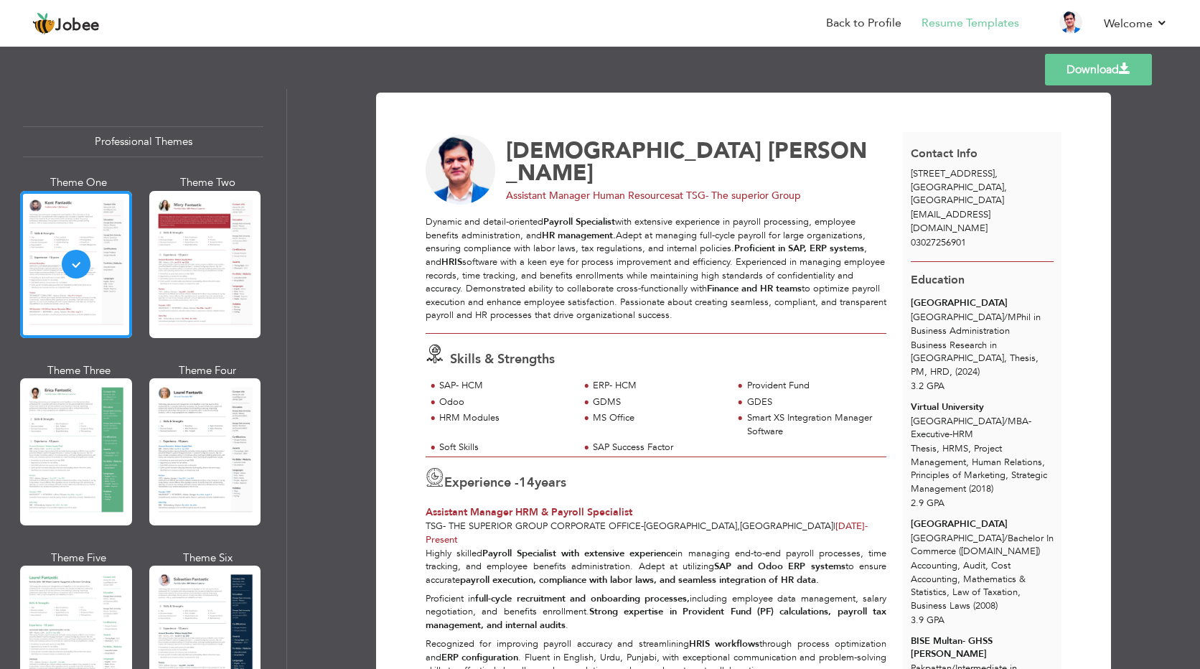
click at [1084, 70] on link "Download" at bounding box center [1098, 70] width 107 height 32
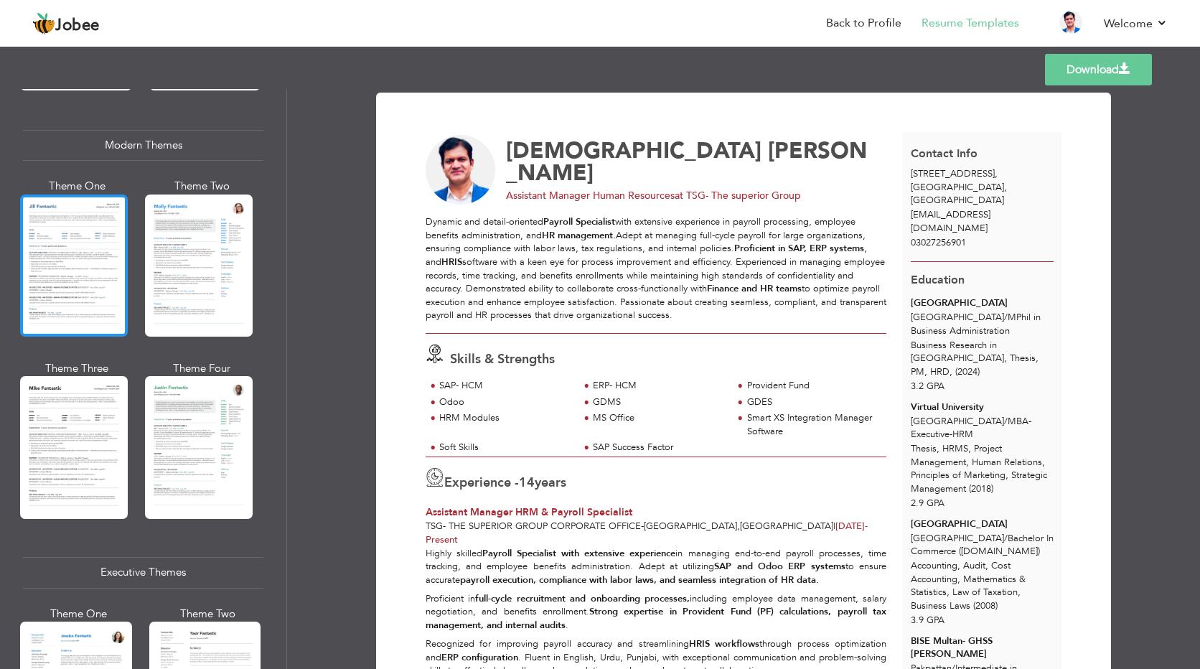
scroll to position [646, 0]
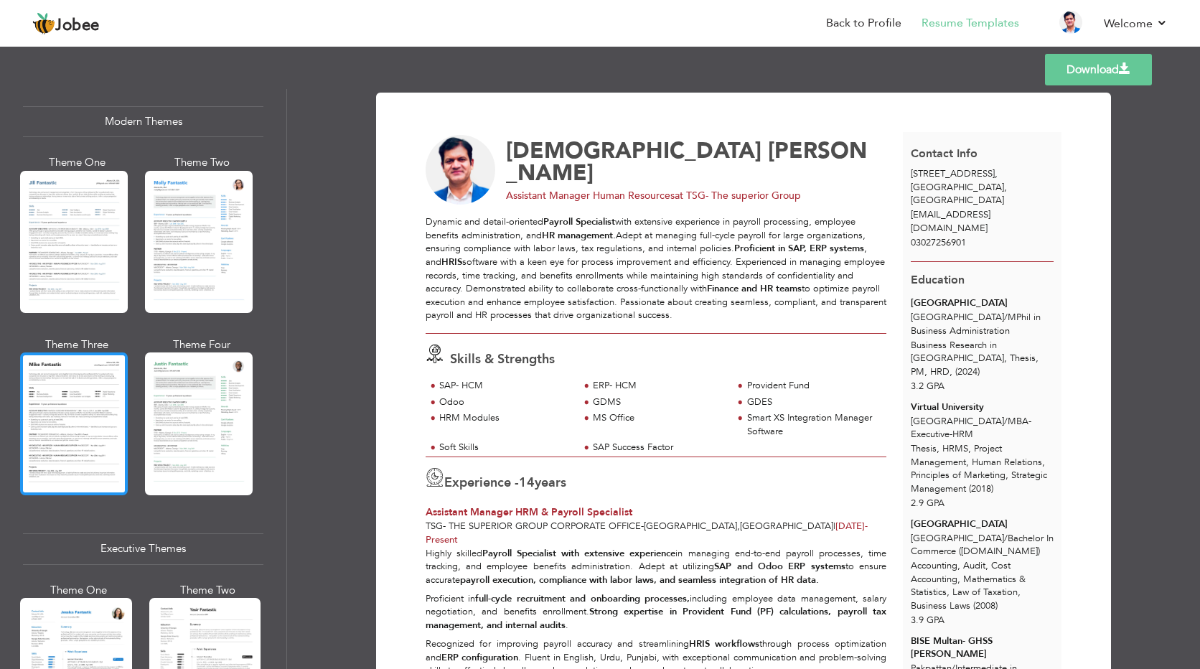
click at [96, 404] on div at bounding box center [74, 423] width 108 height 142
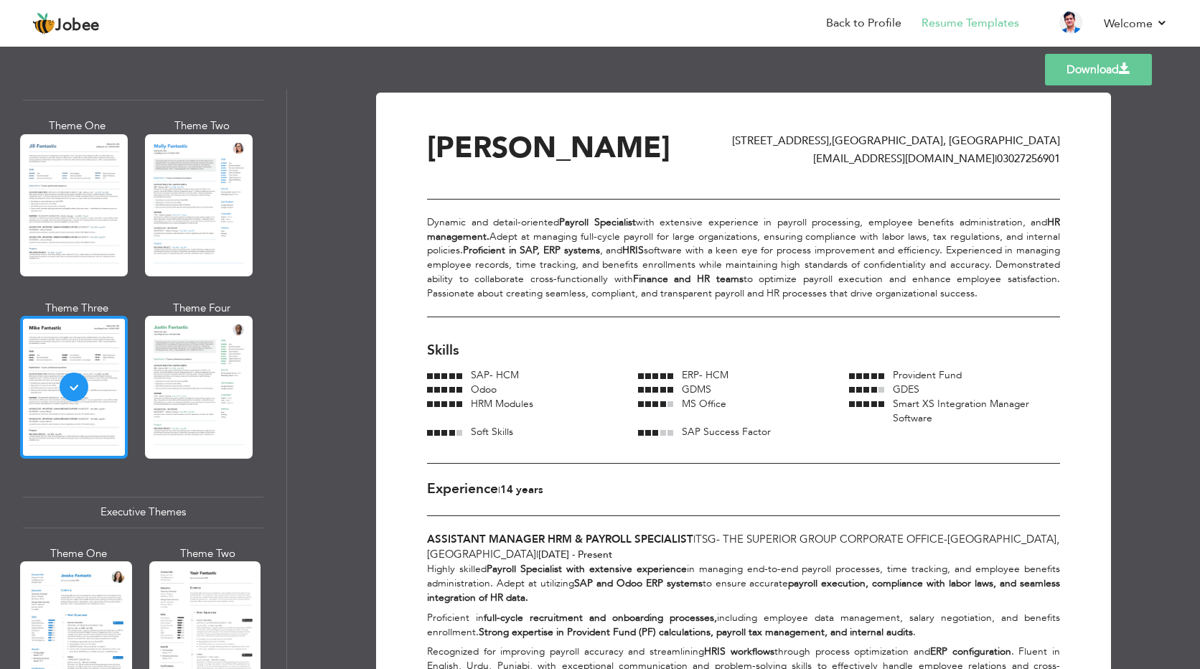
scroll to position [789, 0]
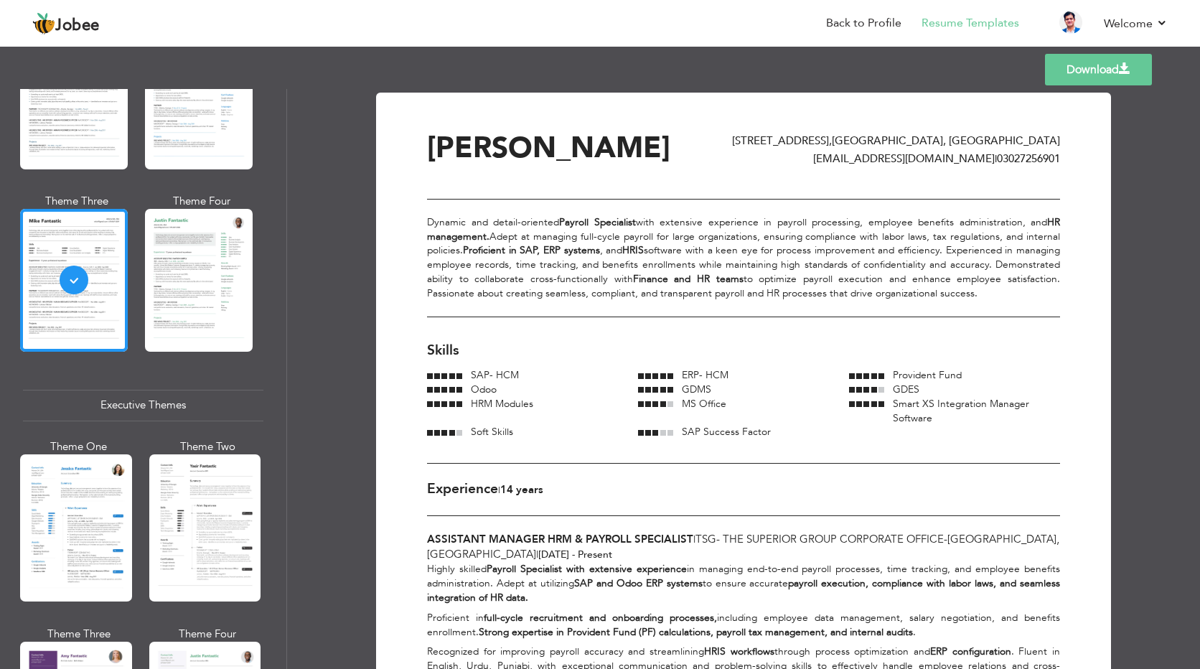
click at [84, 491] on div at bounding box center [76, 527] width 112 height 147
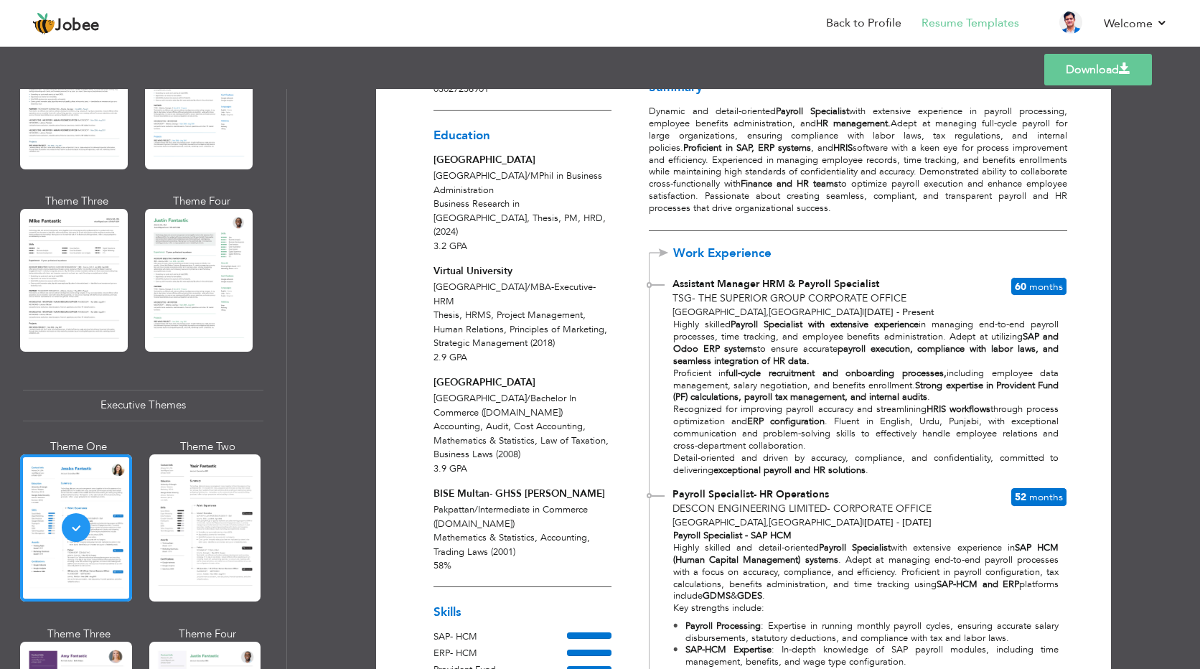
scroll to position [56, 0]
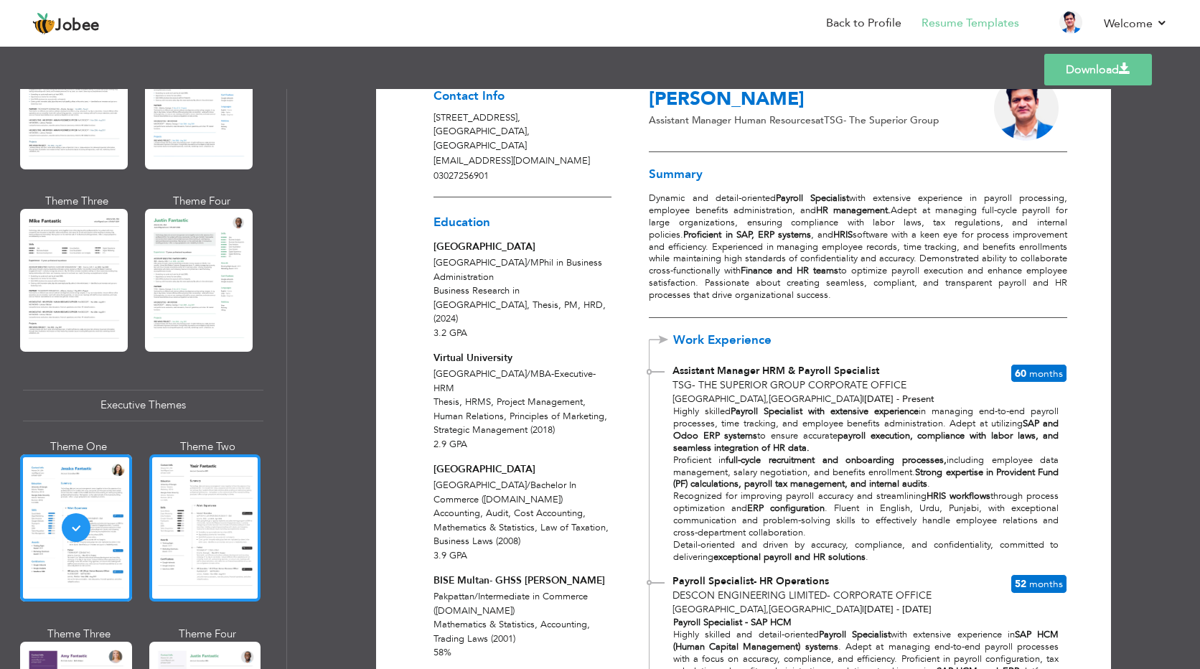
click at [164, 540] on div at bounding box center [205, 527] width 112 height 147
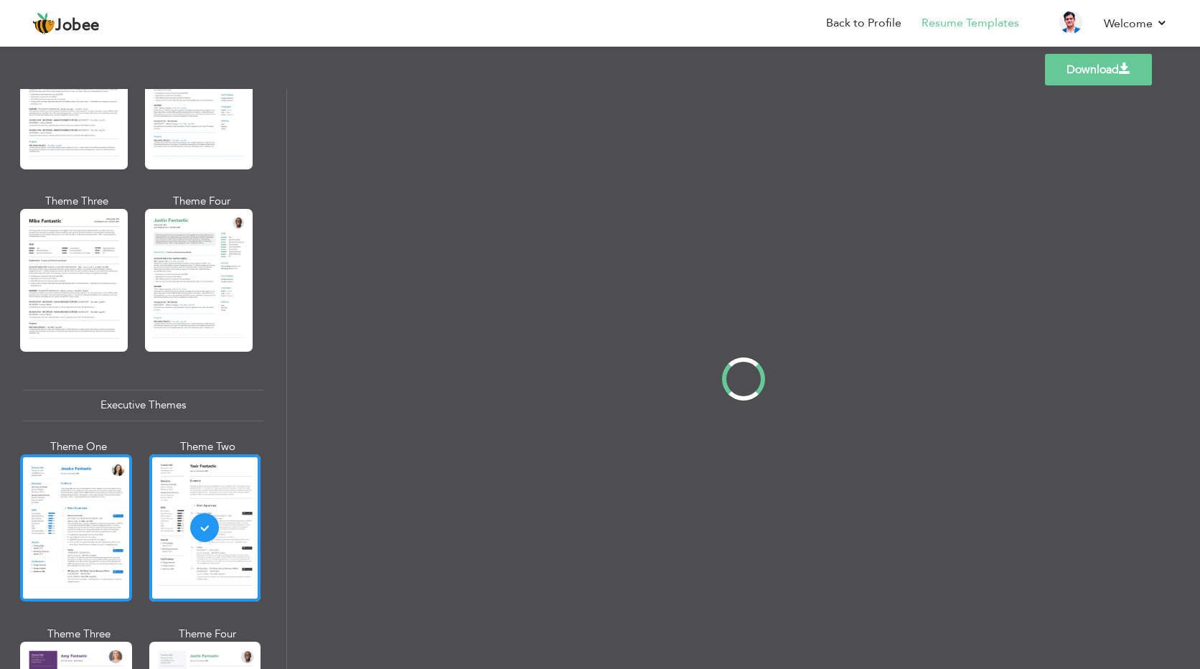
scroll to position [0, 0]
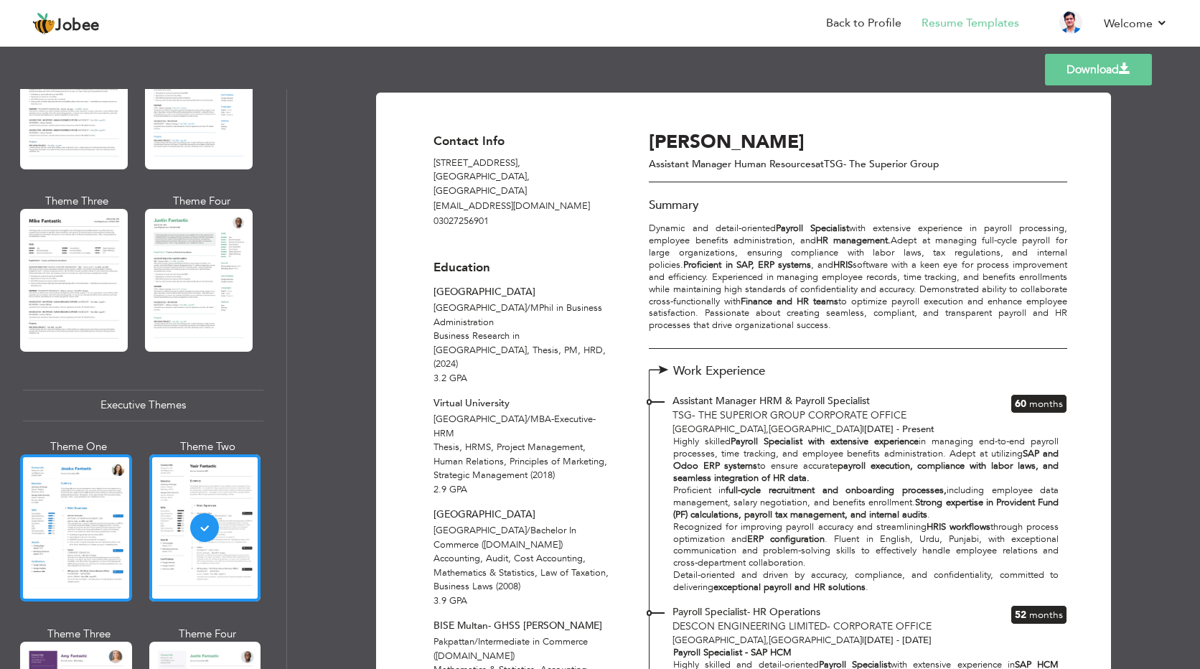
click at [71, 543] on div at bounding box center [76, 527] width 112 height 147
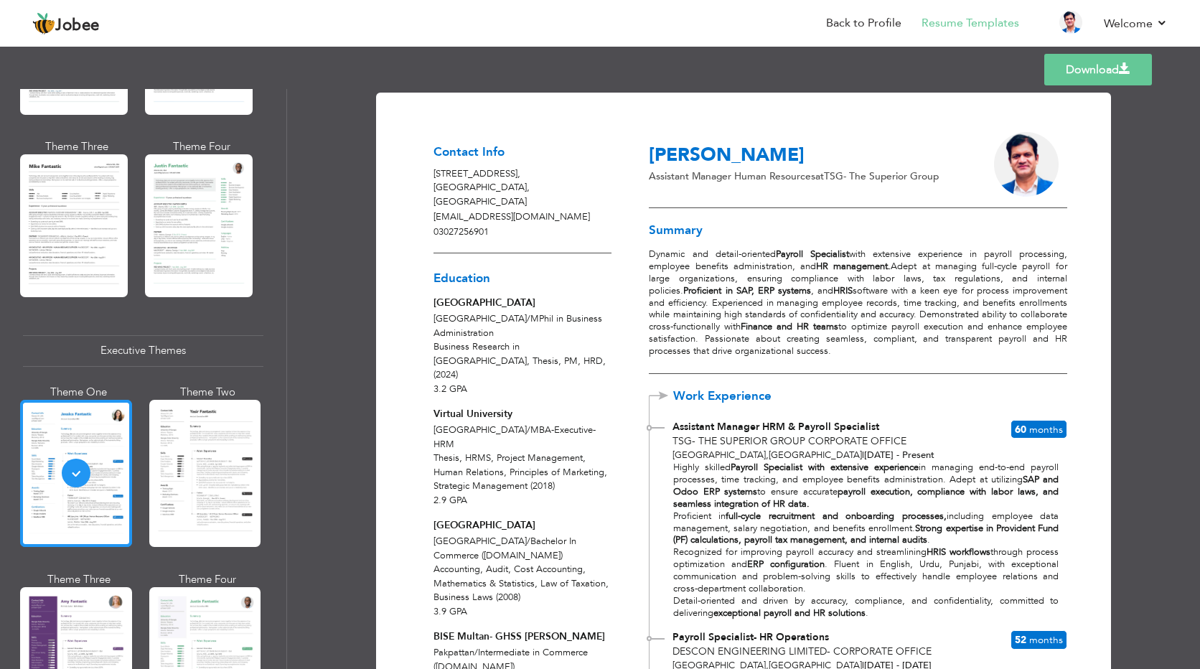
scroll to position [1005, 0]
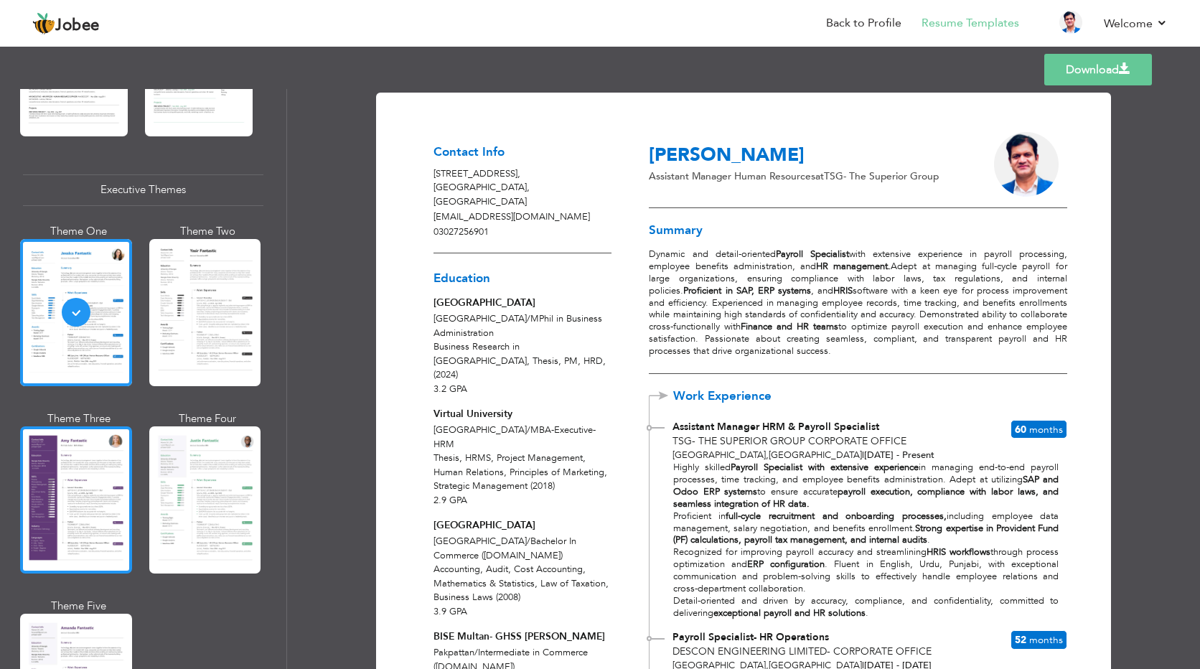
click at [84, 516] on div at bounding box center [76, 499] width 112 height 147
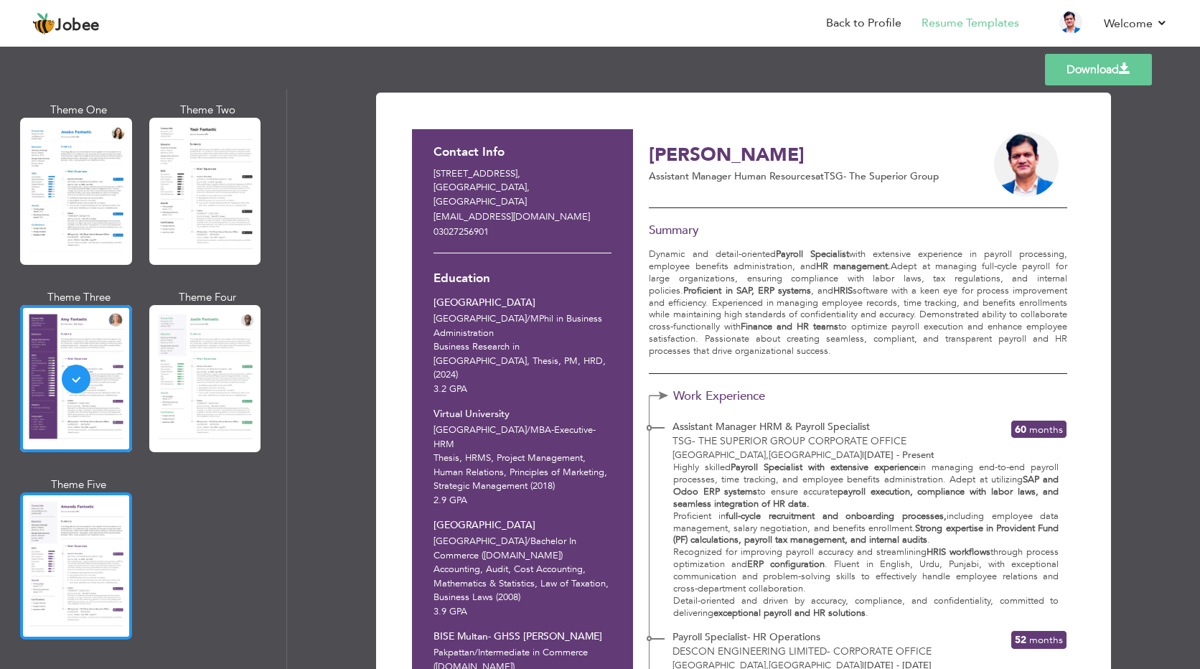
scroll to position [1149, 0]
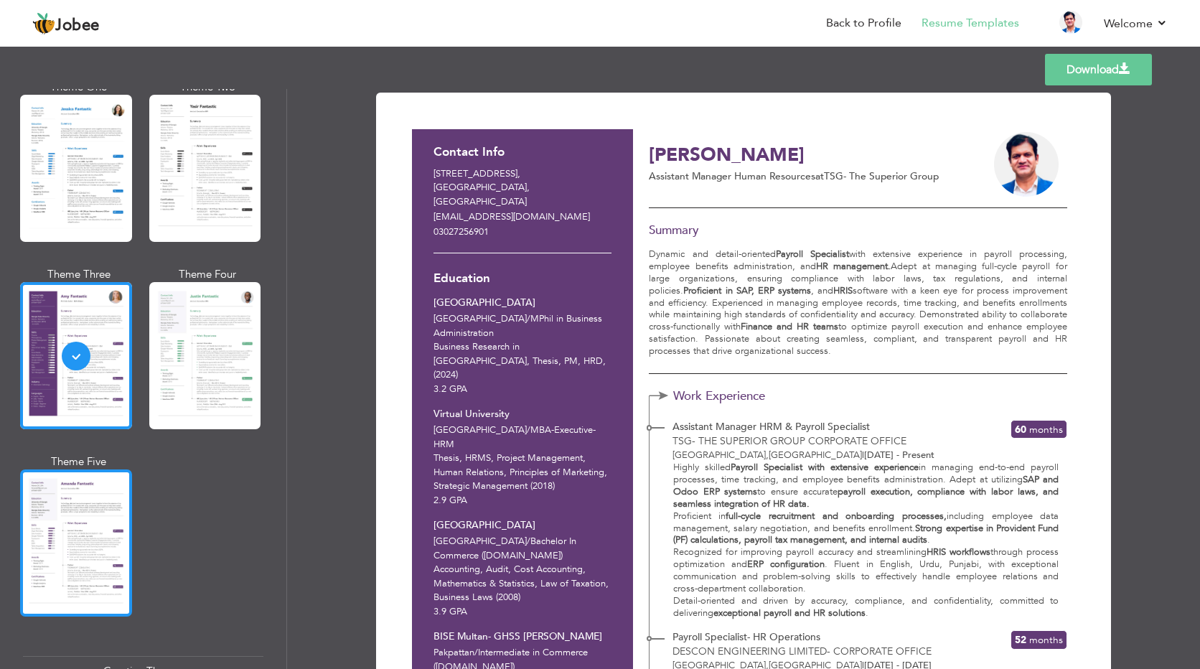
click at [80, 529] on div at bounding box center [76, 542] width 112 height 147
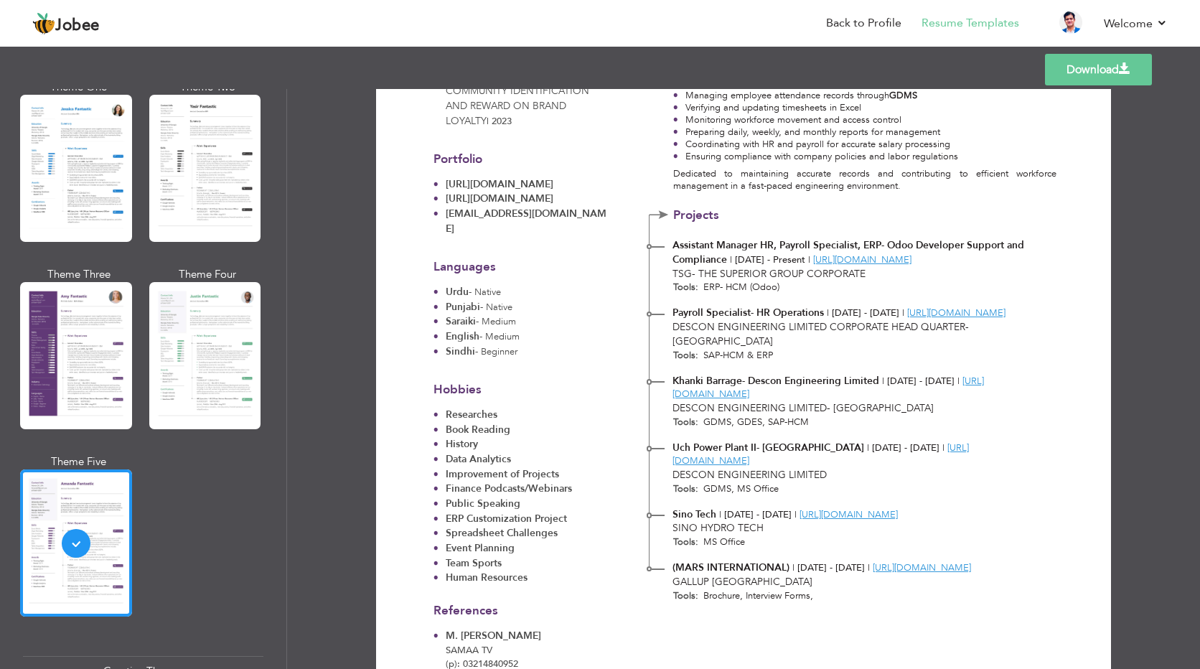
scroll to position [1401, 0]
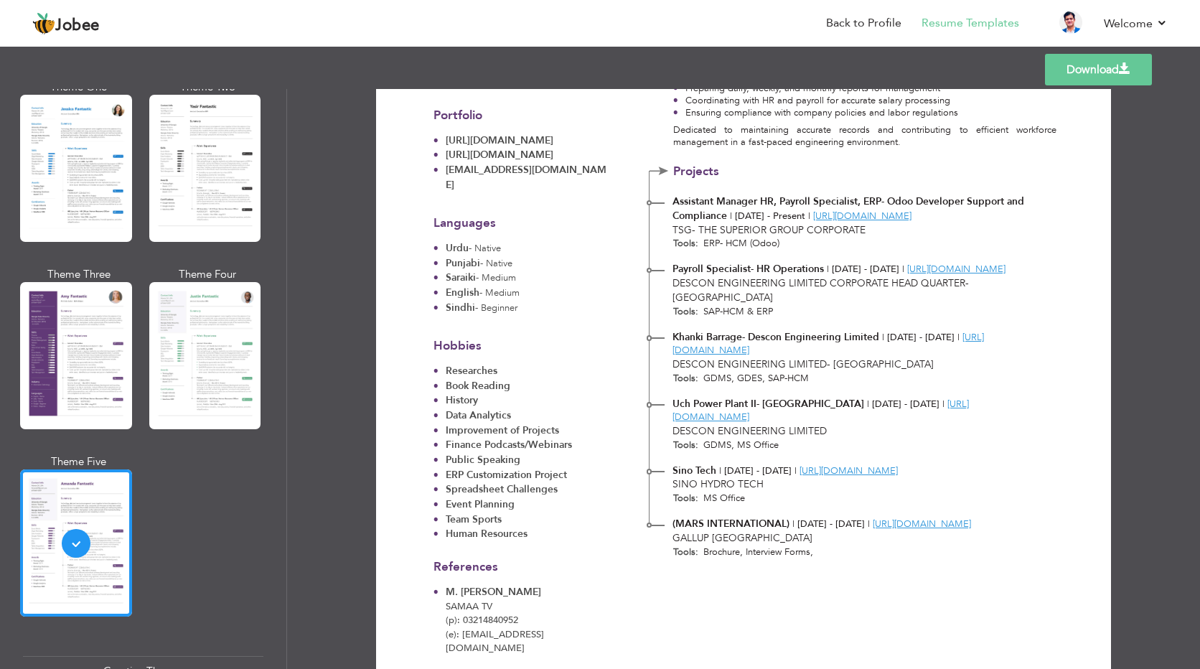
click at [1087, 70] on link "Download" at bounding box center [1098, 70] width 107 height 32
click at [477, 8] on nav "Back to Profile Resume Templates Resume Templates Cover Letters About My Resume…" at bounding box center [599, 24] width 1135 height 39
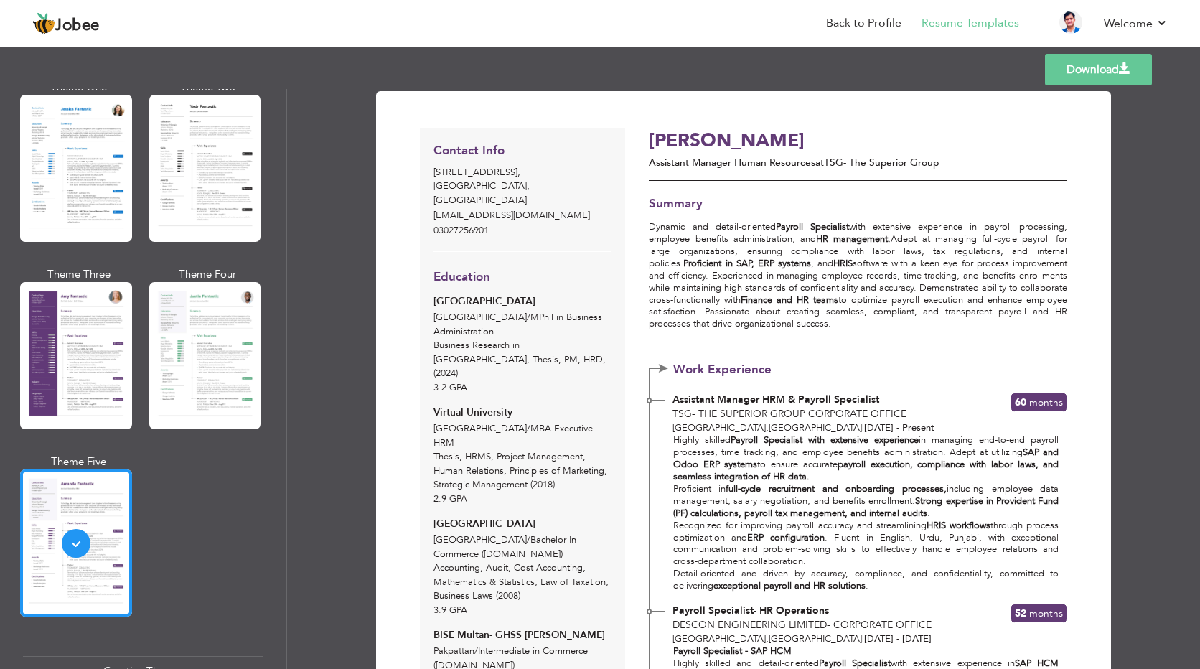
scroll to position [0, 0]
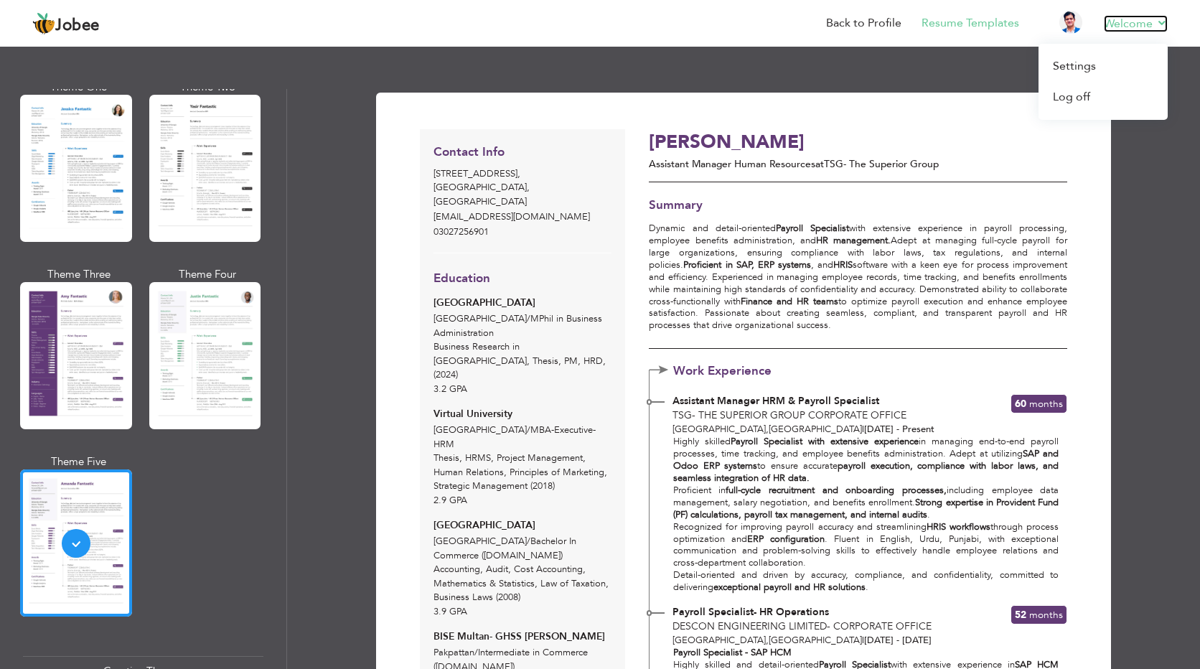
click at [1136, 21] on link "Welcome" at bounding box center [1136, 23] width 64 height 17
click at [1082, 100] on link "Log off" at bounding box center [1102, 97] width 129 height 31
